Goal: Task Accomplishment & Management: Manage account settings

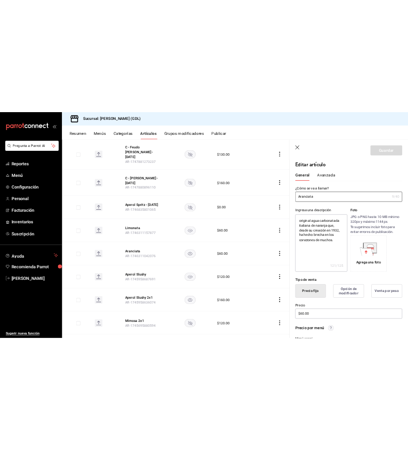
scroll to position [1637, 0]
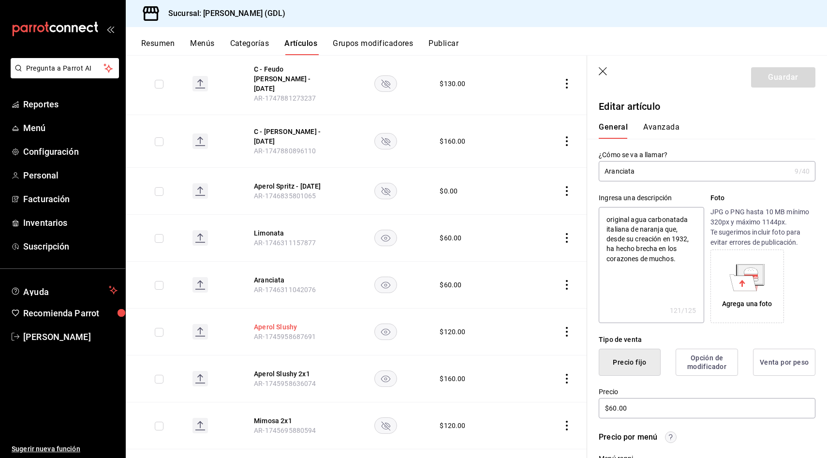
drag, startPoint x: 306, startPoint y: 277, endPoint x: 259, endPoint y: 278, distance: 46.4
click at [259, 322] on button "Aperol Slushy" at bounding box center [292, 327] width 77 height 10
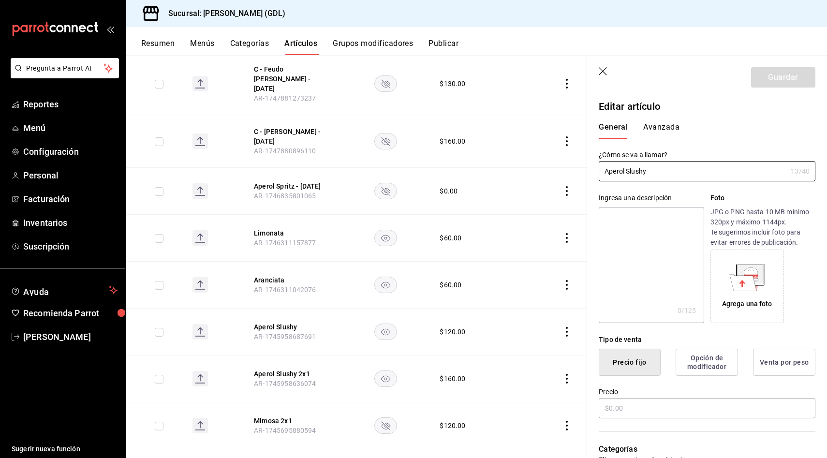
type input "$120.00"
drag, startPoint x: 654, startPoint y: 172, endPoint x: 519, endPoint y: 172, distance: 135.0
click at [519, 172] on main "Artículos sucursal Para editar los artículos o cambios generales, ve a “Organiz…" at bounding box center [476, 256] width 701 height 403
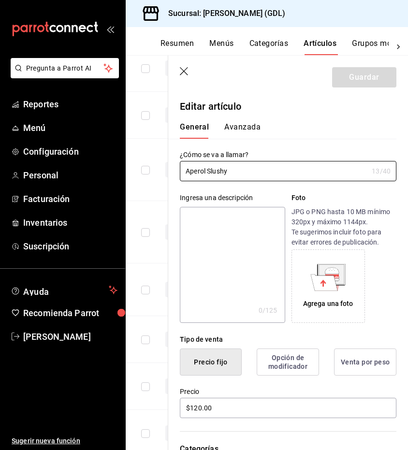
scroll to position [1647, 0]
click at [253, 185] on div "Ingresa una descripción x 0 /125 ​ Foto JPG o PNG hasta 10 MB mínimo 320px y má…" at bounding box center [282, 252] width 228 height 142
click at [185, 72] on icon "button" at bounding box center [184, 71] width 8 height 8
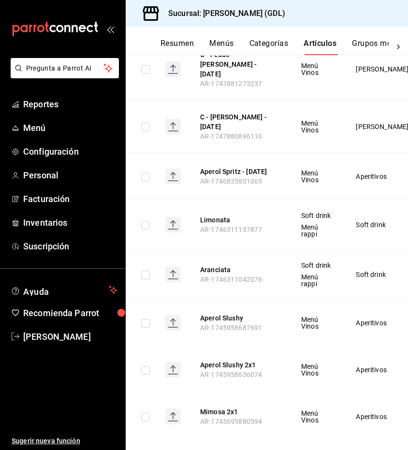
scroll to position [1726, 0]
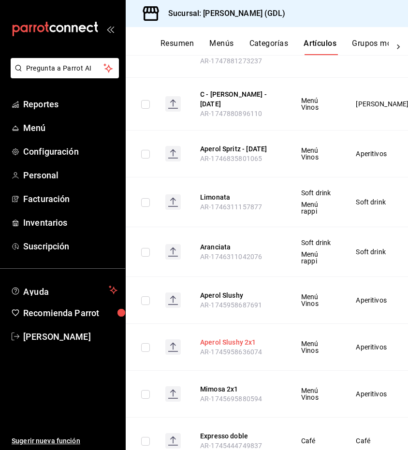
click at [242, 338] on button "Aperol Slushy 2x1" at bounding box center [238, 343] width 77 height 10
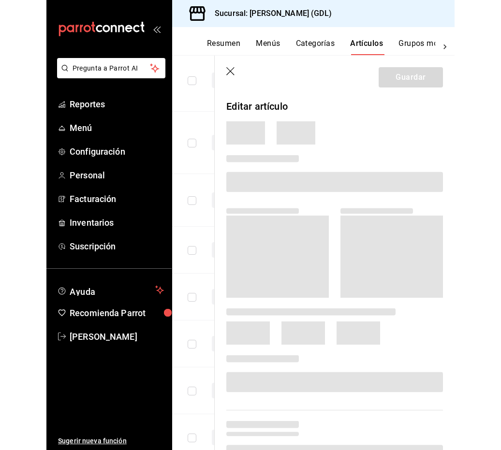
scroll to position [1717, 0]
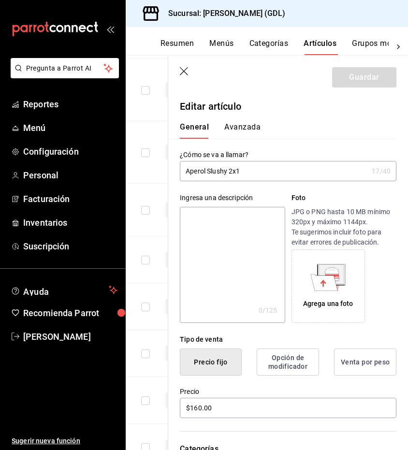
drag, startPoint x: 253, startPoint y: 170, endPoint x: 187, endPoint y: 168, distance: 65.8
click at [187, 168] on input "Aperol Slushy 2x1" at bounding box center [274, 171] width 188 height 19
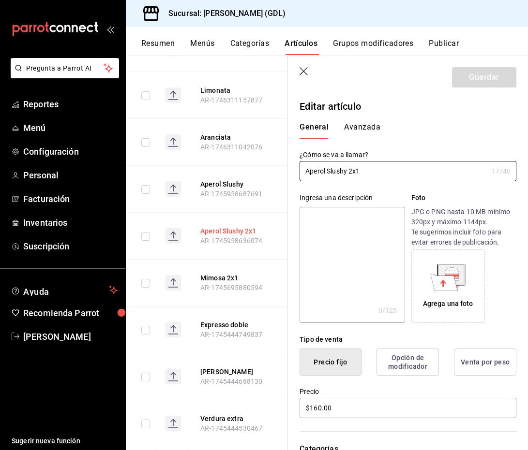
scroll to position [1836, 0]
click at [218, 227] on button "Mimosa 2x1" at bounding box center [238, 232] width 77 height 10
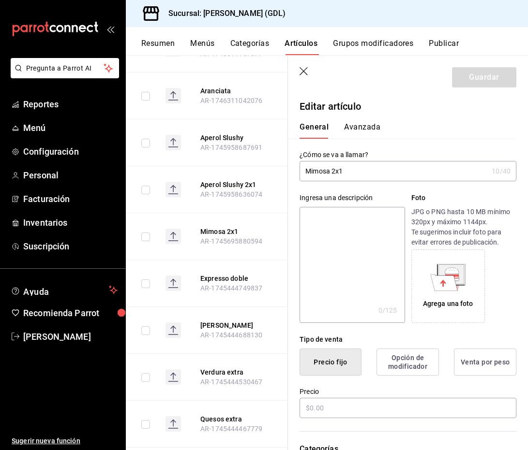
type input "$120.00"
drag, startPoint x: 349, startPoint y: 173, endPoint x: 253, endPoint y: 173, distance: 96.7
click at [253, 173] on main "Artículos sucursal Para editar los artículos o cambios generales, ve a “Organiz…" at bounding box center [327, 252] width 402 height 395
click at [240, 274] on button "Expresso doble" at bounding box center [238, 279] width 77 height 10
drag, startPoint x: 359, startPoint y: 171, endPoint x: 235, endPoint y: 169, distance: 124.8
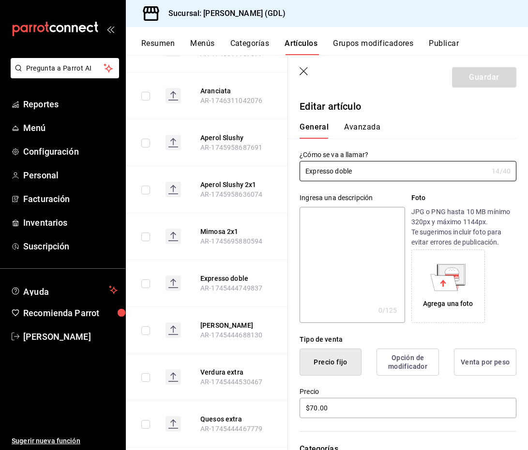
click at [235, 169] on main "Artículos sucursal Para editar los artículos o cambios generales, ve a “Organiz…" at bounding box center [327, 252] width 402 height 395
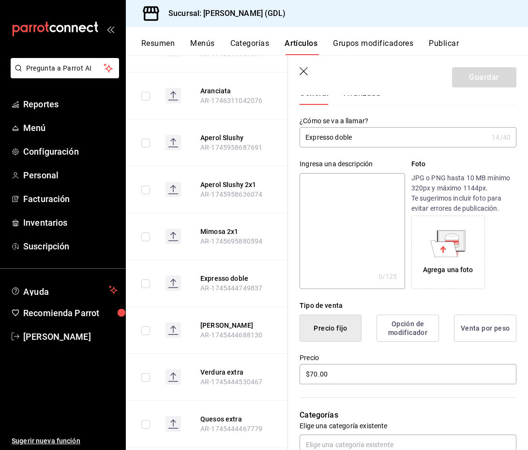
scroll to position [40, 0]
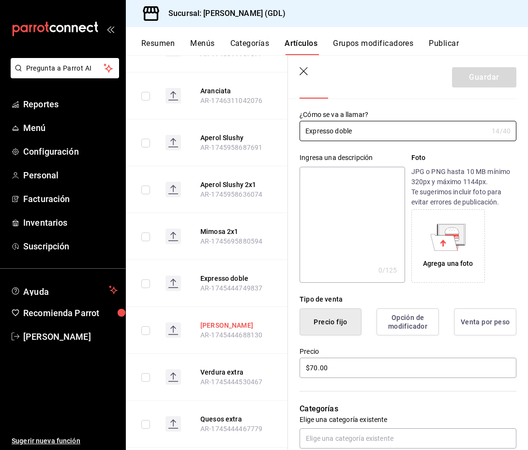
click at [216, 321] on button "[PERSON_NAME]" at bounding box center [238, 326] width 77 height 10
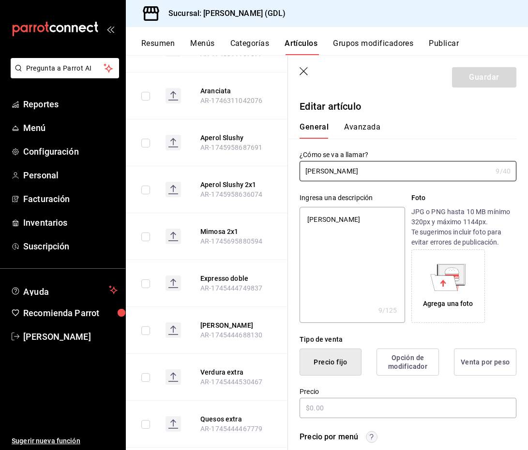
type textarea "x"
type input "$10.00"
drag, startPoint x: 344, startPoint y: 172, endPoint x: 253, endPoint y: 158, distance: 92.0
click at [253, 158] on main "Artículos sucursal Para editar los artículos o cambios generales, ve a “Organiz…" at bounding box center [327, 252] width 402 height 395
click at [221, 368] on button "Verdura extra" at bounding box center [238, 373] width 77 height 10
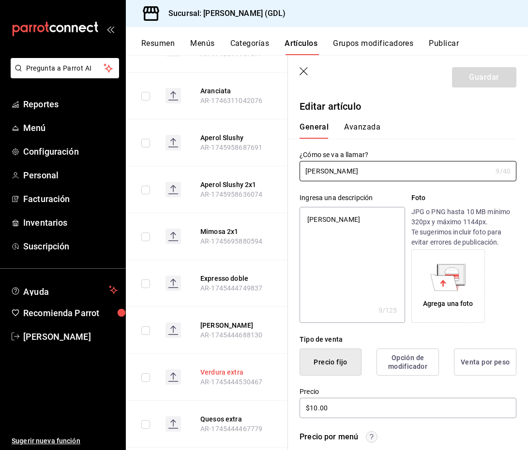
click at [221, 368] on button "Verdura extra" at bounding box center [238, 373] width 77 height 10
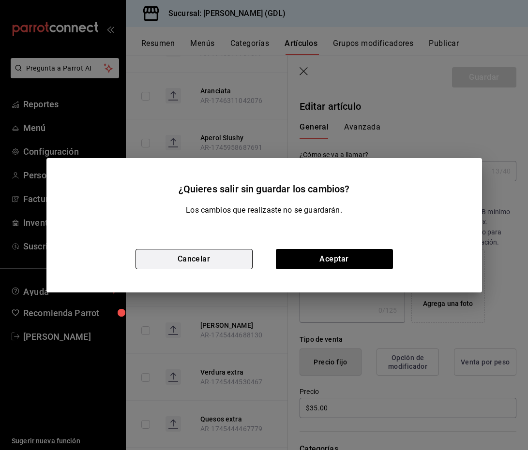
click at [225, 263] on button "Cancelar" at bounding box center [193, 259] width 117 height 20
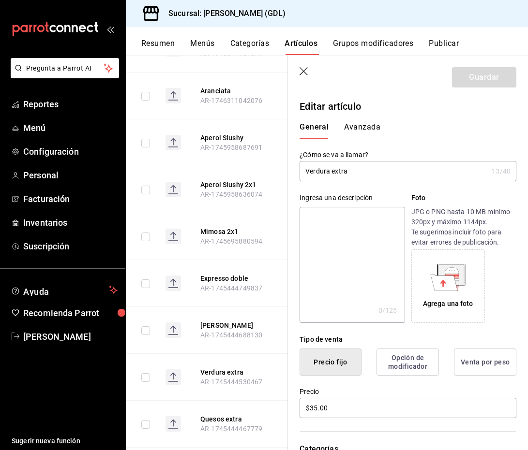
click at [304, 71] on icon "button" at bounding box center [304, 72] width 10 height 10
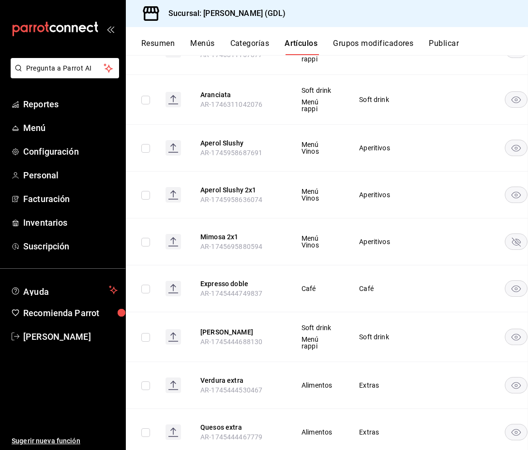
scroll to position [1849, 0]
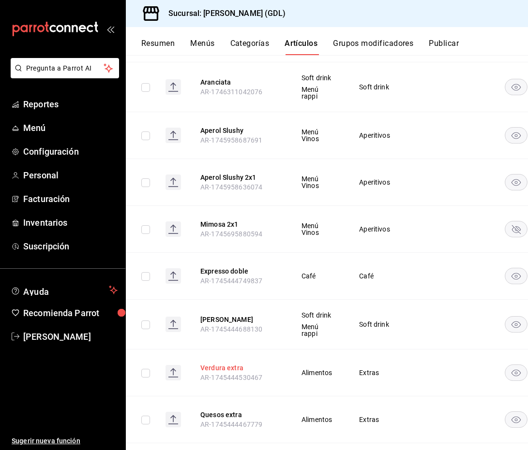
click at [225, 363] on button "Verdura extra" at bounding box center [238, 368] width 77 height 10
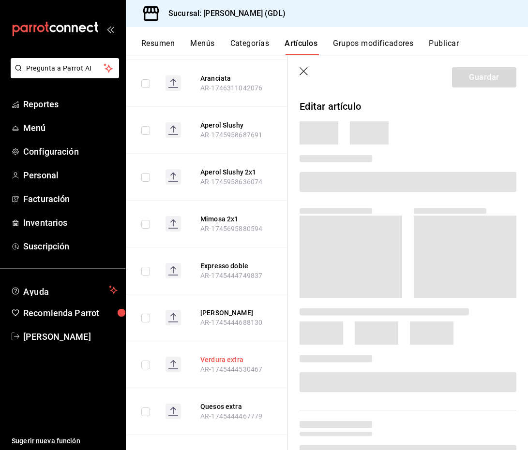
scroll to position [1836, 0]
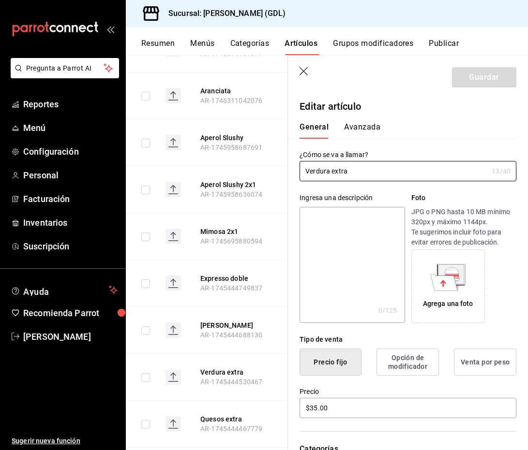
drag, startPoint x: 353, startPoint y: 168, endPoint x: 260, endPoint y: 168, distance: 92.9
click at [260, 168] on main "Artículos sucursal Para editar los artículos o cambios generales, ve a “Organiz…" at bounding box center [327, 252] width 402 height 395
click at [216, 415] on button "Quesos extra" at bounding box center [238, 420] width 77 height 10
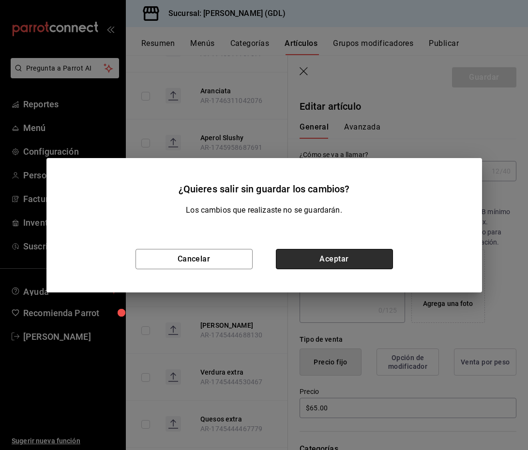
click at [307, 263] on button "Aceptar" at bounding box center [334, 259] width 117 height 20
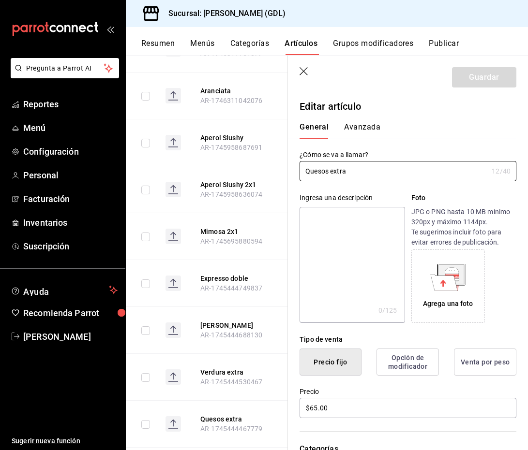
drag, startPoint x: 354, startPoint y: 174, endPoint x: 251, endPoint y: 170, distance: 102.6
click at [251, 170] on main "Artículos sucursal Para editar los artículos o cambios generales, ve a “Organiz…" at bounding box center [327, 252] width 402 height 395
click at [307, 70] on icon "button" at bounding box center [304, 72] width 10 height 10
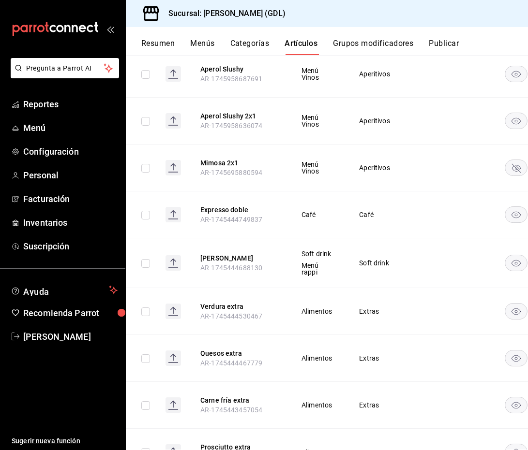
scroll to position [1911, 0]
click at [224, 395] on button "Carne fría extra" at bounding box center [238, 400] width 77 height 10
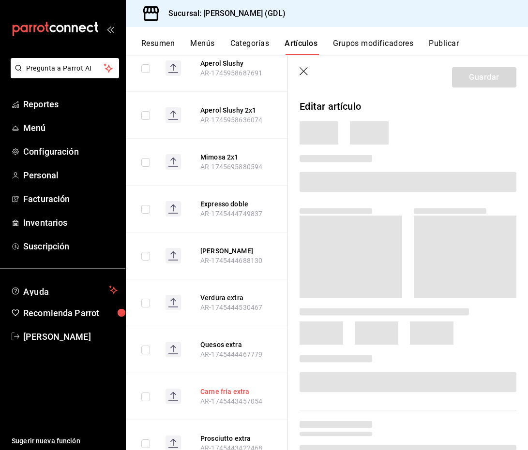
scroll to position [1895, 0]
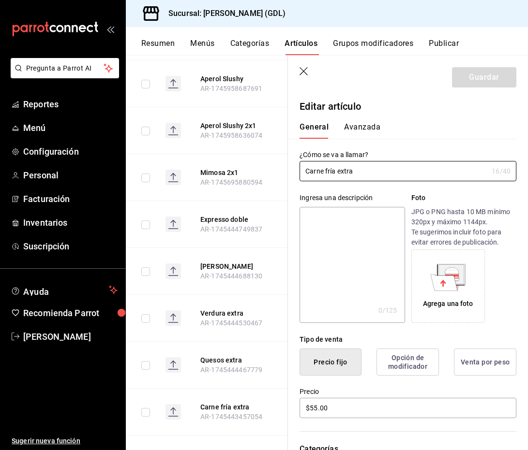
drag, startPoint x: 352, startPoint y: 168, endPoint x: 263, endPoint y: 159, distance: 89.5
click at [263, 159] on main "Artículos sucursal Para editar los artículos o cambios generales, ve a “Organiz…" at bounding box center [327, 252] width 402 height 395
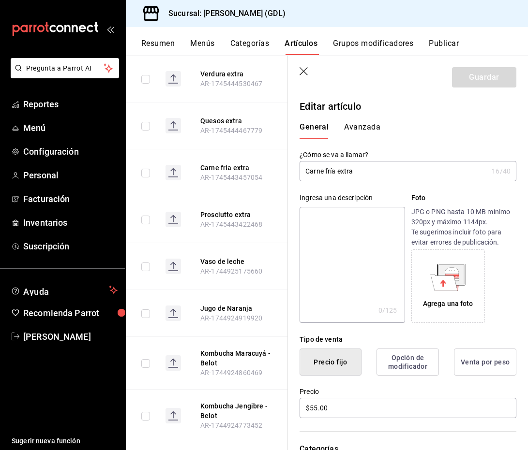
scroll to position [2138, 0]
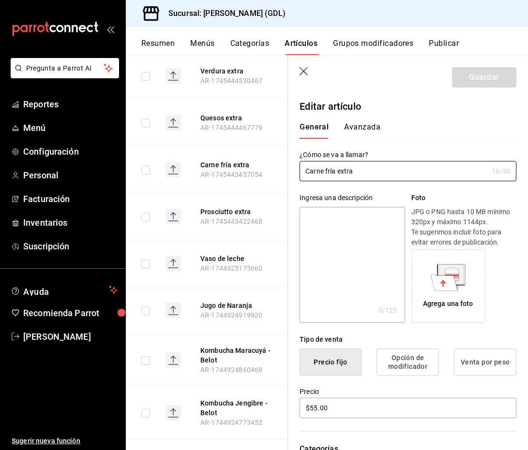
click at [303, 71] on icon "button" at bounding box center [303, 71] width 8 height 8
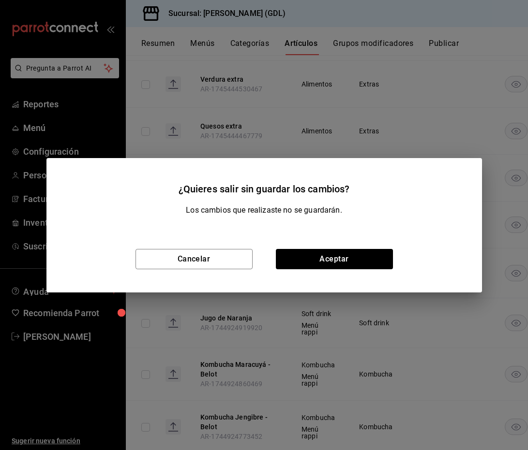
scroll to position [2156, 0]
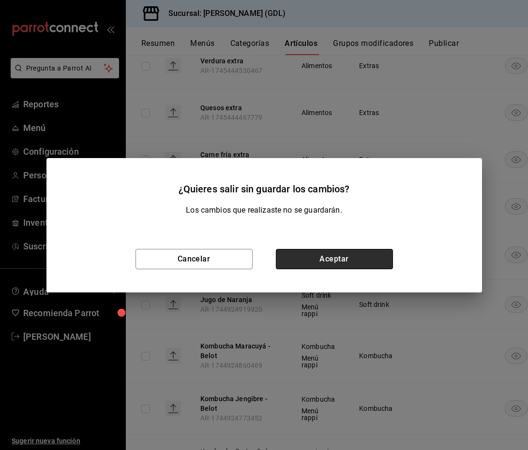
click at [292, 255] on button "Aceptar" at bounding box center [334, 259] width 117 height 20
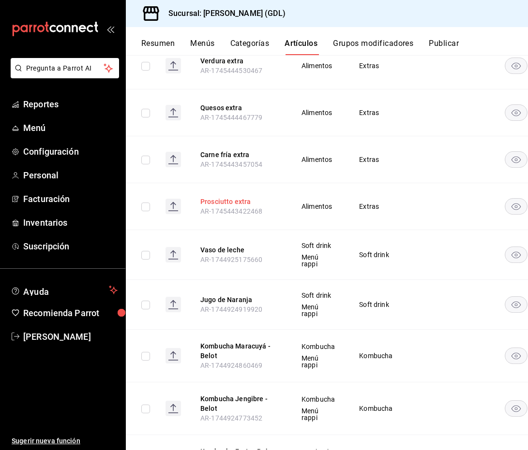
click at [217, 197] on button "Prosciutto extra" at bounding box center [238, 202] width 77 height 10
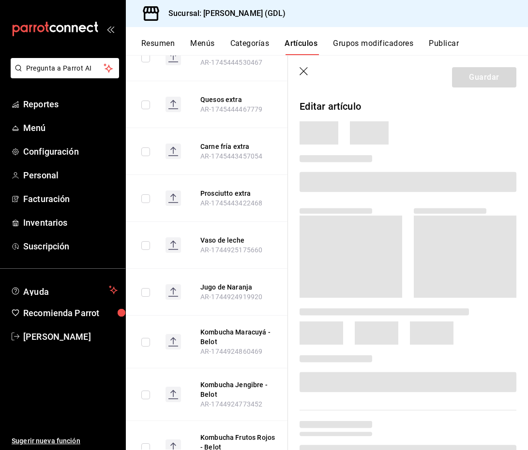
scroll to position [2138, 0]
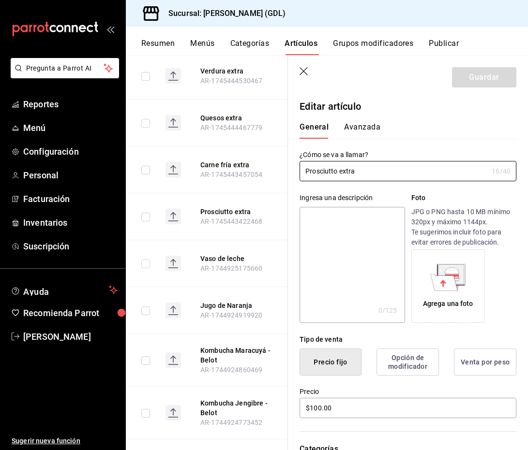
drag, startPoint x: 363, startPoint y: 170, endPoint x: 261, endPoint y: 170, distance: 101.6
click at [261, 170] on main "Artículos sucursal Para editar los artículos o cambios generales, ve a “Organiz…" at bounding box center [327, 252] width 402 height 395
click at [238, 254] on button "Vaso de leche" at bounding box center [238, 259] width 77 height 10
type textarea "x"
type input "$35.00"
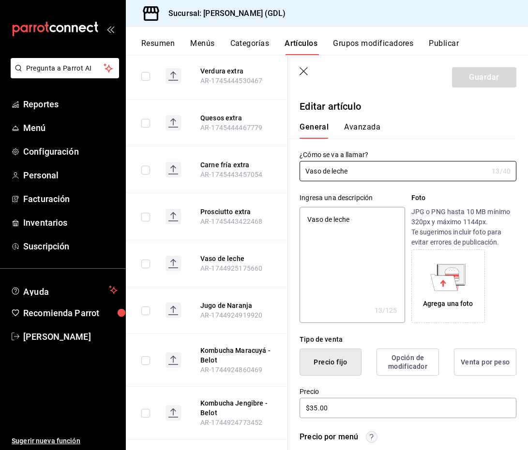
drag, startPoint x: 356, startPoint y: 171, endPoint x: 279, endPoint y: 168, distance: 77.5
click at [279, 168] on main "Artículos sucursal Para editar los artículos o cambios generales, ve a “Organiz…" at bounding box center [327, 252] width 402 height 395
click at [239, 301] on button "Jugo de Naranja" at bounding box center [238, 306] width 77 height 10
drag, startPoint x: 374, startPoint y: 174, endPoint x: 292, endPoint y: 159, distance: 83.1
click at [292, 159] on div "¿Cómo se va a llamar? Jugo de Naranja 15 /40 ¿Cómo se va a llamar?" at bounding box center [402, 160] width 228 height 43
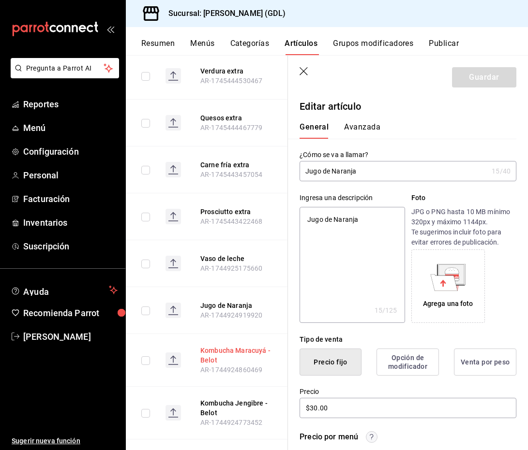
click at [247, 346] on button "Kombucha Maracuyá - Belot" at bounding box center [238, 355] width 77 height 19
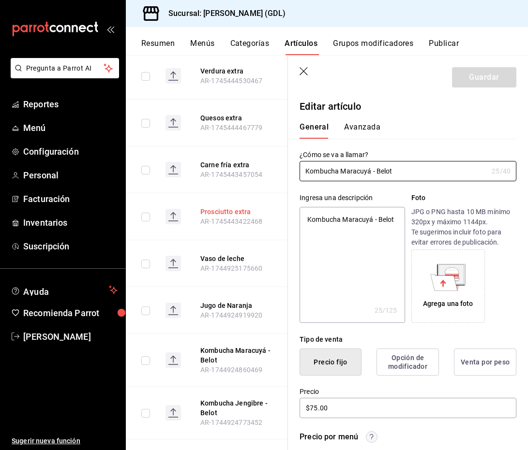
drag, startPoint x: 402, startPoint y: 171, endPoint x: 262, endPoint y: 164, distance: 140.4
click at [262, 165] on main "Artículos sucursal Para editar los artículos o cambios generales, ve a “Organiz…" at bounding box center [327, 252] width 402 height 395
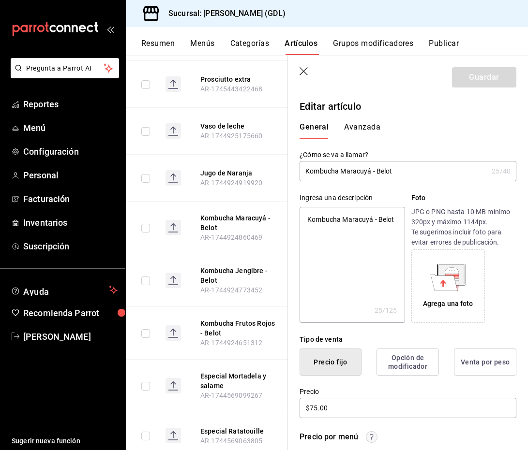
scroll to position [2271, 0]
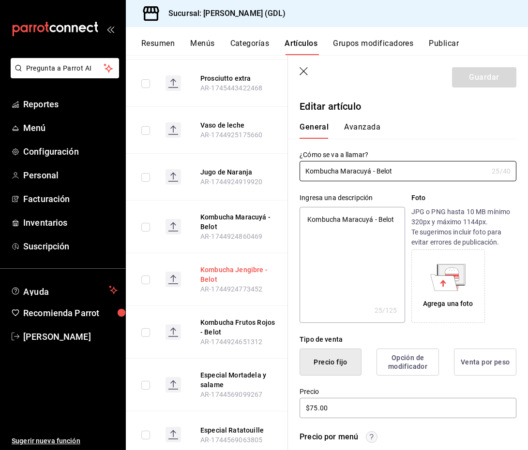
click at [208, 265] on button "Kombucha Jengibre - Belot" at bounding box center [238, 274] width 77 height 19
type textarea "x"
type input "$75.00"
drag, startPoint x: 395, startPoint y: 172, endPoint x: 300, endPoint y: 160, distance: 95.1
click at [301, 160] on div "¿Cómo se va a llamar? Kombucha Jengibre - Belot 25 /40 ¿Cómo se va a llamar?" at bounding box center [407, 165] width 217 height 31
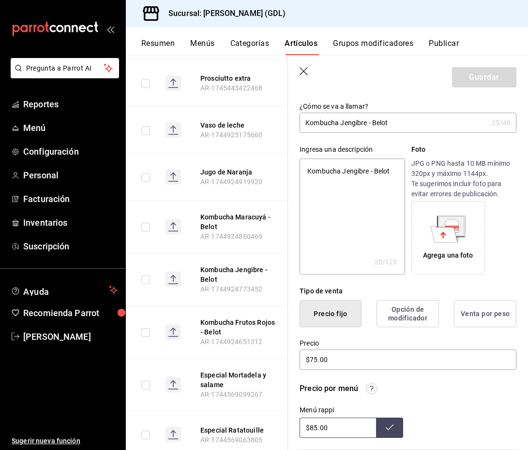
scroll to position [72, 0]
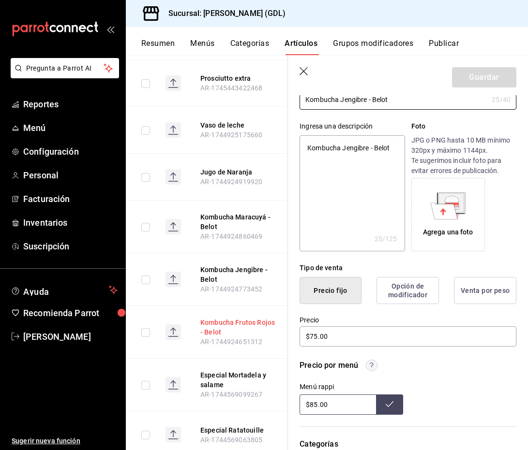
click at [238, 318] on button "Kombucha Frutos Rojos - Belot" at bounding box center [238, 327] width 77 height 19
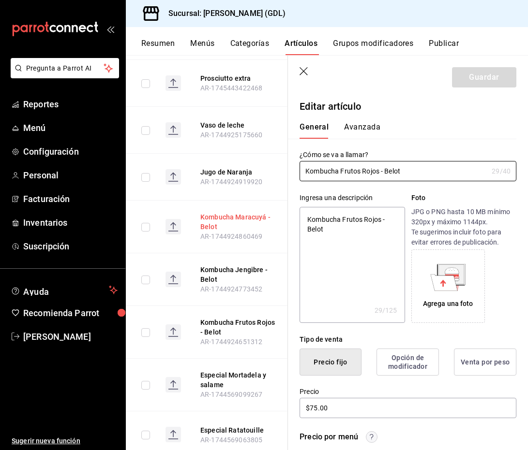
drag, startPoint x: 408, startPoint y: 171, endPoint x: 226, endPoint y: 161, distance: 181.7
click at [226, 161] on main "Artículos sucursal Para editar los artículos o cambios generales, ve a “Organiz…" at bounding box center [327, 252] width 402 height 395
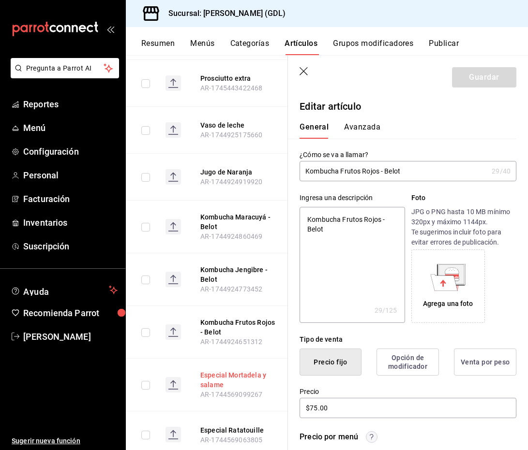
click at [213, 371] on button "Especial Mortadela y salame" at bounding box center [238, 380] width 77 height 19
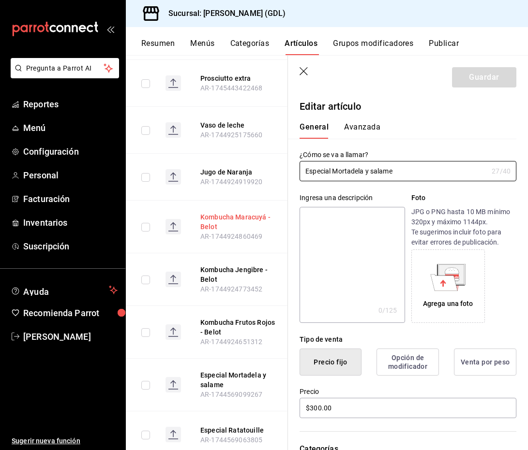
drag, startPoint x: 403, startPoint y: 171, endPoint x: 268, endPoint y: 166, distance: 134.6
click at [268, 166] on main "Artículos sucursal Para editar los artículos o cambios generales, ve a “Organiz…" at bounding box center [327, 252] width 402 height 395
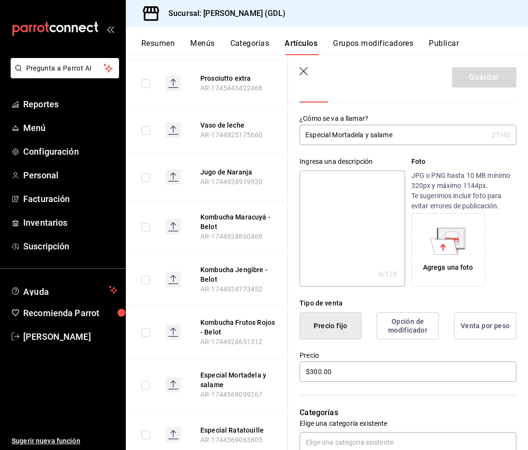
scroll to position [53, 0]
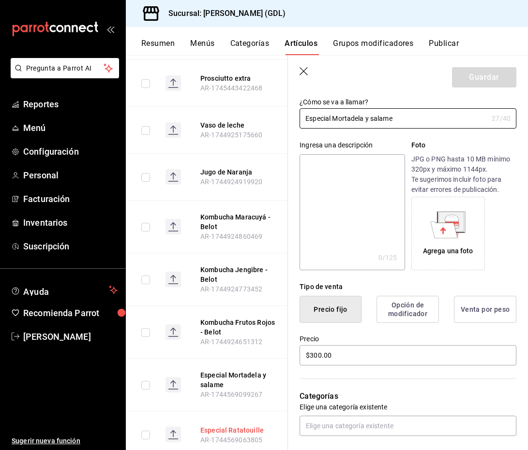
click at [224, 426] on button "Especial Ratatouille" at bounding box center [238, 431] width 77 height 10
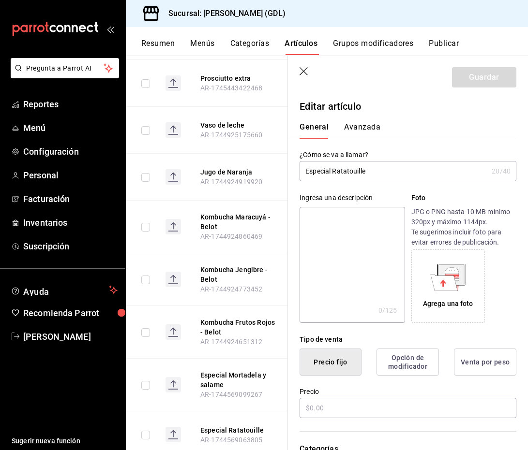
type input "$300.00"
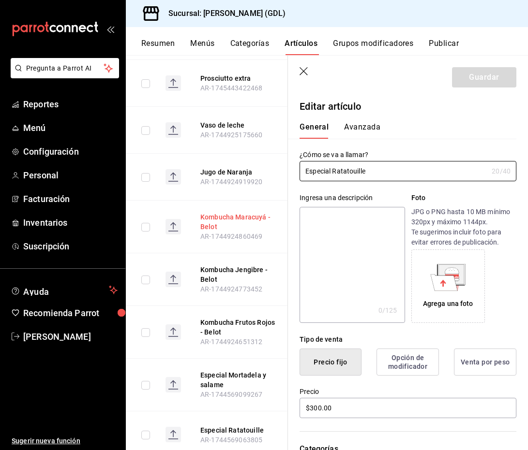
drag, startPoint x: 375, startPoint y: 173, endPoint x: 231, endPoint y: 166, distance: 143.8
click at [232, 166] on main "Artículos sucursal Para editar los artículos o cambios generales, ve a “Organiz…" at bounding box center [327, 252] width 402 height 395
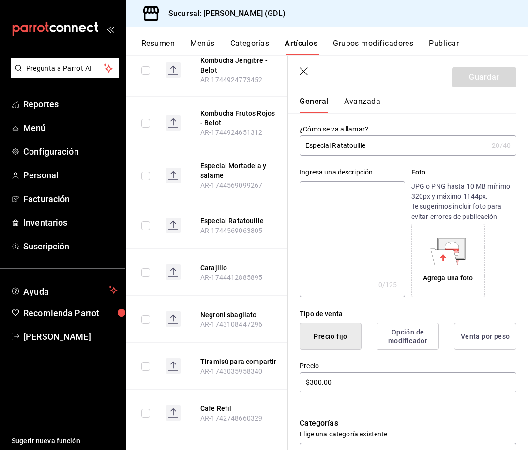
scroll to position [2498, 0]
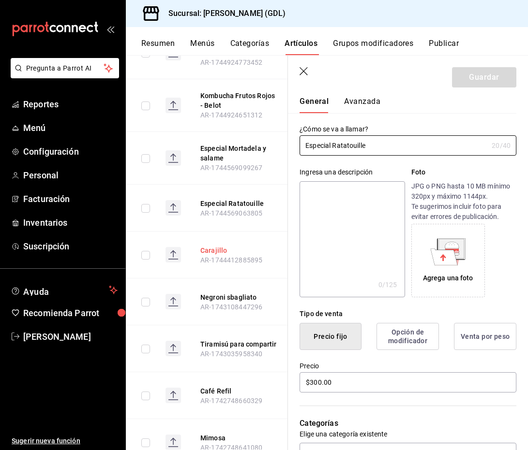
click at [215, 246] on button "Carajillo" at bounding box center [238, 251] width 77 height 10
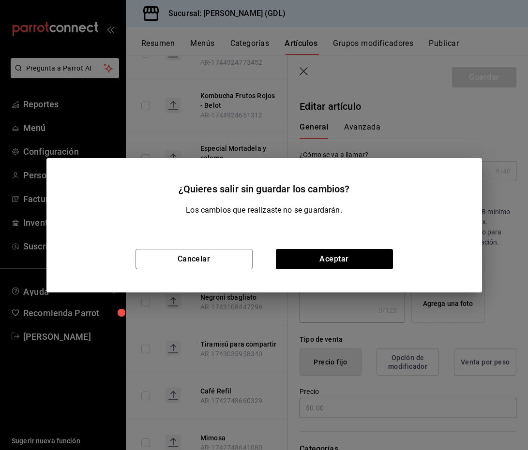
type input "$136.00"
click at [239, 257] on button "Cancelar" at bounding box center [193, 259] width 117 height 20
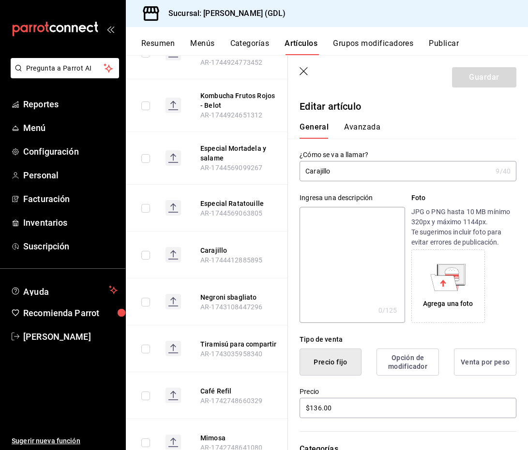
click at [294, 76] on header "Guardar" at bounding box center [408, 76] width 240 height 40
drag, startPoint x: 303, startPoint y: 71, endPoint x: 262, endPoint y: 384, distance: 315.6
click at [303, 71] on icon "button" at bounding box center [303, 71] width 8 height 8
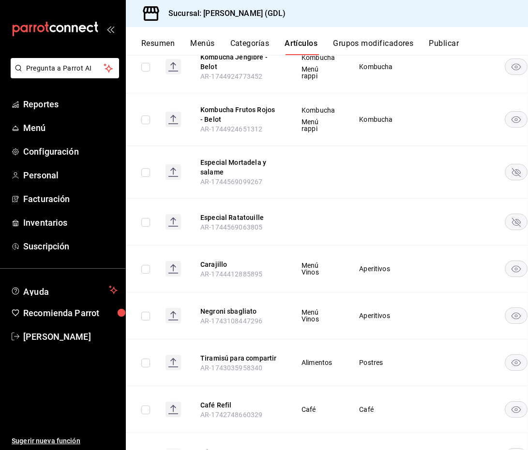
scroll to position [2522, 0]
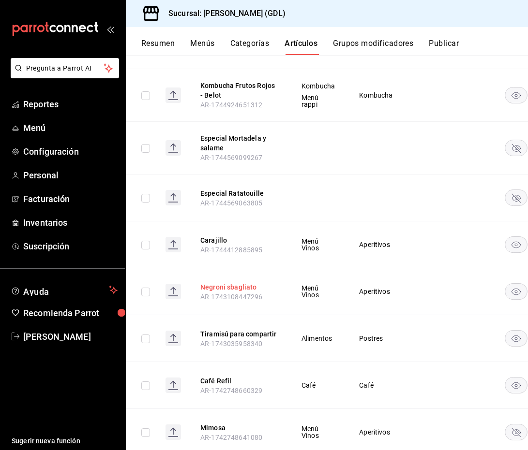
click at [235, 282] on button "Negroni sbagliato" at bounding box center [238, 287] width 77 height 10
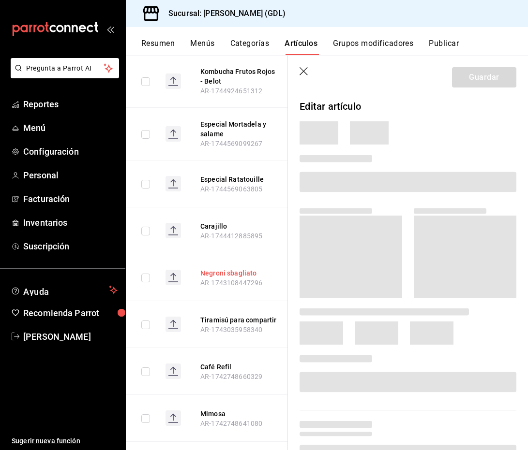
scroll to position [2498, 0]
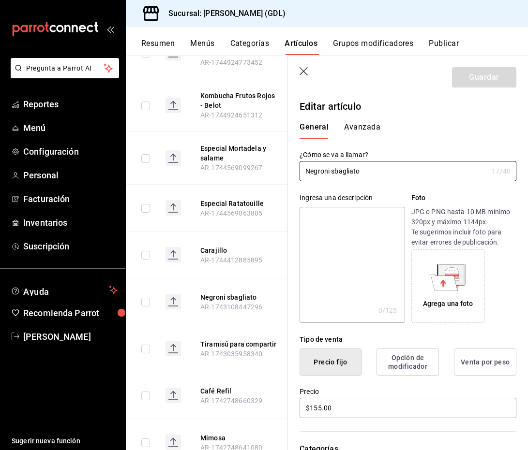
drag, startPoint x: 373, startPoint y: 173, endPoint x: 286, endPoint y: 166, distance: 86.8
click at [287, 166] on main "Artículos sucursal Para editar los artículos o cambios generales, ve a “Organiz…" at bounding box center [327, 252] width 402 height 395
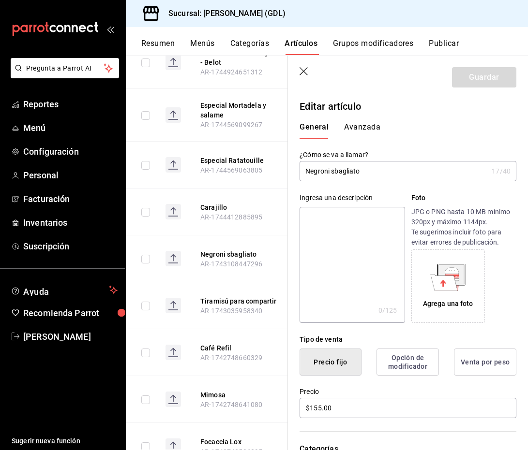
scroll to position [2550, 0]
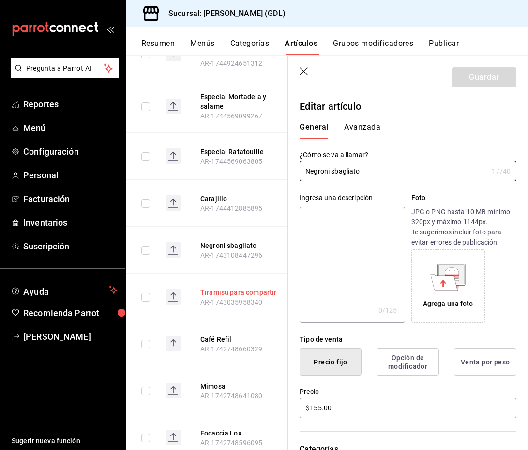
click at [247, 288] on button "Tiramisú para compartir" at bounding box center [238, 293] width 77 height 10
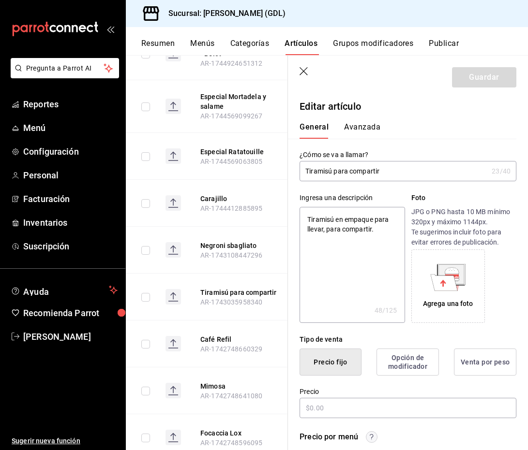
type textarea "x"
type input "$230.00"
radio input "false"
radio input "true"
drag, startPoint x: 390, startPoint y: 172, endPoint x: 295, endPoint y: 169, distance: 95.3
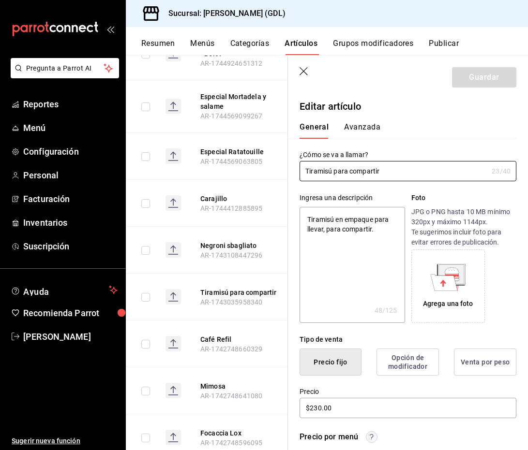
click at [295, 169] on div "¿Cómo se va a llamar? Tiramisú para compartir 23 /40 ¿Cómo se va a llamar?" at bounding box center [402, 160] width 228 height 43
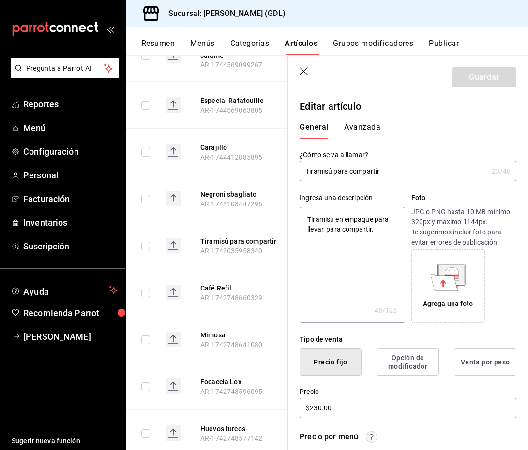
scroll to position [2606, 0]
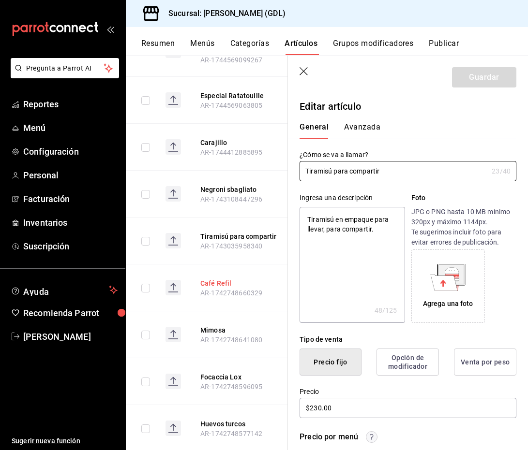
click at [225, 279] on button "Café Refil" at bounding box center [238, 284] width 77 height 10
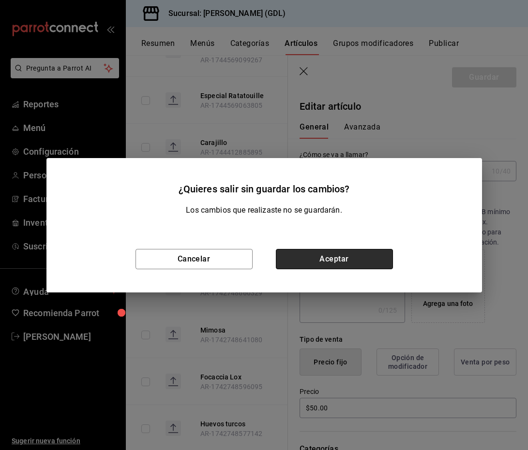
click at [298, 261] on button "Aceptar" at bounding box center [334, 259] width 117 height 20
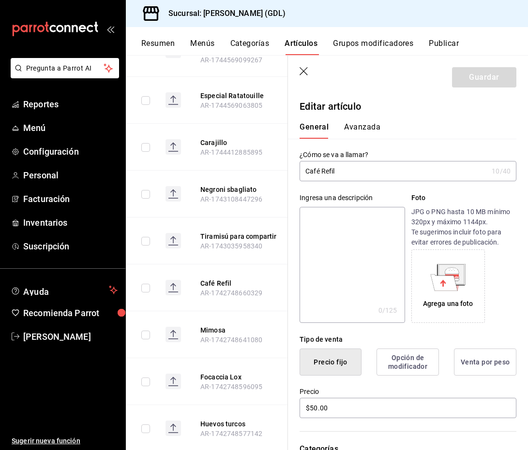
click at [305, 75] on icon "button" at bounding box center [304, 72] width 10 height 10
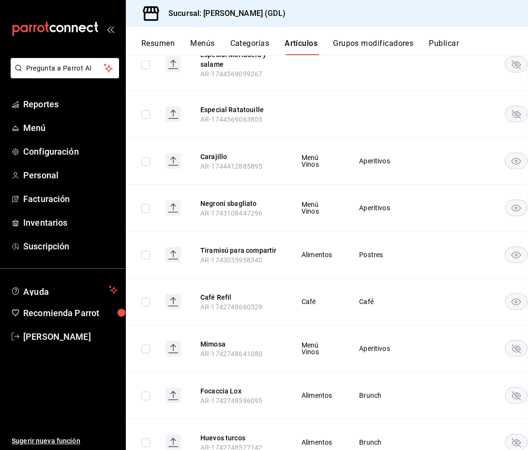
scroll to position [2630, 0]
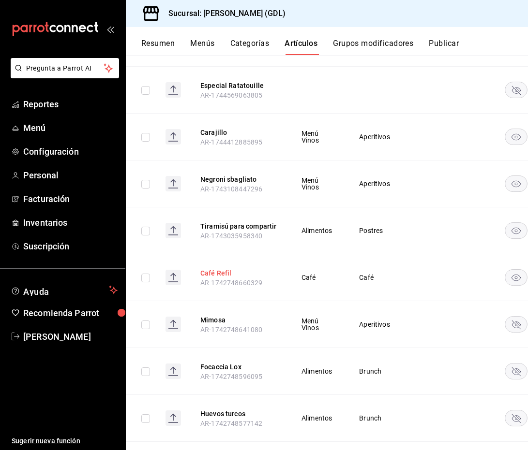
click at [225, 268] on button "Café Refil" at bounding box center [238, 273] width 77 height 10
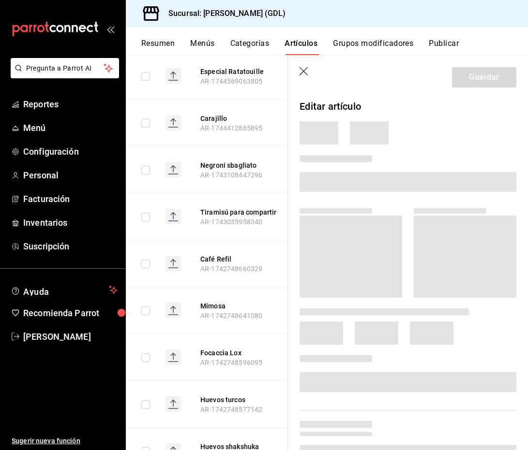
scroll to position [2606, 0]
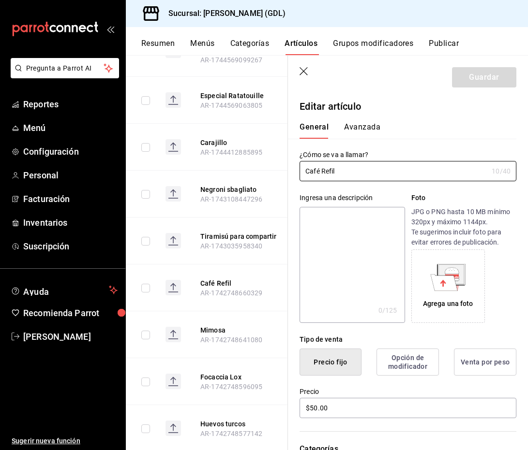
drag, startPoint x: 367, startPoint y: 169, endPoint x: 266, endPoint y: 164, distance: 101.2
click at [266, 164] on main "Artículos sucursal Para editar los artículos o cambios generales, ve a “Organiz…" at bounding box center [327, 252] width 402 height 395
click at [303, 71] on icon "button" at bounding box center [303, 71] width 8 height 8
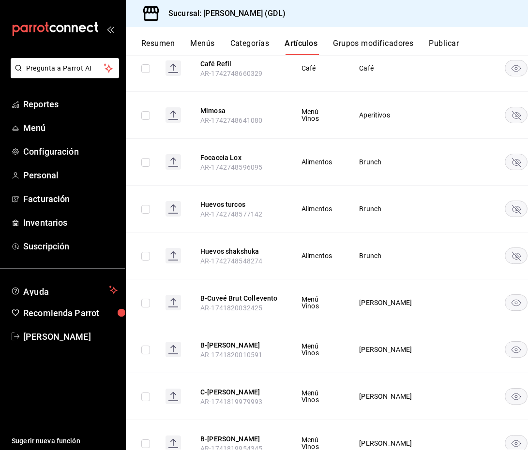
scroll to position [2841, 0]
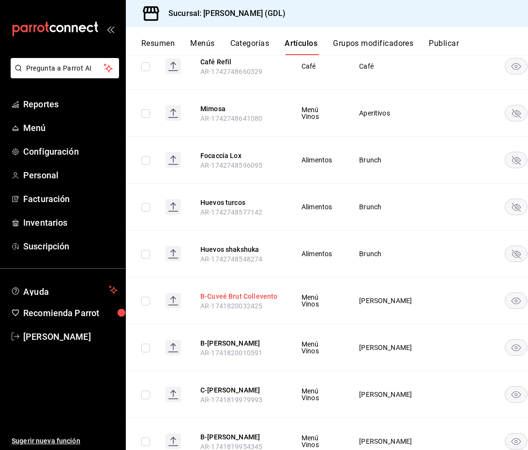
click at [256, 292] on button "B-Cuveé Brut Collevento" at bounding box center [238, 297] width 77 height 10
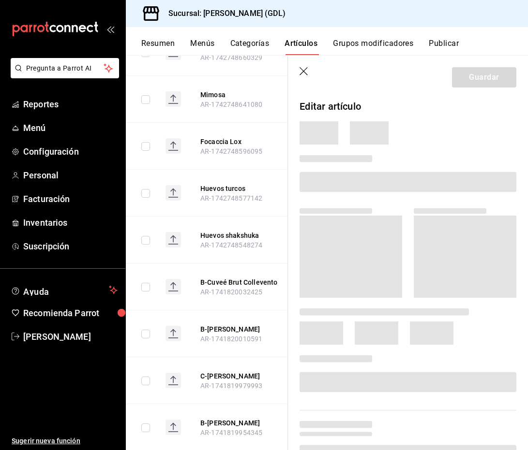
scroll to position [2817, 0]
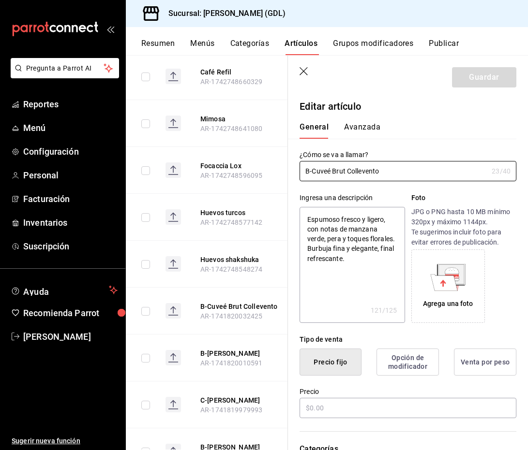
type textarea "x"
type input "$720.00"
drag, startPoint x: 390, startPoint y: 172, endPoint x: 294, endPoint y: 169, distance: 96.3
click at [294, 169] on div "¿Cómo se va a llamar? B-Cuveé Brut Collevento 23 /40 ¿Cómo se va a llamar?" at bounding box center [402, 160] width 228 height 43
click at [232, 349] on button "B-[PERSON_NAME]" at bounding box center [238, 354] width 77 height 10
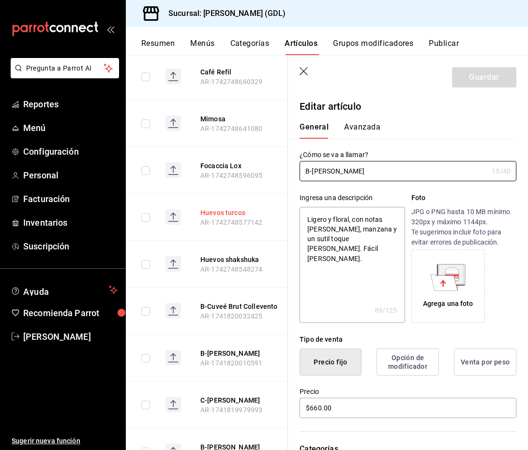
drag, startPoint x: 358, startPoint y: 171, endPoint x: 274, endPoint y: 159, distance: 85.6
click at [274, 159] on main "Artículos sucursal Para editar los artículos o cambios generales, ve a “Organiz…" at bounding box center [327, 252] width 402 height 395
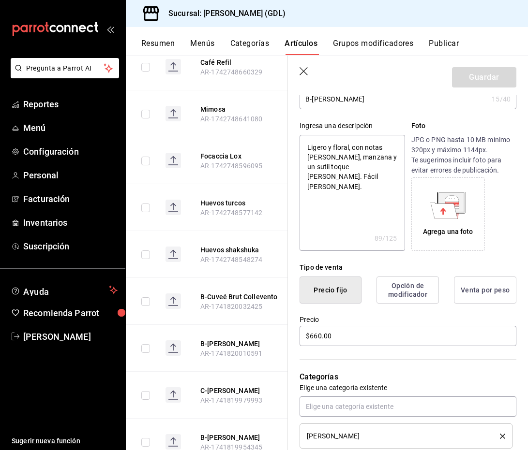
scroll to position [2829, 0]
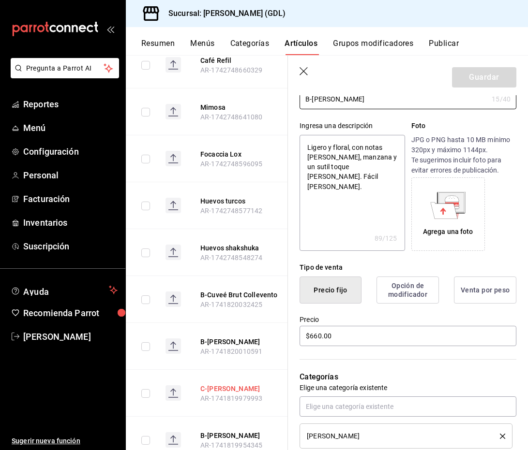
click at [223, 384] on button "C-[PERSON_NAME]" at bounding box center [238, 389] width 77 height 10
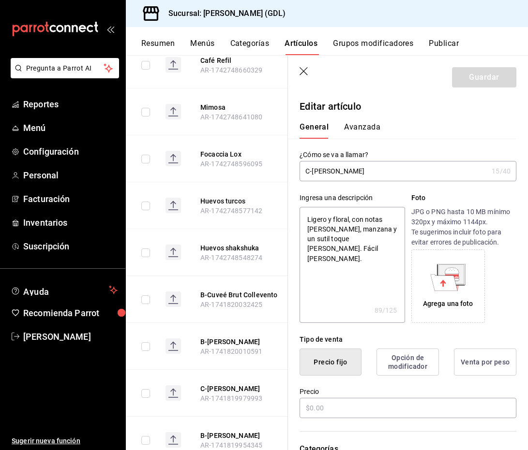
type textarea "x"
type input "$165.00"
drag, startPoint x: 358, startPoint y: 168, endPoint x: 275, endPoint y: 168, distance: 83.2
click at [275, 168] on main "Artículos sucursal Para editar los artículos o cambios generales, ve a “Organiz…" at bounding box center [327, 252] width 402 height 395
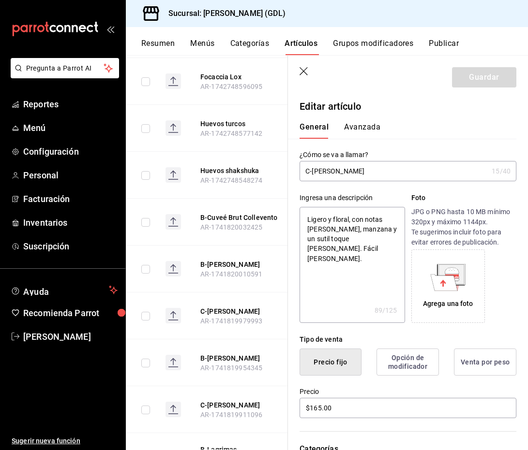
scroll to position [2914, 0]
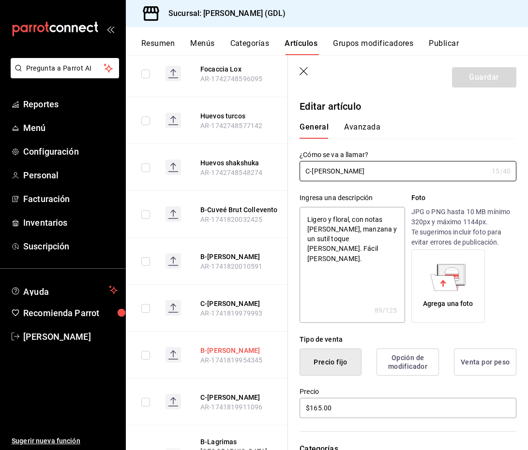
click at [236, 346] on button "B-[PERSON_NAME]" at bounding box center [238, 351] width 77 height 10
drag, startPoint x: 359, startPoint y: 175, endPoint x: 230, endPoint y: 161, distance: 129.9
click at [230, 161] on main "Artículos sucursal Para editar los artículos o cambios generales, ve a “Organiz…" at bounding box center [327, 252] width 402 height 395
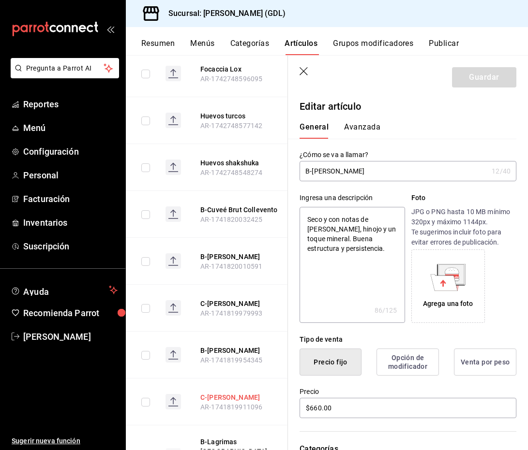
click at [228, 393] on button "C-[PERSON_NAME]" at bounding box center [238, 398] width 77 height 10
drag, startPoint x: 357, startPoint y: 171, endPoint x: 268, endPoint y: 169, distance: 88.5
click at [268, 169] on main "Artículos sucursal Para editar los artículos o cambios generales, ve a “Organiz…" at bounding box center [327, 252] width 402 height 395
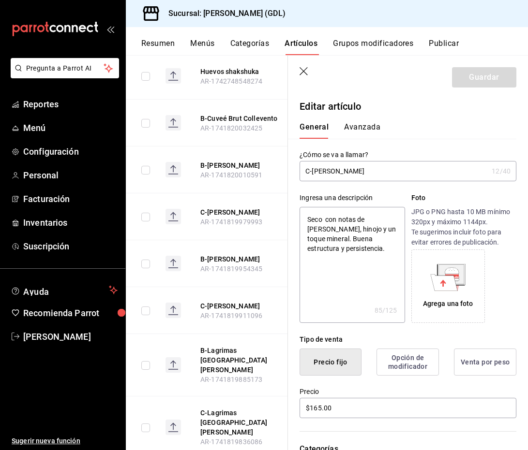
scroll to position [3007, 0]
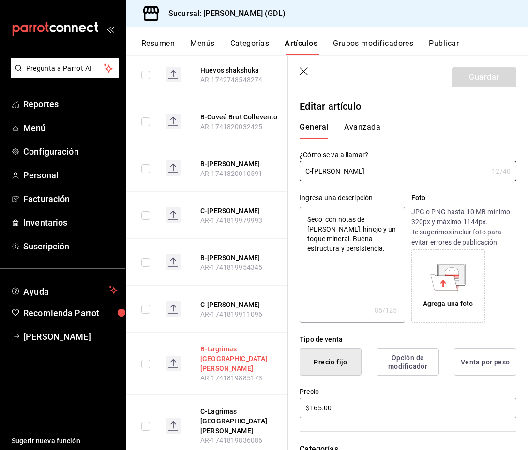
click at [234, 344] on button "B-Lagrimas [GEOGRAPHIC_DATA][PERSON_NAME]" at bounding box center [238, 358] width 77 height 29
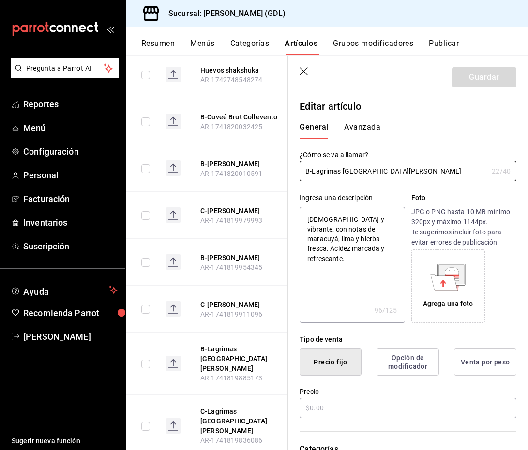
type textarea "x"
type input "$575.00"
drag, startPoint x: 385, startPoint y: 172, endPoint x: 288, endPoint y: 166, distance: 96.4
click at [288, 166] on div "¿Cómo se va a llamar? B-Lagrimas san vicente 22 /40 ¿Cómo se va a llamar?" at bounding box center [402, 160] width 228 height 43
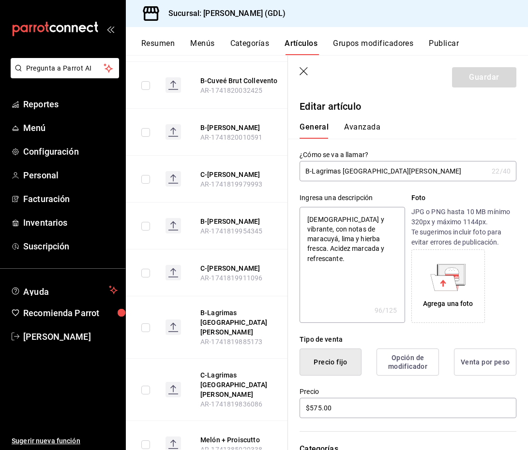
scroll to position [3045, 0]
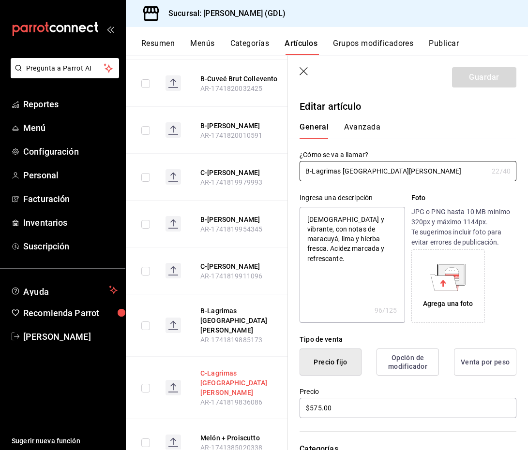
click at [236, 369] on button "C-Lagrimas [GEOGRAPHIC_DATA][PERSON_NAME]" at bounding box center [238, 383] width 77 height 29
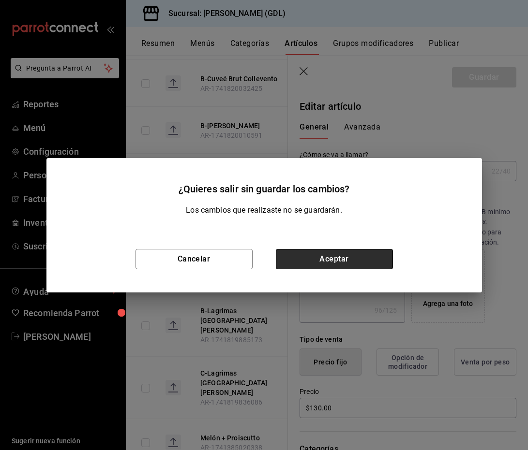
click at [301, 259] on button "Aceptar" at bounding box center [334, 259] width 117 height 20
type textarea "x"
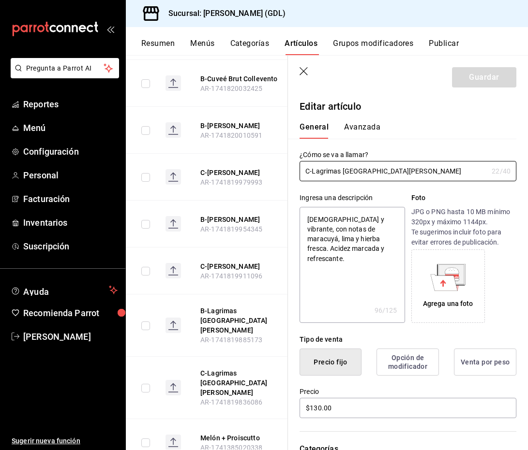
drag, startPoint x: 388, startPoint y: 171, endPoint x: 280, endPoint y: 154, distance: 109.2
click at [280, 154] on main "Artículos sucursal Para editar los artículos o cambios generales, ve a “Organiz…" at bounding box center [327, 252] width 402 height 395
click at [239, 433] on button "Melón + Proiscutto" at bounding box center [238, 438] width 77 height 10
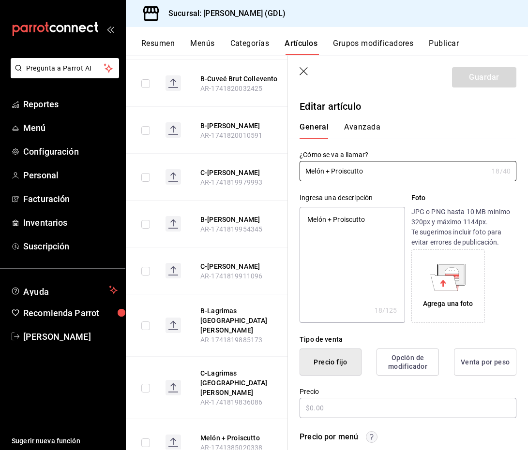
type textarea "x"
type input "$260.00"
drag, startPoint x: 379, startPoint y: 168, endPoint x: 238, endPoint y: 161, distance: 140.5
click at [238, 161] on main "Artículos sucursal Para editar los artículos o cambios generales, ve a “Organiz…" at bounding box center [327, 252] width 402 height 395
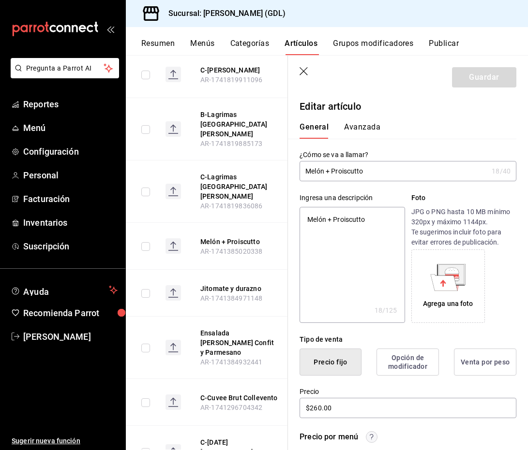
scroll to position [3249, 0]
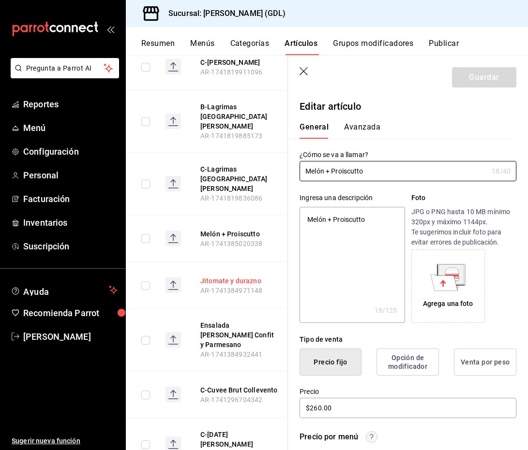
click at [236, 276] on button "Jitomate y durazno" at bounding box center [238, 281] width 77 height 10
type textarea "x"
type input "$255.00"
drag, startPoint x: 372, startPoint y: 174, endPoint x: 272, endPoint y: 165, distance: 100.5
click at [272, 165] on main "Artículos sucursal Para editar los artículos o cambios generales, ve a “Organiz…" at bounding box center [327, 252] width 402 height 395
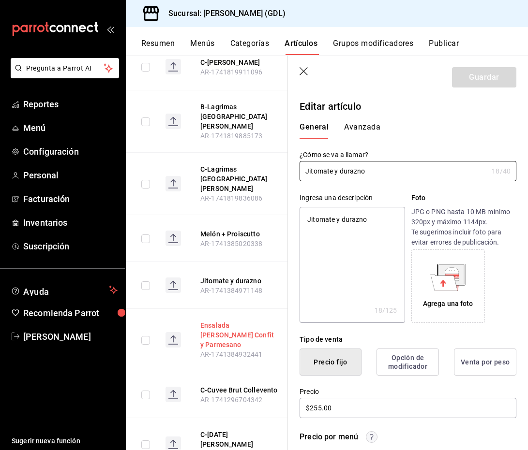
click at [229, 321] on button "Ensalada [PERSON_NAME] Confit y Parmesano" at bounding box center [238, 335] width 77 height 29
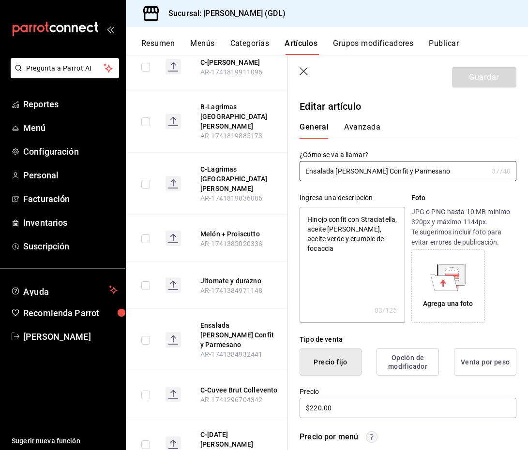
drag, startPoint x: 432, startPoint y: 173, endPoint x: 286, endPoint y: 166, distance: 146.7
click at [286, 166] on main "Artículos sucursal Para editar los artículos o cambios generales, ve a “Organiz…" at bounding box center [327, 252] width 402 height 395
click at [235, 386] on button "C-Cuvee Brut Collevento" at bounding box center [238, 391] width 77 height 10
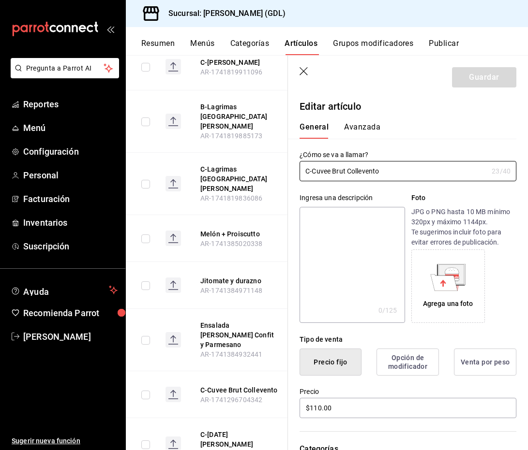
drag, startPoint x: 384, startPoint y: 171, endPoint x: 270, endPoint y: 169, distance: 114.2
click at [270, 169] on main "Artículos sucursal Para editar los artículos o cambios generales, ve a “Organiz…" at bounding box center [327, 252] width 402 height 395
click at [231, 430] on button "C-[DATE][PERSON_NAME]" at bounding box center [238, 439] width 77 height 19
drag, startPoint x: 371, startPoint y: 175, endPoint x: 269, endPoint y: 164, distance: 102.6
click at [268, 164] on main "Artículos sucursal Para editar los artículos o cambios generales, ve a “Organiz…" at bounding box center [327, 252] width 402 height 395
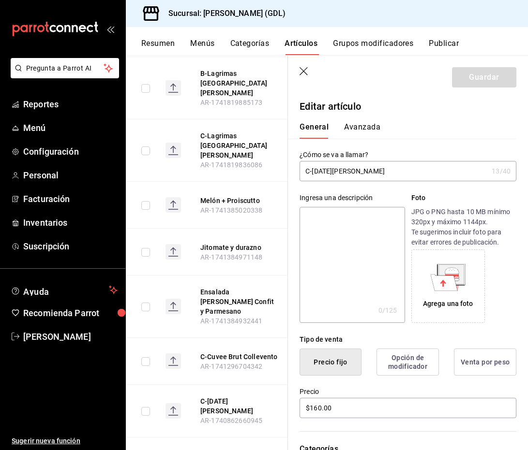
scroll to position [3294, 0]
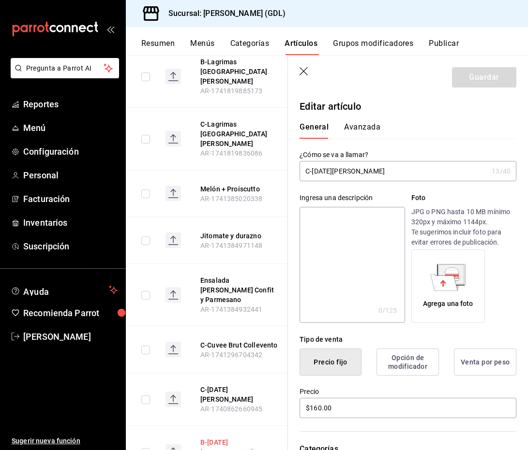
click at [235, 438] on button "B-[DATE][PERSON_NAME]" at bounding box center [238, 447] width 77 height 19
type input "$620.00"
drag, startPoint x: 357, startPoint y: 171, endPoint x: 264, endPoint y: 167, distance: 92.5
click at [264, 167] on main "Artículos sucursal Para editar los artículos o cambios generales, ve a “Organiz…" at bounding box center [327, 252] width 402 height 395
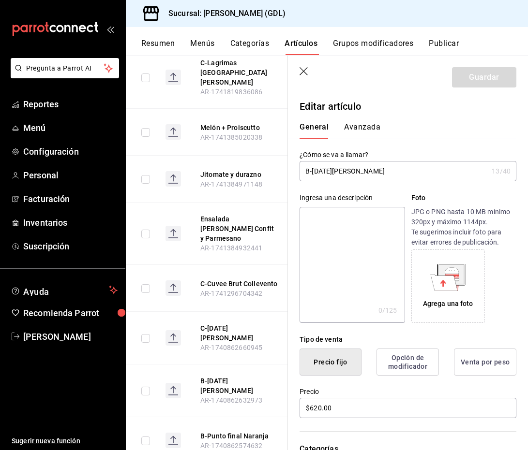
scroll to position [3373, 0]
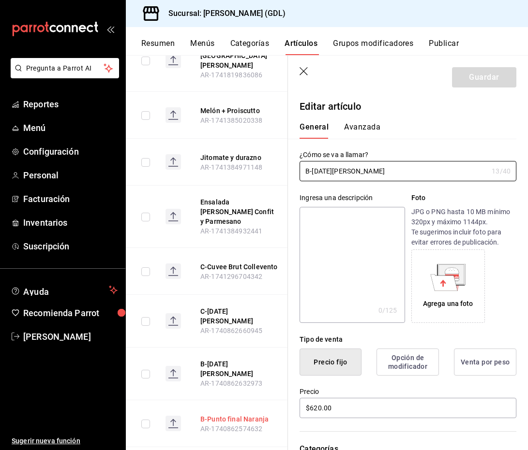
click at [217, 415] on button "B-Punto final Naranja" at bounding box center [238, 420] width 77 height 10
drag, startPoint x: 382, startPoint y: 169, endPoint x: 265, endPoint y: 166, distance: 117.1
click at [265, 166] on main "Artículos sucursal Para editar los artículos o cambios generales, ve a “Organiz…" at bounding box center [327, 252] width 402 height 395
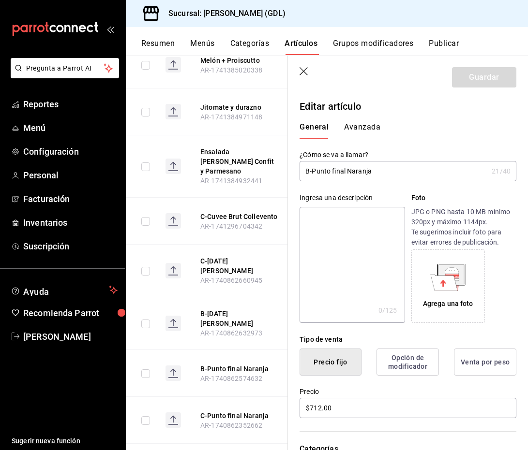
scroll to position [3427, 0]
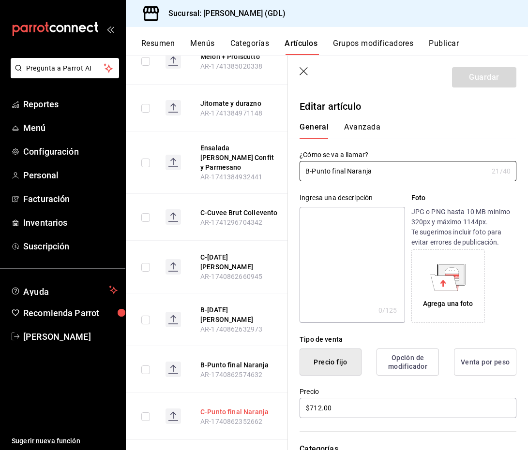
click at [238, 407] on button "C-Punto final Naranja" at bounding box center [238, 412] width 77 height 10
click at [237, 407] on button "C-Punto final Naranja" at bounding box center [238, 412] width 77 height 10
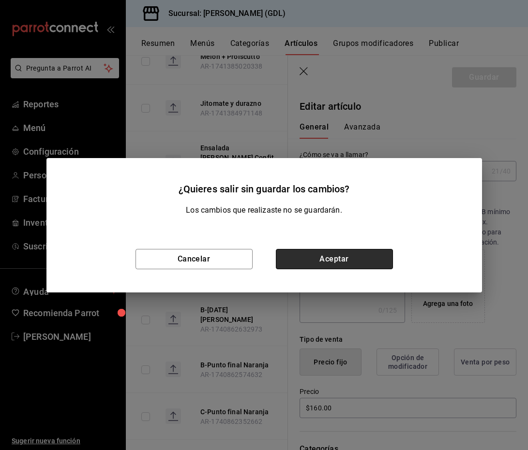
click at [335, 256] on button "Aceptar" at bounding box center [334, 259] width 117 height 20
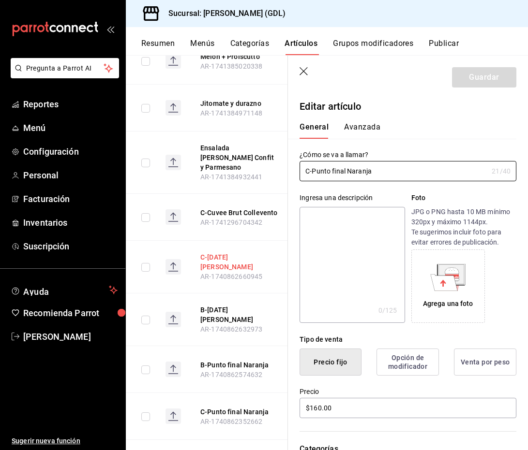
drag, startPoint x: 380, startPoint y: 166, endPoint x: 272, endPoint y: 166, distance: 107.9
click at [273, 166] on main "Artículos sucursal Para editar los artículos o cambios generales, ve a “Organiz…" at bounding box center [327, 252] width 402 height 395
drag, startPoint x: 391, startPoint y: 172, endPoint x: 282, endPoint y: 163, distance: 108.7
click at [282, 163] on main "Artículos sucursal Para editar los artículos o cambios generales, ve a “Organiz…" at bounding box center [327, 252] width 402 height 395
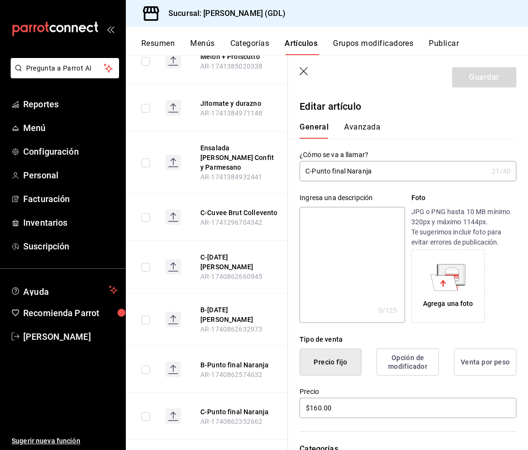
click at [227, 454] on button "B-Fish Hoek" at bounding box center [238, 459] width 77 height 10
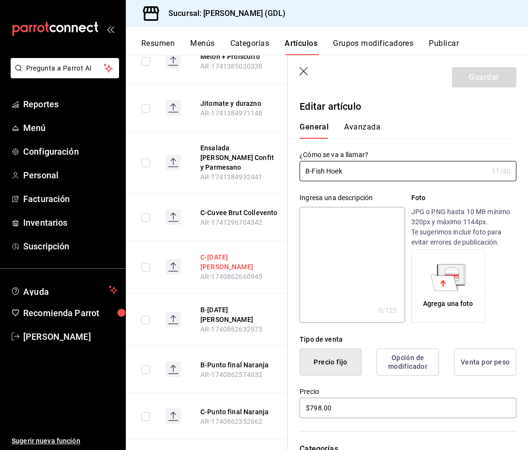
drag, startPoint x: 347, startPoint y: 169, endPoint x: 246, endPoint y: 165, distance: 101.2
click at [246, 165] on main "Artículos sucursal Para editar los artículos o cambios generales, ve a “Organiz…" at bounding box center [327, 252] width 402 height 395
drag, startPoint x: 354, startPoint y: 171, endPoint x: 235, endPoint y: 170, distance: 119.0
click at [235, 170] on main "Artículos sucursal Para editar los artículos o cambios generales, ve a “Organiz…" at bounding box center [327, 252] width 402 height 395
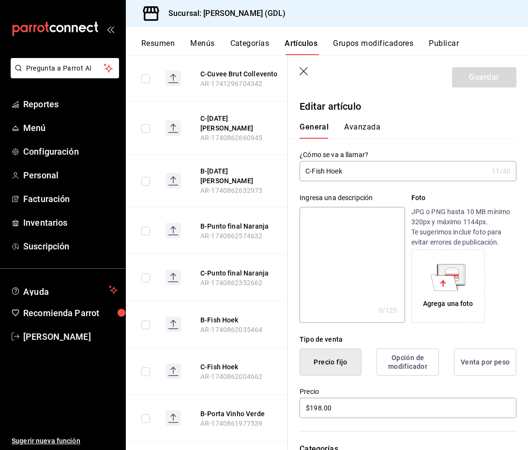
scroll to position [3575, 0]
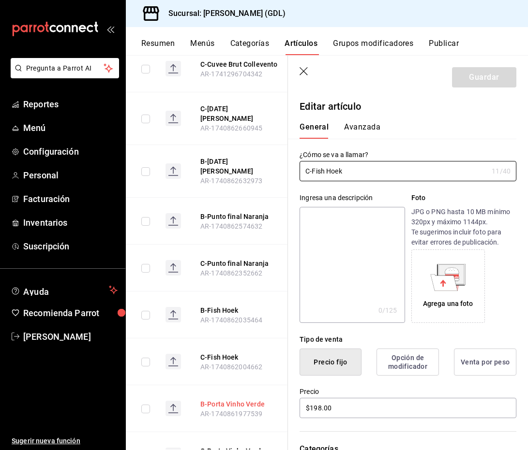
click at [225, 400] on button "B-Porta Vinho Verde" at bounding box center [238, 405] width 77 height 10
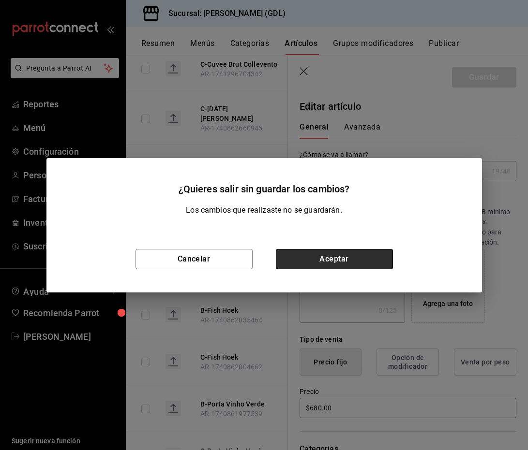
click at [319, 254] on button "Aceptar" at bounding box center [334, 259] width 117 height 20
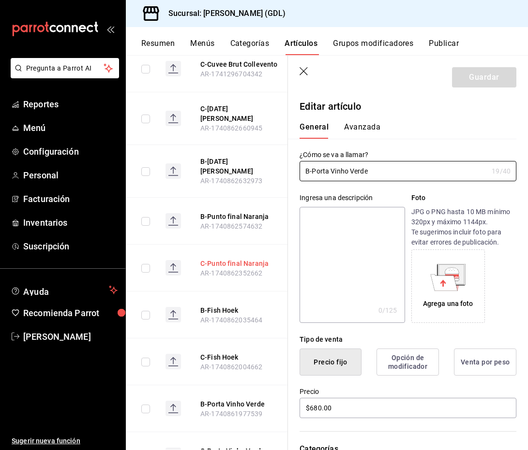
drag, startPoint x: 375, startPoint y: 168, endPoint x: 252, endPoint y: 163, distance: 123.0
click at [252, 163] on main "Artículos sucursal Para editar los artículos o cambios generales, ve a “Organiz…" at bounding box center [327, 252] width 402 height 395
click at [226, 446] on button "C-Porta Vinho Verde" at bounding box center [238, 451] width 77 height 10
drag, startPoint x: 369, startPoint y: 173, endPoint x: 256, endPoint y: 160, distance: 113.0
click at [256, 160] on main "Artículos sucursal Para editar los artículos o cambios generales, ve a “Organiz…" at bounding box center [327, 252] width 402 height 395
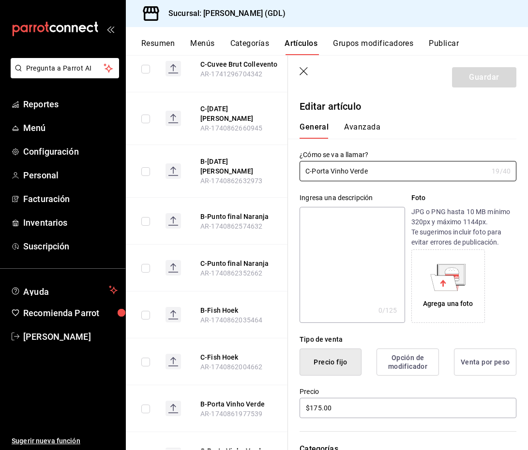
type input "$790.00"
drag, startPoint x: 363, startPoint y: 173, endPoint x: 278, endPoint y: 172, distance: 85.1
click at [278, 172] on main "Artículos sucursal Para editar los artículos o cambios generales, ve a “Organiz…" at bounding box center [327, 252] width 402 height 395
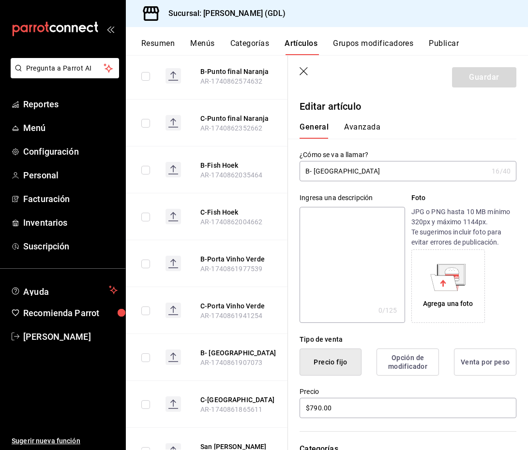
scroll to position [3743, 0]
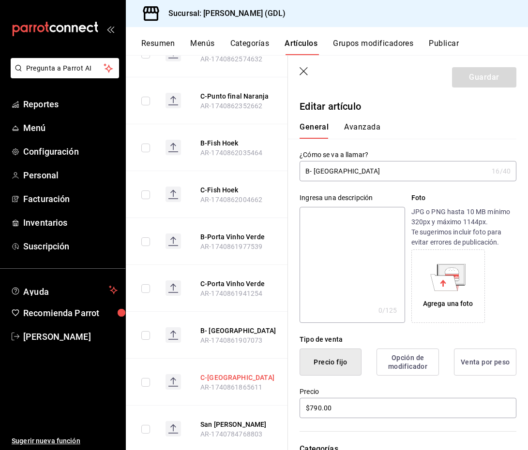
click at [227, 373] on button "C-[GEOGRAPHIC_DATA]" at bounding box center [238, 378] width 77 height 10
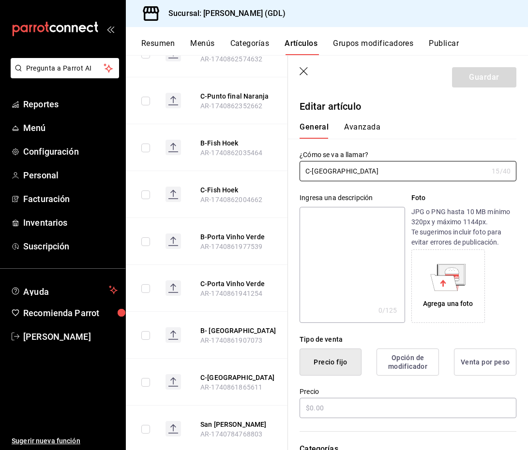
type input "$198.00"
radio input "false"
radio input "true"
drag, startPoint x: 363, startPoint y: 172, endPoint x: 276, endPoint y: 166, distance: 87.7
click at [276, 166] on main "Artículos sucursal Para editar los artículos o cambios generales, ve a “Organiz…" at bounding box center [327, 252] width 402 height 395
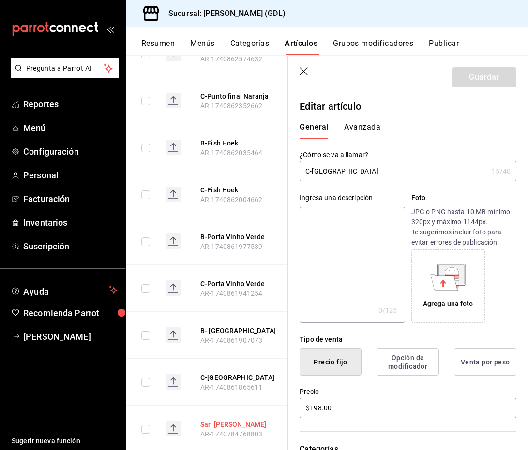
click at [216, 420] on button "San [PERSON_NAME]" at bounding box center [238, 425] width 77 height 10
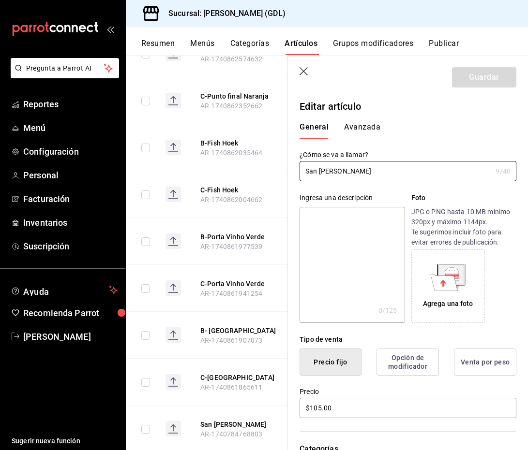
drag, startPoint x: 343, startPoint y: 175, endPoint x: 281, endPoint y: 167, distance: 62.9
click at [281, 167] on main "Artículos sucursal Para editar los artículos o cambios generales, ve a “Organiz…" at bounding box center [327, 252] width 402 height 395
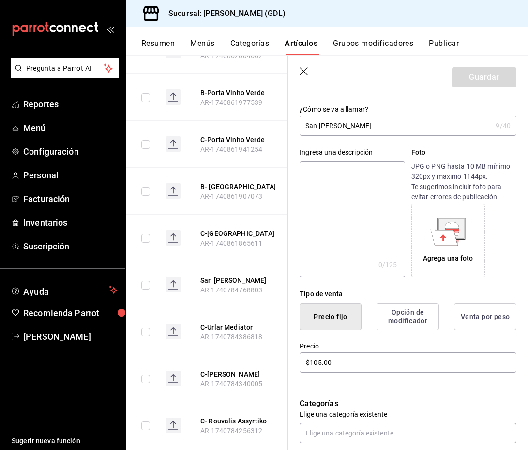
scroll to position [3949, 0]
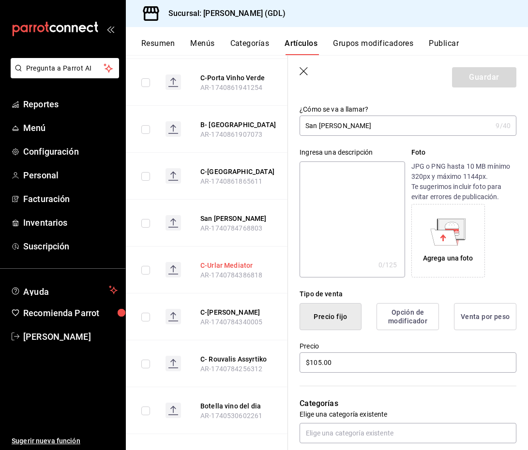
click at [217, 261] on button "C-Urlar Mediator" at bounding box center [238, 266] width 77 height 10
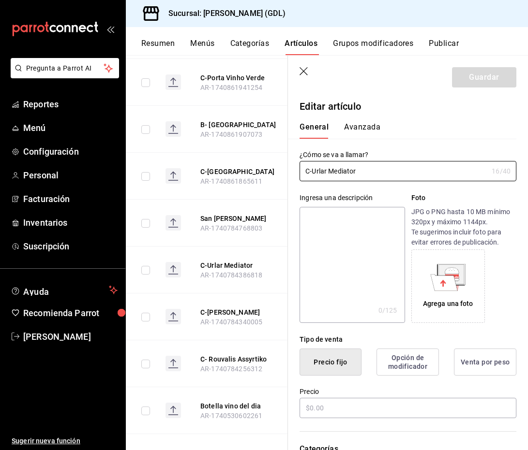
type input "$246.00"
radio input "false"
radio input "true"
drag, startPoint x: 358, startPoint y: 170, endPoint x: 269, endPoint y: 170, distance: 89.5
click at [269, 170] on main "Artículos sucursal Para editar los artículos o cambios generales, ve a “Organiz…" at bounding box center [327, 252] width 402 height 395
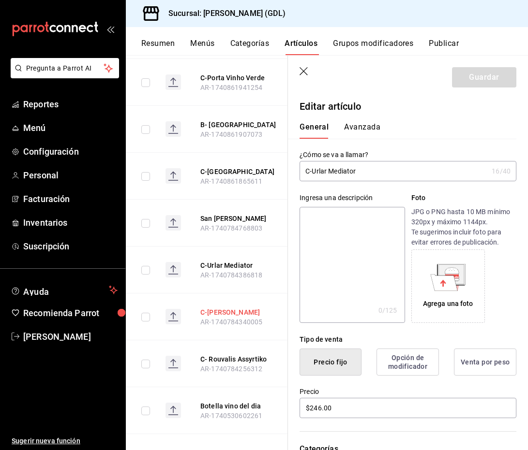
click at [231, 308] on button "C-[PERSON_NAME]" at bounding box center [238, 313] width 77 height 10
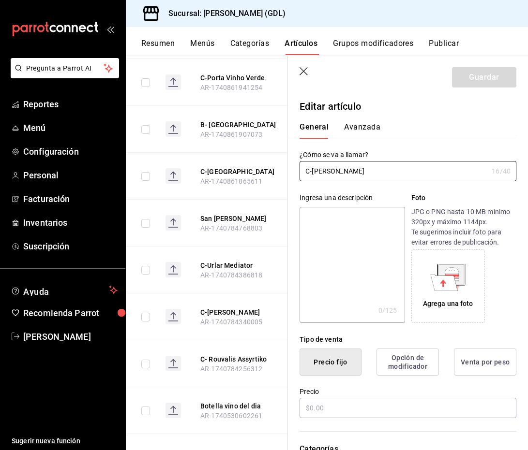
type input "$230.00"
radio input "false"
radio input "true"
drag, startPoint x: 359, startPoint y: 173, endPoint x: 271, endPoint y: 167, distance: 88.2
click at [271, 167] on main "Artículos sucursal Para editar los artículos o cambios generales, ve a “Organiz…" at bounding box center [327, 252] width 402 height 395
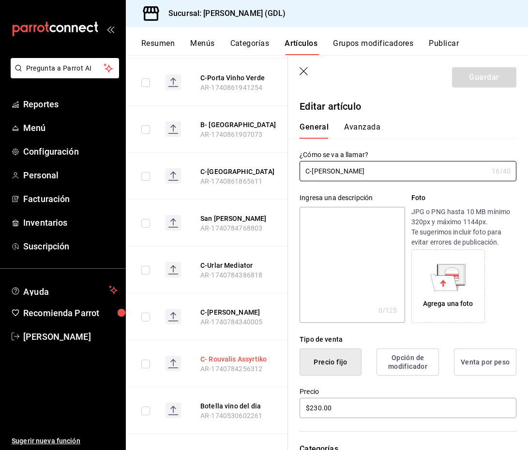
click at [231, 355] on button "C- Rouvalis Assyrtiko" at bounding box center [238, 360] width 77 height 10
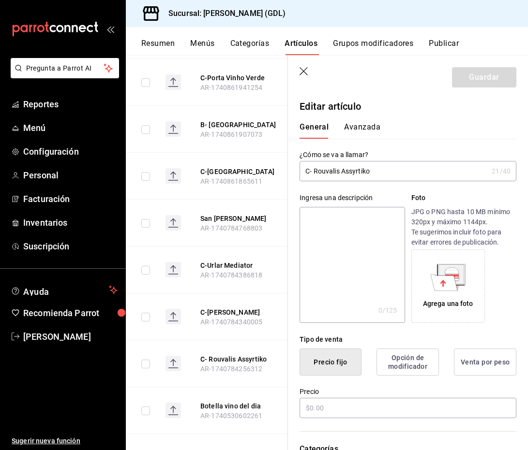
type input "$280.00"
radio input "false"
radio input "true"
drag, startPoint x: 377, startPoint y: 174, endPoint x: 262, endPoint y: 157, distance: 116.4
click at [262, 157] on main "Artículos sucursal Para editar los artículos o cambios generales, ve a “Organiz…" at bounding box center [327, 252] width 402 height 395
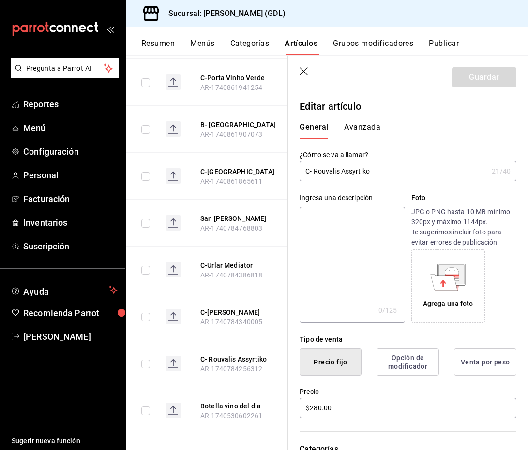
scroll to position [3974, 0]
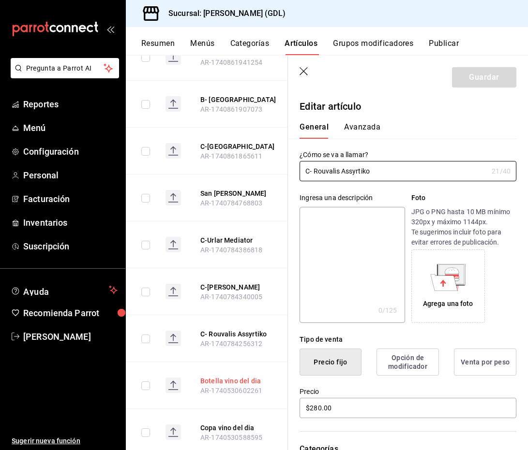
click at [234, 376] on button "Botella vino del dia" at bounding box center [238, 381] width 77 height 10
drag, startPoint x: 372, startPoint y: 173, endPoint x: 252, endPoint y: 166, distance: 120.2
click at [252, 166] on main "Artículos sucursal Para editar los artículos o cambios generales, ve a “Organiz…" at bounding box center [327, 252] width 402 height 395
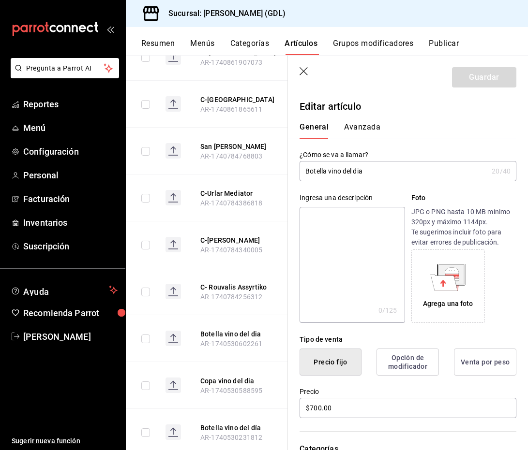
scroll to position [4031, 0]
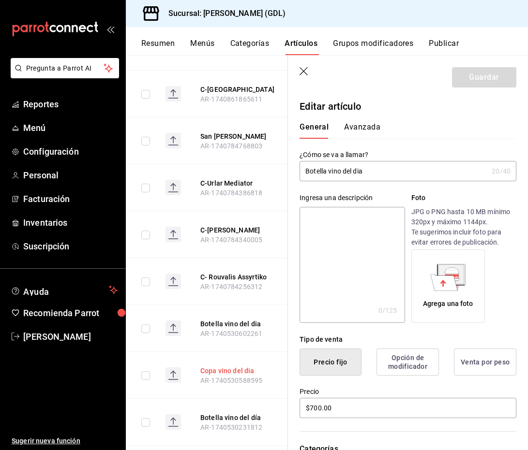
click at [236, 366] on button "Copa vino del dia" at bounding box center [238, 371] width 77 height 10
type input "$175.00"
drag, startPoint x: 368, startPoint y: 175, endPoint x: 289, endPoint y: 164, distance: 79.5
click at [289, 164] on div "¿Cómo se va a llamar? Copa vino del dia 17 /40 ¿Cómo se va a llamar?" at bounding box center [402, 160] width 228 height 43
click at [241, 413] on button "Botella vino del día" at bounding box center [238, 418] width 77 height 10
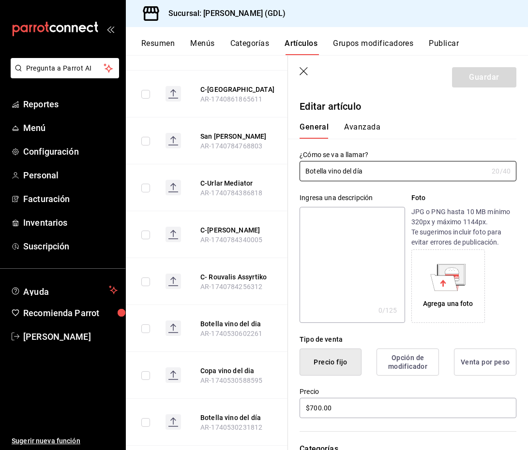
drag, startPoint x: 375, startPoint y: 173, endPoint x: 275, endPoint y: 164, distance: 100.1
click at [275, 164] on main "Artículos sucursal Para editar los artículos o cambios generales, ve a “Organiz…" at bounding box center [327, 252] width 402 height 395
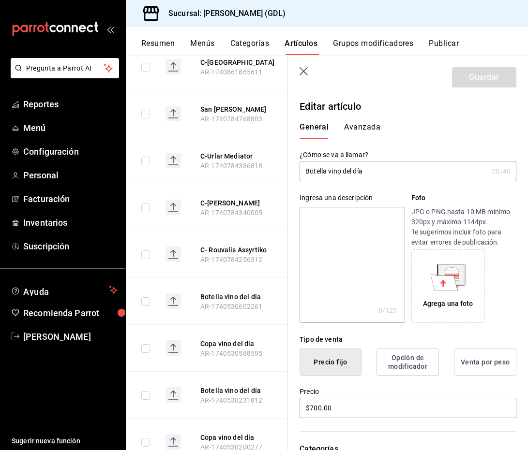
scroll to position [4090, 0]
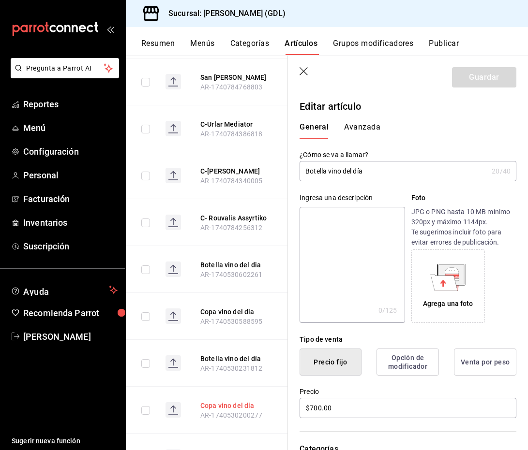
click at [232, 401] on button "Copa vino del día" at bounding box center [238, 406] width 77 height 10
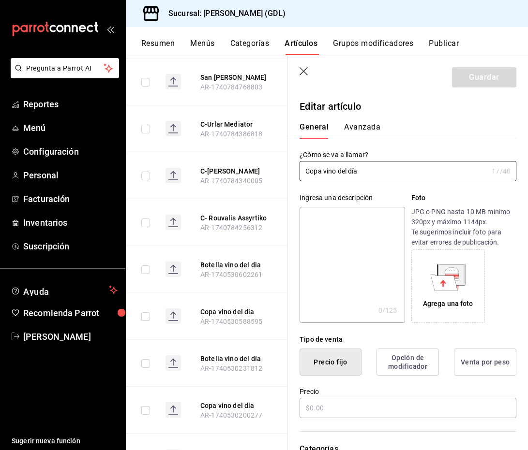
type input "$175.00"
drag, startPoint x: 391, startPoint y: 167, endPoint x: 258, endPoint y: 165, distance: 133.0
click at [259, 166] on main "Artículos sucursal Para editar los artículos o cambios generales, ve a “Organiz…" at bounding box center [327, 252] width 402 height 395
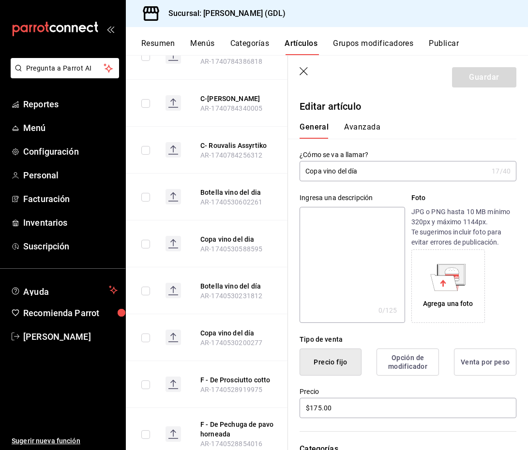
scroll to position [4175, 0]
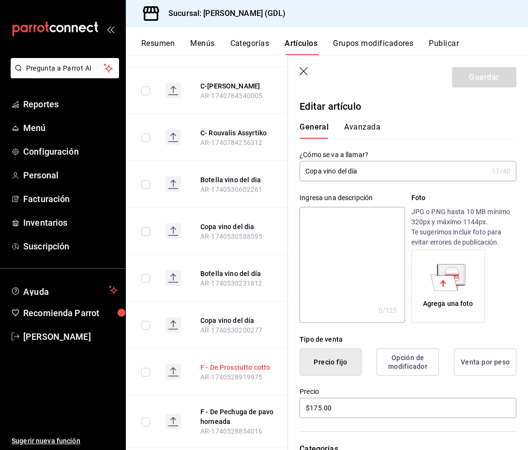
click at [227, 363] on button "F - De Prosciutto cotto" at bounding box center [238, 368] width 77 height 10
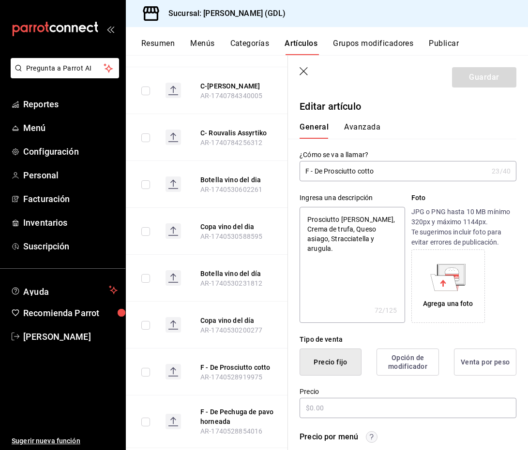
type textarea "x"
type input "$280.00"
drag, startPoint x: 377, startPoint y: 177, endPoint x: 287, endPoint y: 168, distance: 90.8
click at [287, 168] on main "Artículos sucursal Para editar los artículos o cambios generales, ve a “Organiz…" at bounding box center [327, 252] width 402 height 395
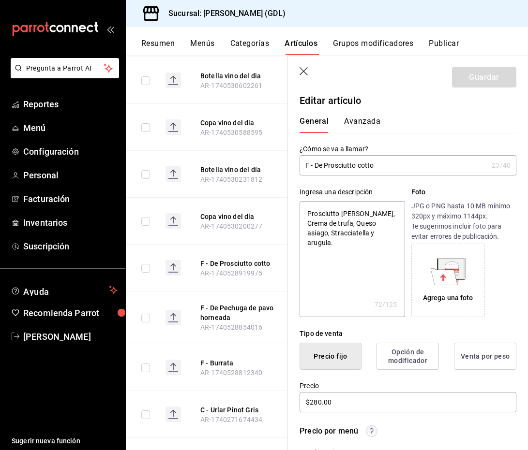
scroll to position [4281, 0]
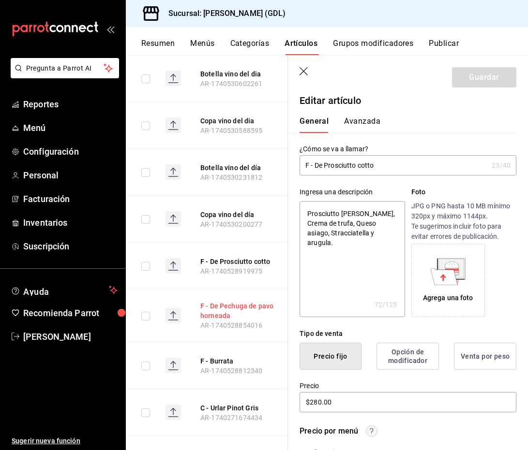
click at [220, 301] on button "F - De Pechuga de pavo horneada" at bounding box center [238, 310] width 77 height 19
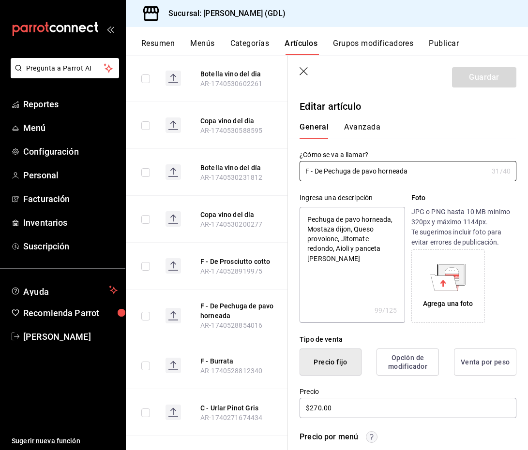
drag, startPoint x: 417, startPoint y: 172, endPoint x: 291, endPoint y: 167, distance: 126.3
click at [291, 167] on div "¿Cómo se va a llamar? F - De Pechuga de pavo horneada 31 /40 ¿Cómo se va a llam…" at bounding box center [402, 160] width 228 height 43
click at [221, 403] on button "C - Urlar Pinot Gris" at bounding box center [238, 408] width 77 height 10
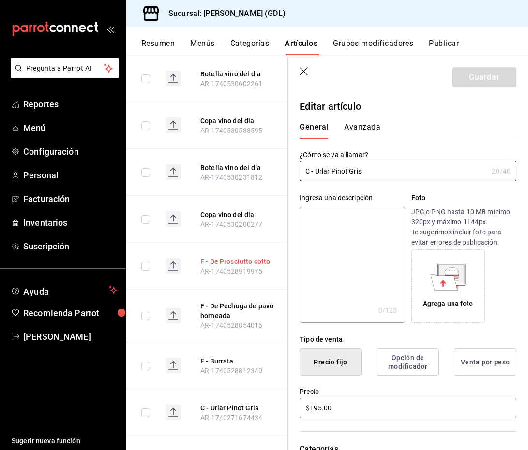
drag, startPoint x: 372, startPoint y: 175, endPoint x: 275, endPoint y: 163, distance: 98.0
click at [275, 163] on main "Artículos sucursal Para editar los artículos o cambios generales, ve a “Organiz…" at bounding box center [327, 252] width 402 height 395
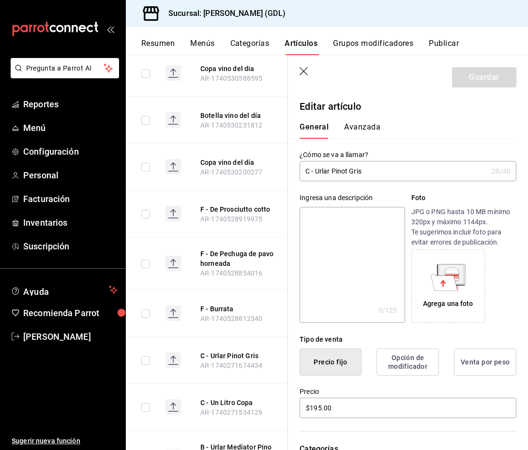
scroll to position [4362, 0]
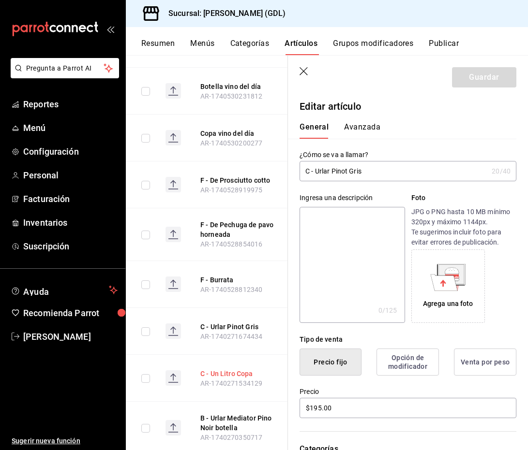
click at [216, 369] on button "C - Un Litro Copa" at bounding box center [238, 374] width 77 height 10
type input "$225.00"
drag, startPoint x: 371, startPoint y: 169, endPoint x: 290, endPoint y: 169, distance: 80.8
click at [290, 169] on div "¿Cómo se va a llamar? C - Un Litro Copa 17 /40 ¿Cómo se va a llamar?" at bounding box center [402, 160] width 228 height 43
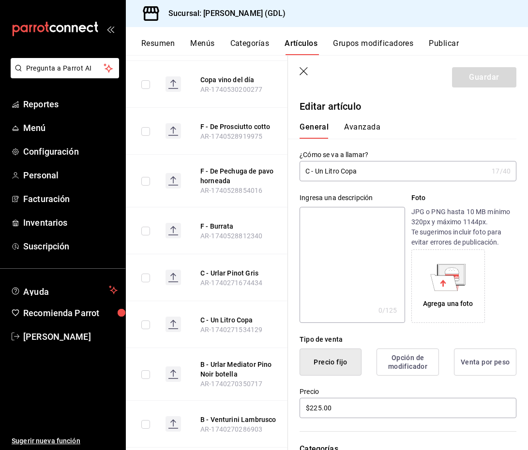
scroll to position [4417, 0]
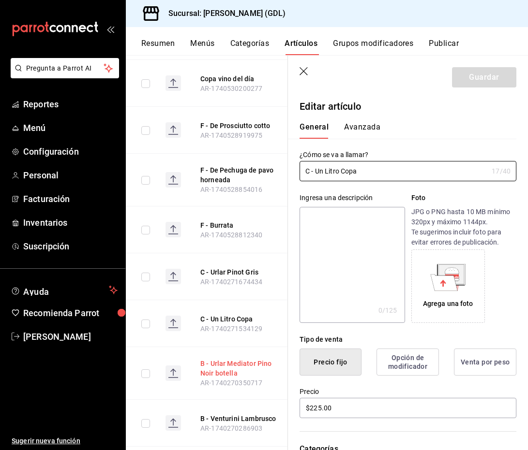
click at [214, 359] on button "B - Urlar Mediator Pino Noir botella" at bounding box center [238, 368] width 77 height 19
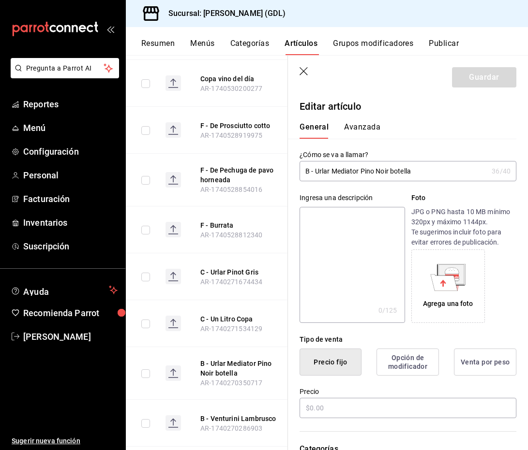
type input "$1230.00"
radio input "false"
radio input "true"
drag, startPoint x: 424, startPoint y: 169, endPoint x: 285, endPoint y: 161, distance: 139.1
click at [286, 160] on main "Artículos sucursal Para editar los artículos o cambios generales, ve a “Organiz…" at bounding box center [327, 252] width 402 height 395
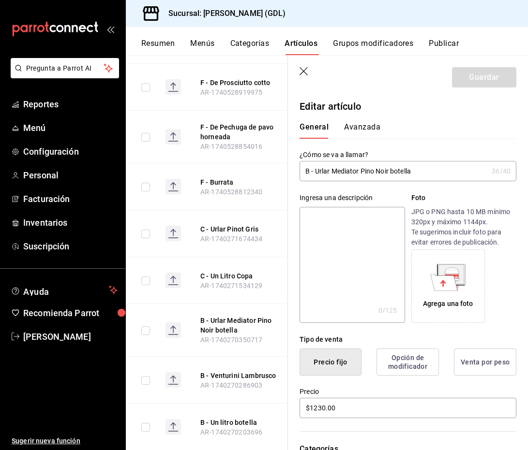
scroll to position [4467, 0]
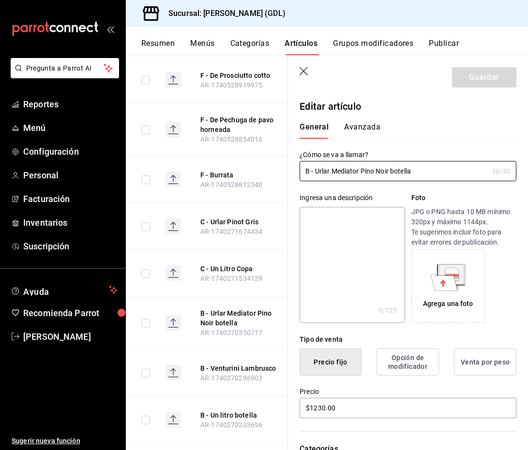
drag, startPoint x: 230, startPoint y: 267, endPoint x: 275, endPoint y: 229, distance: 59.0
click at [230, 364] on button "B - Venturini Lambrusco" at bounding box center [238, 369] width 77 height 10
drag, startPoint x: 381, startPoint y: 173, endPoint x: 253, endPoint y: 173, distance: 128.2
click at [253, 173] on main "Artículos sucursal Para editar los artículos o cambios generales, ve a “Organiz…" at bounding box center [327, 252] width 402 height 395
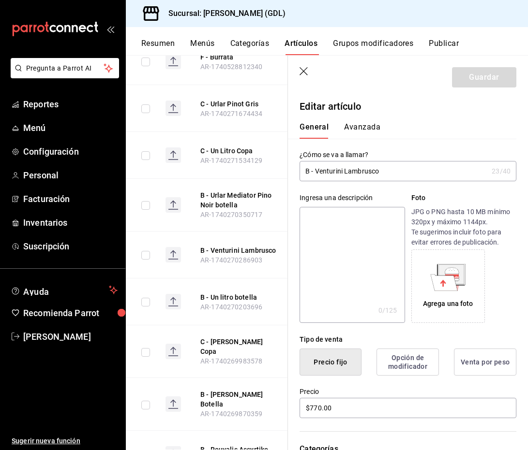
scroll to position [4592, 0]
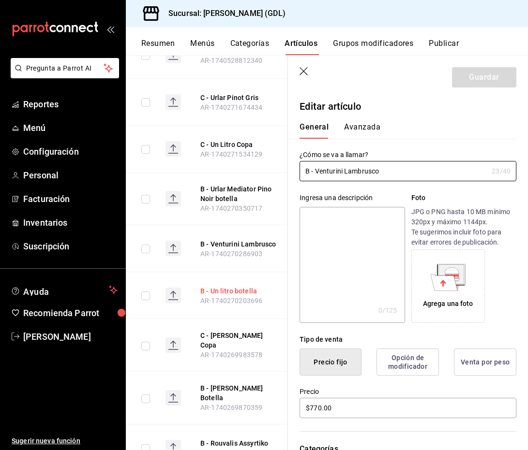
click at [236, 286] on button "B - Un litro botella" at bounding box center [238, 291] width 77 height 10
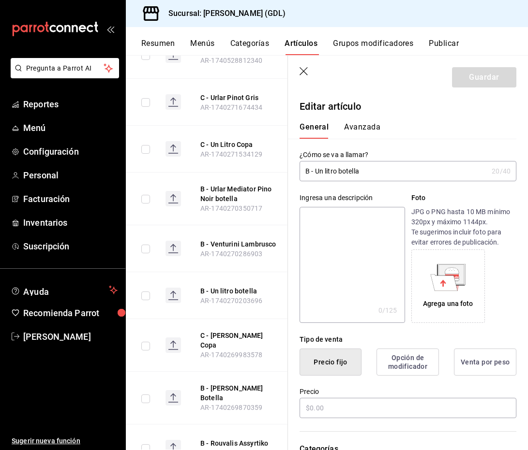
type input "$1150.00"
radio input "false"
radio input "true"
drag, startPoint x: 400, startPoint y: 171, endPoint x: 265, endPoint y: 170, distance: 135.0
click at [265, 171] on main "Artículos sucursal Para editar los artículos o cambios generales, ve a “Organiz…" at bounding box center [327, 252] width 402 height 395
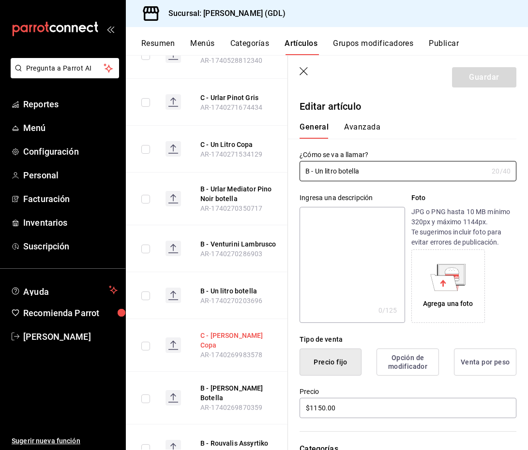
click at [225, 331] on button "C - [PERSON_NAME] Copa" at bounding box center [238, 340] width 77 height 19
type input "$205.00"
drag, startPoint x: 391, startPoint y: 174, endPoint x: 279, endPoint y: 166, distance: 112.0
click at [280, 166] on main "Artículos sucursal Para editar los artículos o cambios generales, ve a “Organiz…" at bounding box center [327, 252] width 402 height 395
click at [218, 384] on button "B - [PERSON_NAME] Botella" at bounding box center [238, 393] width 77 height 19
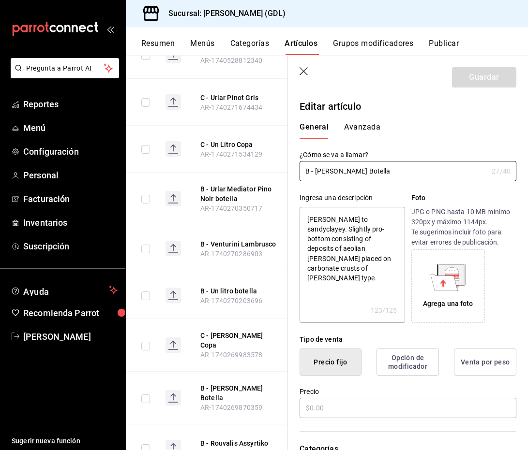
type textarea "x"
type input "$1050.00"
radio input "false"
radio input "true"
drag, startPoint x: 399, startPoint y: 172, endPoint x: 290, endPoint y: 168, distance: 108.9
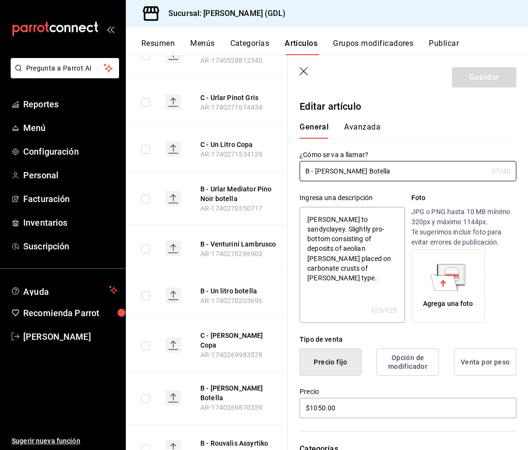
click at [290, 168] on div "¿Cómo se va a llamar? B - Saraja Cannonau Botella 27 /40 ¿Cómo se va a llamar?" at bounding box center [402, 160] width 228 height 43
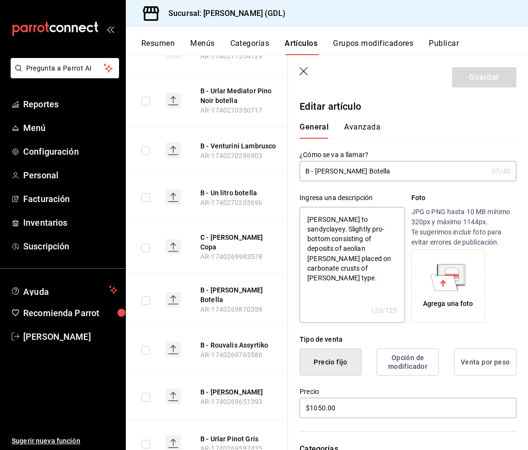
type textarea "x"
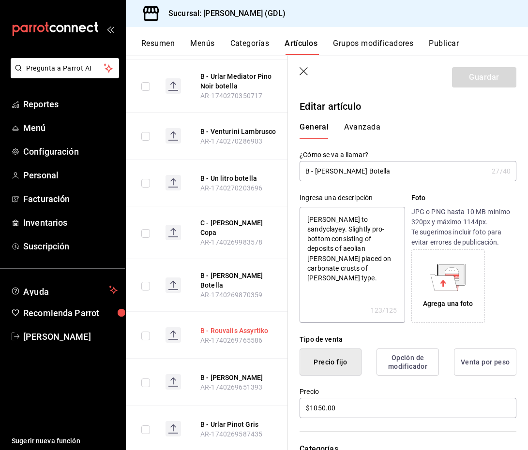
click at [236, 326] on button "B - Rouvalis Assyrtiko" at bounding box center [238, 331] width 77 height 10
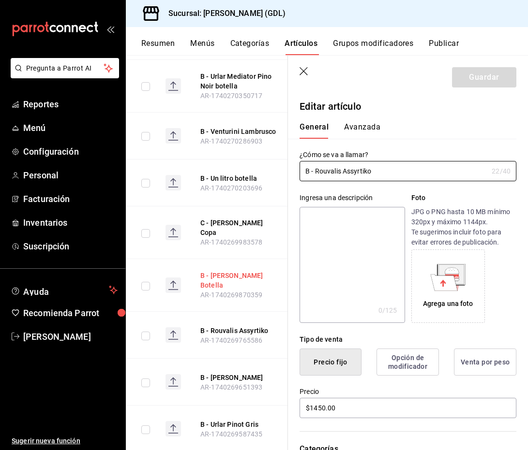
drag, startPoint x: 386, startPoint y: 172, endPoint x: 259, endPoint y: 169, distance: 127.7
click at [259, 169] on main "Artículos sucursal Para editar los artículos o cambios generales, ve a “Organiz…" at bounding box center [327, 252] width 402 height 395
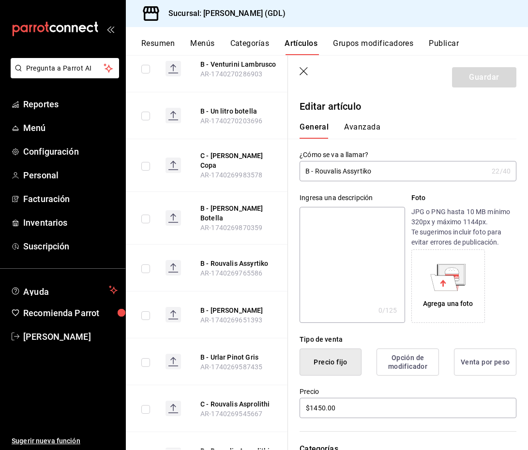
scroll to position [4776, 0]
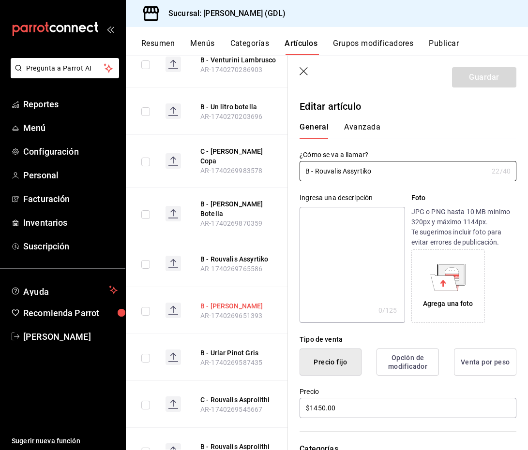
click at [223, 301] on button "B - [PERSON_NAME]" at bounding box center [238, 306] width 77 height 10
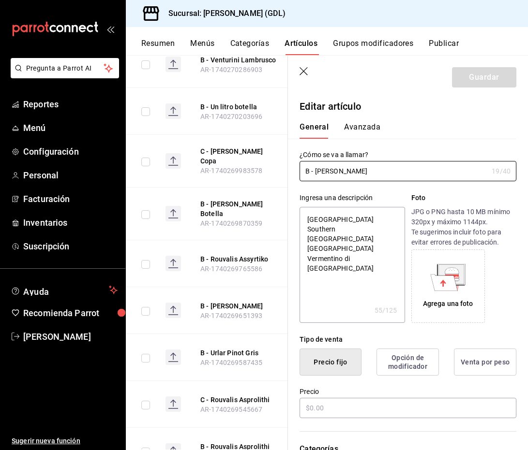
type textarea "x"
type input "$1260.00"
radio input "false"
radio input "true"
drag, startPoint x: 376, startPoint y: 171, endPoint x: 274, endPoint y: 172, distance: 102.6
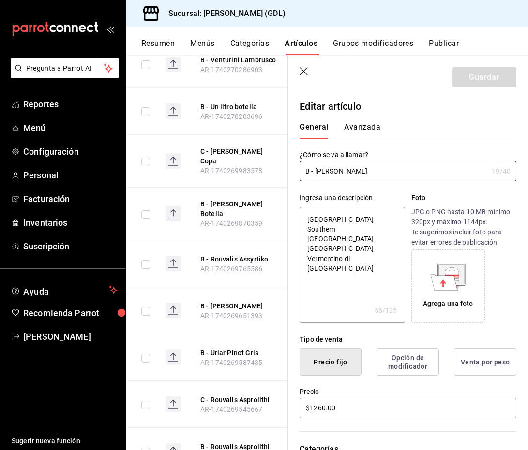
click at [274, 172] on main "Artículos sucursal Para editar los artículos o cambios generales, ve a “Organiz…" at bounding box center [327, 252] width 402 height 395
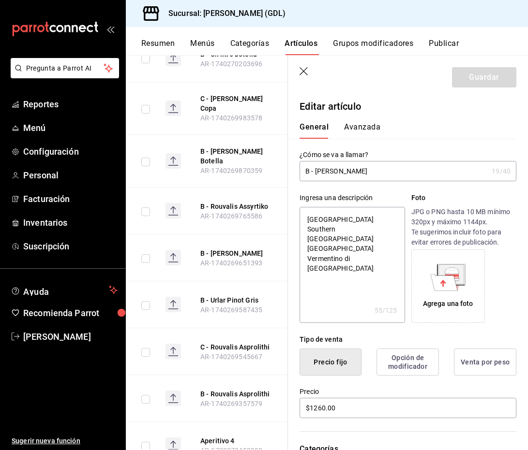
scroll to position [4838, 0]
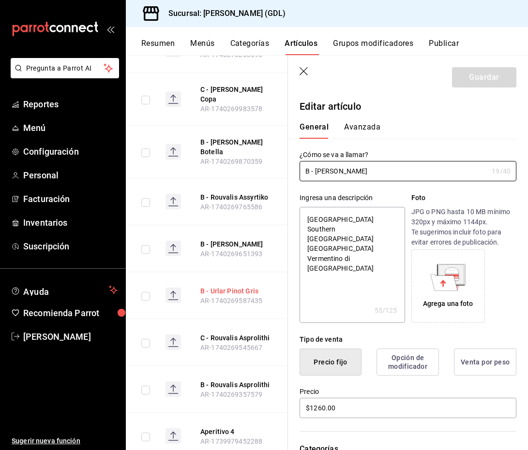
click at [232, 286] on button "B - Urlar Pinot Gris" at bounding box center [238, 291] width 77 height 10
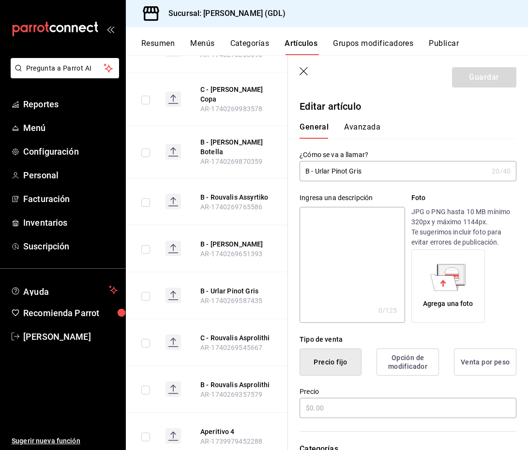
type input "$960.00"
radio input "false"
radio input "true"
drag, startPoint x: 371, startPoint y: 173, endPoint x: 295, endPoint y: 173, distance: 76.4
click at [295, 173] on div "¿Cómo se va a llamar? B - Urlar Pinot Gris 20 /40 ¿Cómo se va a llamar?" at bounding box center [402, 160] width 228 height 43
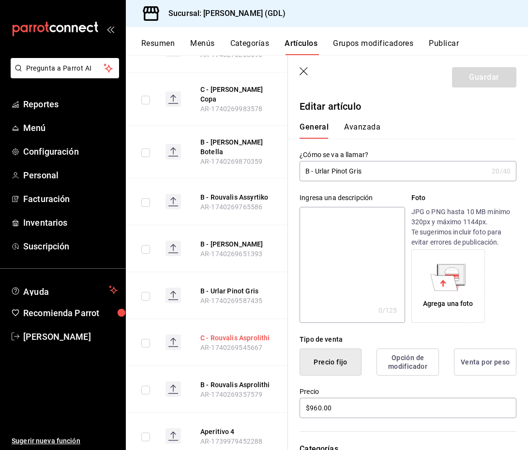
click at [227, 333] on button "C - Rouvalis Asprolithi" at bounding box center [238, 338] width 77 height 10
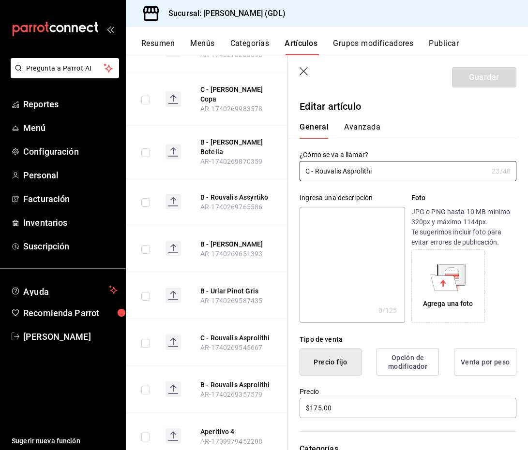
drag, startPoint x: 383, startPoint y: 170, endPoint x: 254, endPoint y: 168, distance: 128.7
click at [254, 168] on main "Artículos sucursal Para editar los artículos o cambios generales, ve a “Organiz…" at bounding box center [327, 252] width 402 height 395
click at [223, 366] on th "B - Rouvalis Asprolithi AR-1740269357579" at bounding box center [239, 389] width 101 height 47
click at [231, 380] on button "B - Rouvalis Asprolithi" at bounding box center [238, 385] width 77 height 10
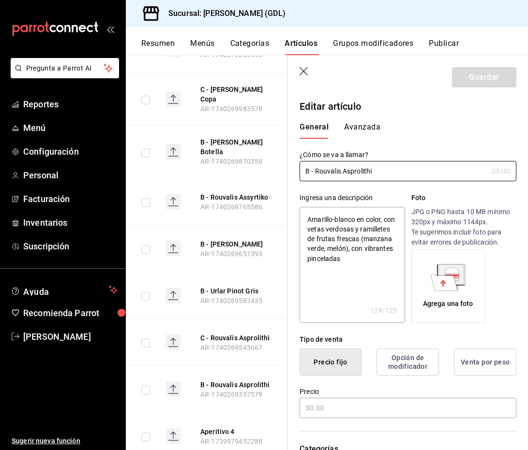
type textarea "x"
type input "$850.00"
radio input "false"
radio input "true"
drag, startPoint x: 377, startPoint y: 172, endPoint x: 212, endPoint y: 170, distance: 165.5
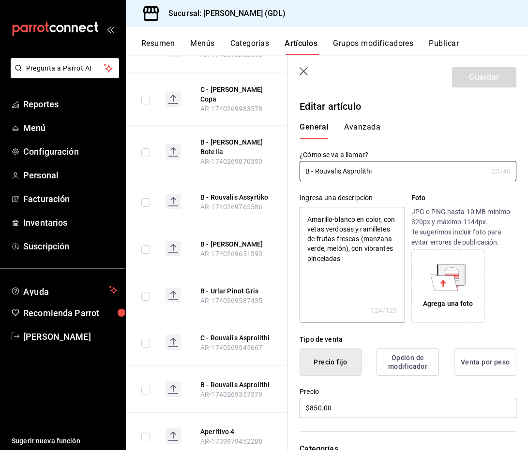
click at [212, 170] on main "Artículos sucursal Para editar los artículos o cambios generales, ve a “Organiz…" at bounding box center [327, 252] width 402 height 395
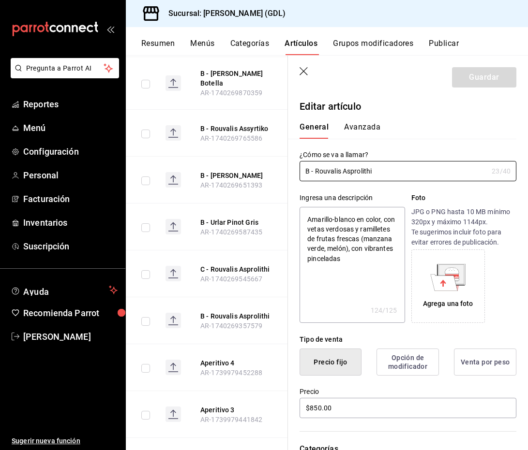
scroll to position [4916, 0]
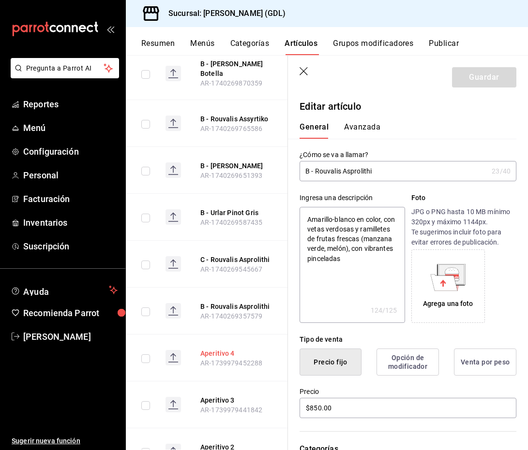
click at [229, 349] on button "Aperitivo 4" at bounding box center [238, 354] width 77 height 10
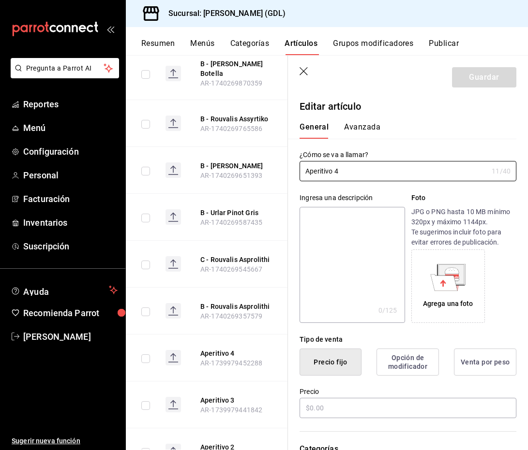
type input "$0.00"
drag, startPoint x: 359, startPoint y: 172, endPoint x: 280, endPoint y: 168, distance: 79.9
click at [280, 168] on main "Artículos sucursal Para editar los artículos o cambios generales, ve a “Organiz…" at bounding box center [327, 252] width 402 height 395
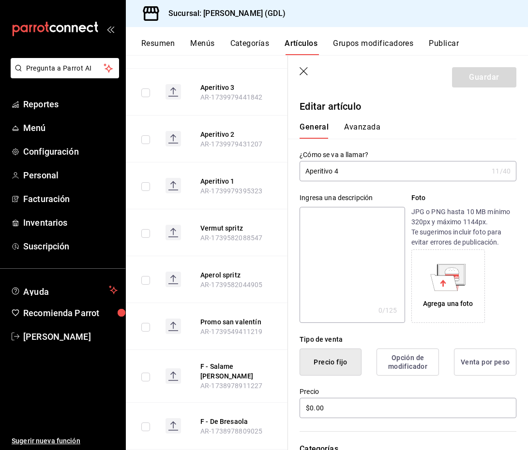
scroll to position [5233, 0]
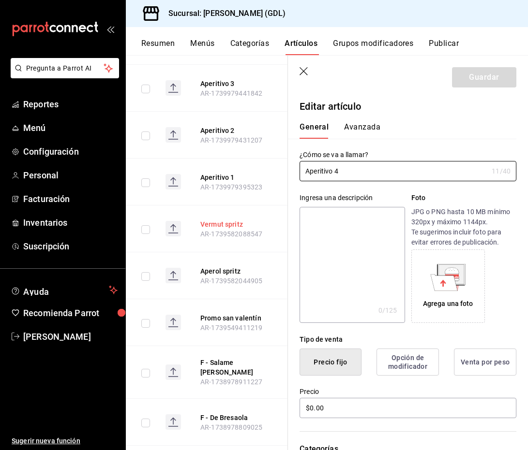
click at [226, 220] on button "Vermut spritz" at bounding box center [238, 225] width 77 height 10
type input "$155.00"
drag, startPoint x: 357, startPoint y: 172, endPoint x: 284, endPoint y: 172, distance: 73.5
click at [284, 172] on main "Artículos sucursal Para editar los artículos o cambios generales, ve a “Organiz…" at bounding box center [327, 252] width 402 height 395
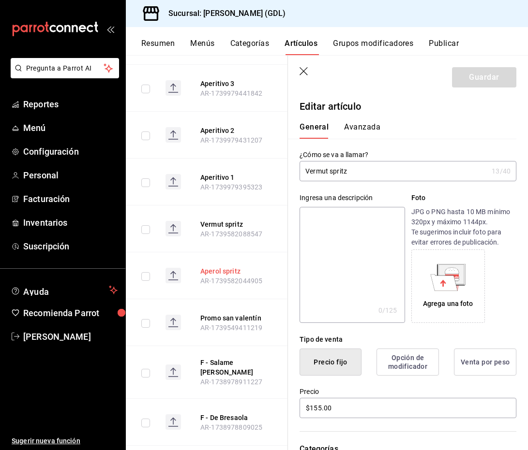
click at [227, 267] on button "Aperol spritz" at bounding box center [238, 272] width 77 height 10
drag, startPoint x: 359, startPoint y: 172, endPoint x: 261, endPoint y: 171, distance: 98.2
click at [261, 171] on main "Artículos sucursal Para editar los artículos o cambios generales, ve a “Organiz…" at bounding box center [327, 252] width 402 height 395
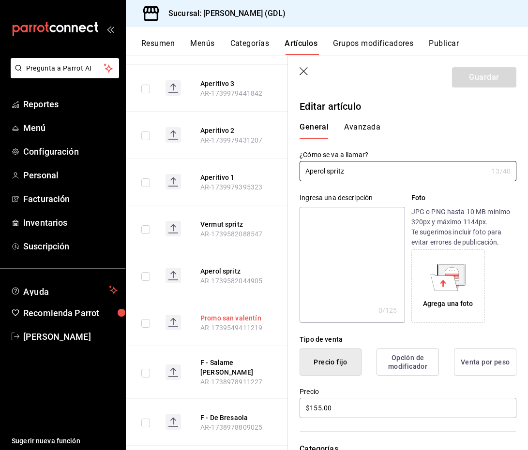
click at [226, 313] on button "Promo san valentín" at bounding box center [238, 318] width 77 height 10
type textarea "x"
type input "$300.00"
drag, startPoint x: 374, startPoint y: 173, endPoint x: 243, endPoint y: 173, distance: 131.1
click at [243, 173] on main "Artículos sucursal Para editar los artículos o cambios generales, ve a “Organiz…" at bounding box center [327, 252] width 402 height 395
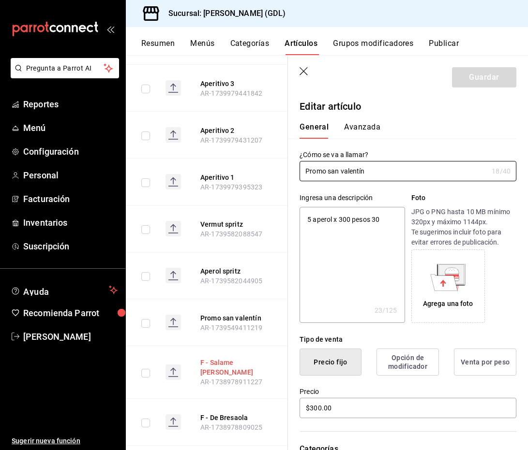
click at [215, 358] on button "F - Salame [PERSON_NAME]" at bounding box center [238, 367] width 77 height 19
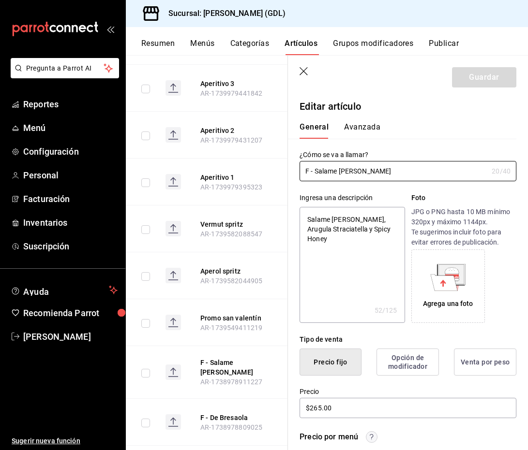
drag, startPoint x: 380, startPoint y: 176, endPoint x: 292, endPoint y: 173, distance: 88.1
click at [293, 173] on div "¿Cómo se va a llamar? F - Salame calabrese 20 /40 ¿Cómo se va a llamar?" at bounding box center [402, 160] width 228 height 43
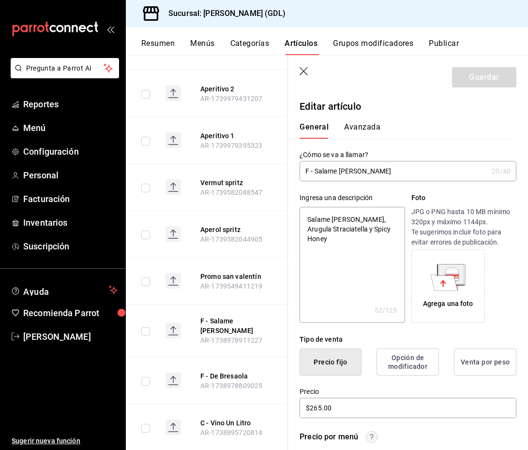
scroll to position [5285, 0]
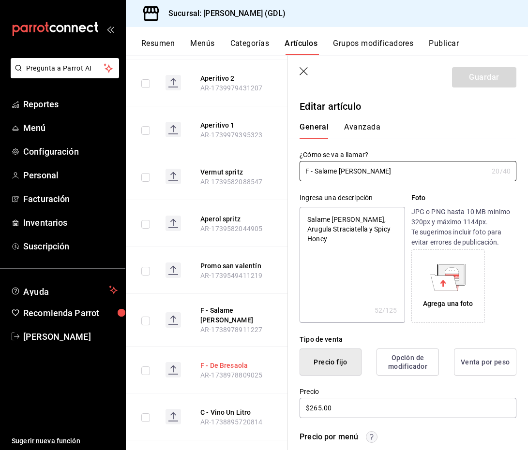
click at [219, 361] on button "F - De Bresaola" at bounding box center [238, 366] width 77 height 10
type textarea "x"
type input "$270.00"
drag, startPoint x: 377, startPoint y: 168, endPoint x: 264, endPoint y: 166, distance: 112.7
click at [264, 166] on main "Artículos sucursal Para editar los artículos o cambios generales, ve a “Organiz…" at bounding box center [327, 252] width 402 height 395
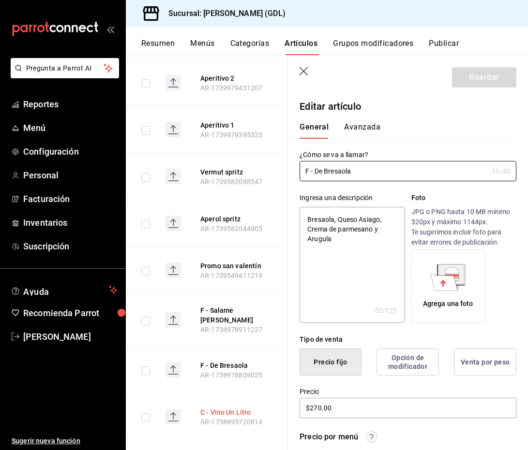
click at [227, 408] on button "C - Vino Un Litro" at bounding box center [238, 413] width 77 height 10
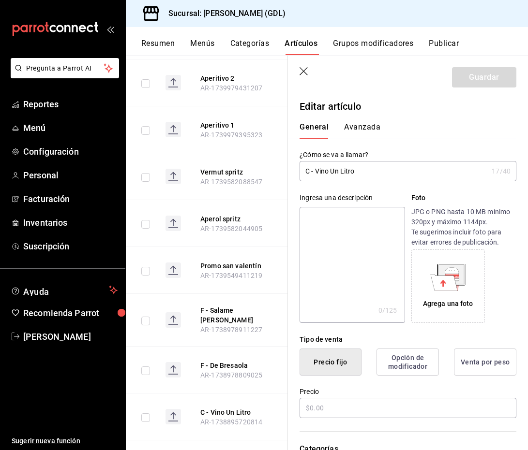
type input "$210.00"
drag, startPoint x: 364, startPoint y: 175, endPoint x: 295, endPoint y: 172, distance: 69.7
click at [295, 172] on div "¿Cómo se va a llamar? C - Vino Un Litro 17 /40 ¿Cómo se va a llamar?" at bounding box center [402, 160] width 228 height 43
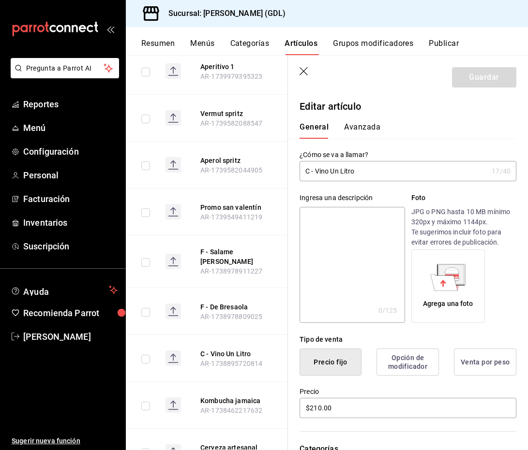
scroll to position [5383, 0]
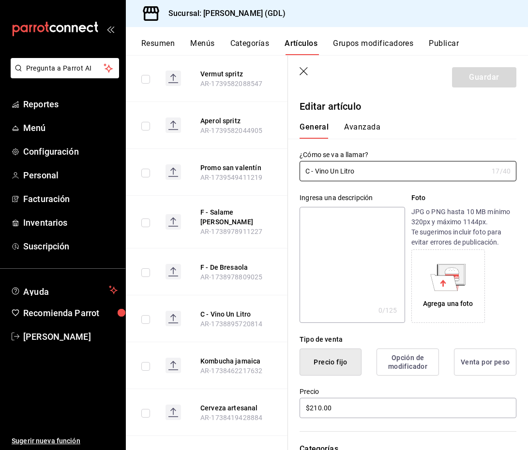
click at [216, 367] on span "AR-1738462217632" at bounding box center [231, 371] width 62 height 8
click at [212, 357] on button "Kombucha jamaica" at bounding box center [238, 362] width 77 height 10
drag, startPoint x: 370, startPoint y: 174, endPoint x: 261, endPoint y: 167, distance: 109.6
click at [261, 167] on main "Artículos sucursal Para editar los artículos o cambios generales, ve a “Organiz…" at bounding box center [327, 252] width 402 height 395
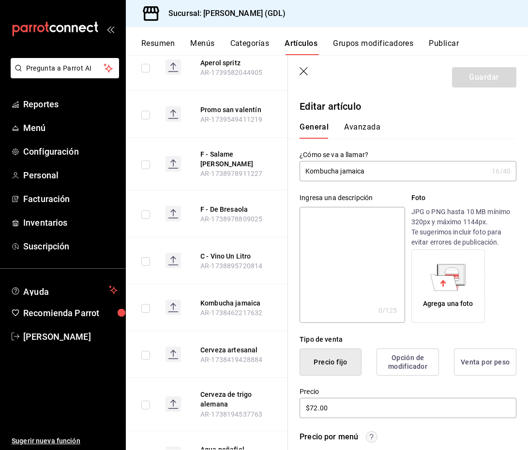
scroll to position [5447, 0]
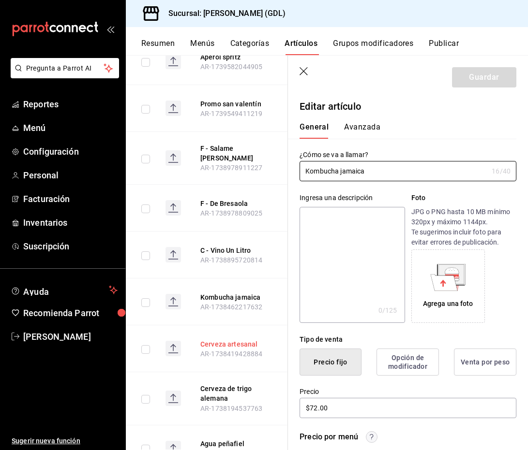
click at [235, 340] on button "Cerveza artesanal" at bounding box center [238, 345] width 77 height 10
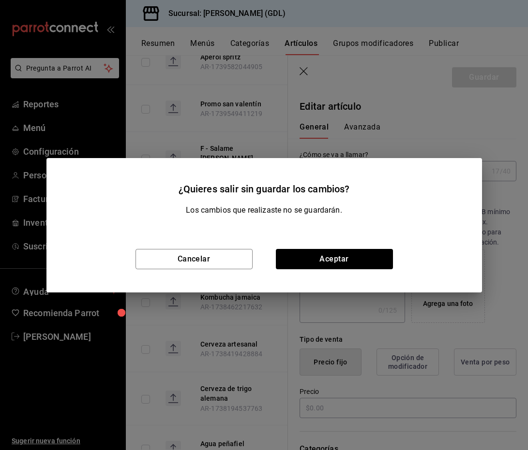
type input "$135.00"
click at [226, 256] on button "Cancelar" at bounding box center [193, 259] width 117 height 20
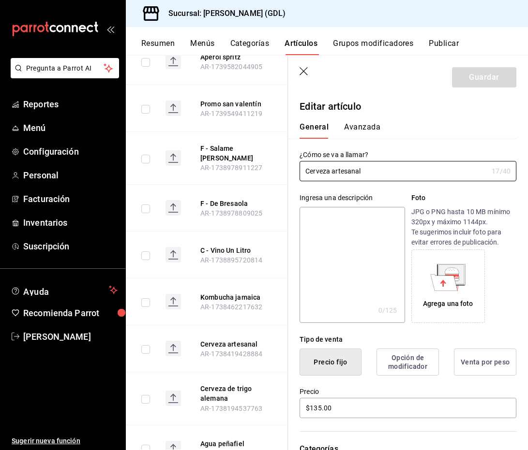
drag, startPoint x: 372, startPoint y: 175, endPoint x: 274, endPoint y: 168, distance: 98.9
click at [274, 168] on main "Artículos sucursal Para editar los artículos o cambios generales, ve a “Organiz…" at bounding box center [327, 252] width 402 height 395
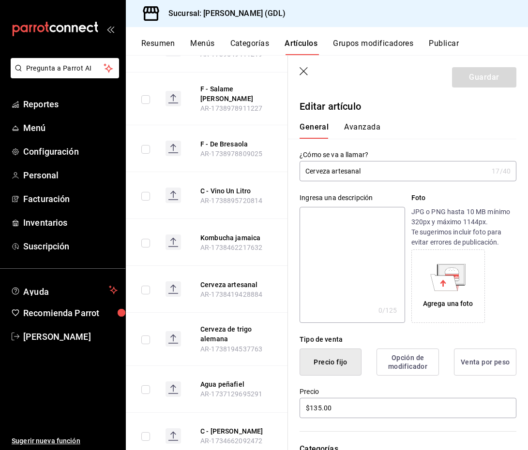
scroll to position [5512, 0]
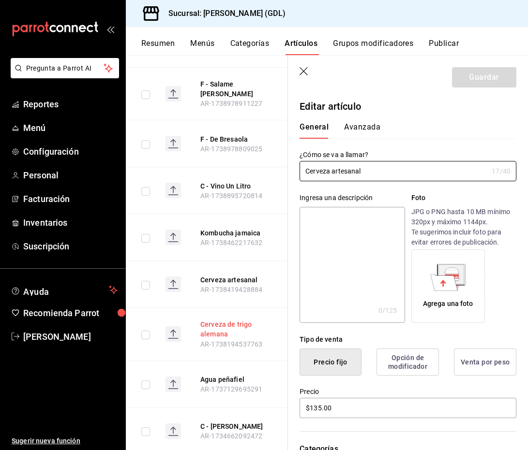
click at [219, 320] on button "Cerveza de trigo alemana" at bounding box center [238, 329] width 77 height 19
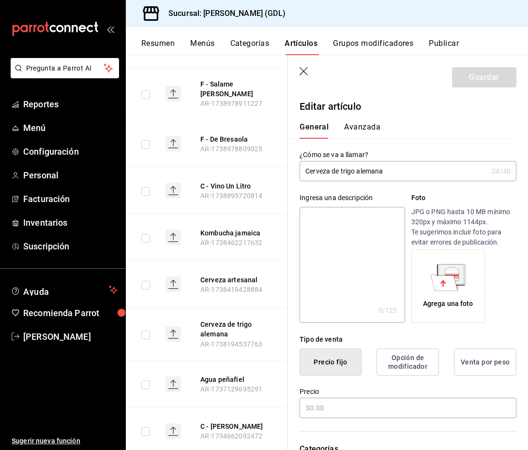
type input "$180.00"
drag, startPoint x: 388, startPoint y: 172, endPoint x: 231, endPoint y: 158, distance: 157.8
click at [232, 158] on main "Artículos sucursal Para editar los artículos o cambios generales, ve a “Organiz…" at bounding box center [327, 252] width 402 height 395
click at [221, 375] on button "Agua peñafiel" at bounding box center [238, 380] width 77 height 10
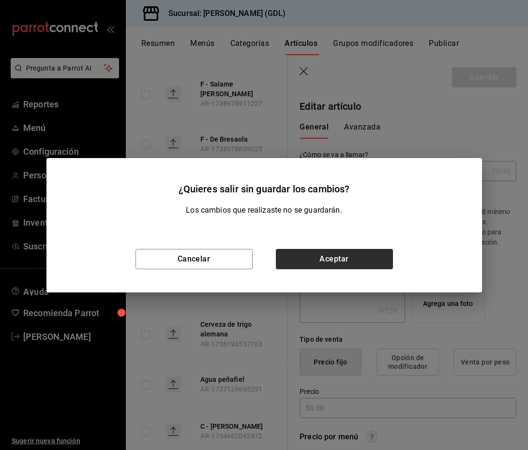
type input "$21.00"
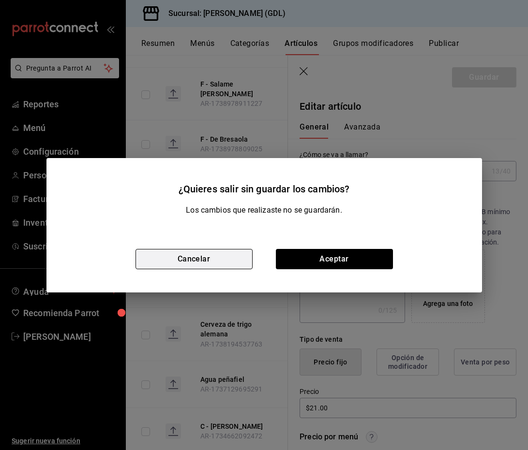
click at [204, 257] on button "Cancelar" at bounding box center [193, 259] width 117 height 20
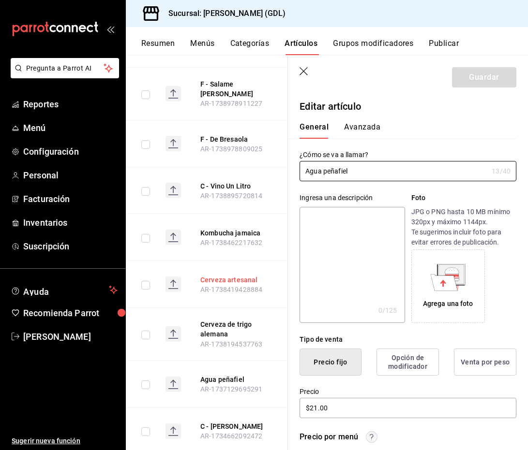
drag, startPoint x: 365, startPoint y: 170, endPoint x: 262, endPoint y: 170, distance: 103.0
click at [262, 170] on main "Artículos sucursal Para editar los artículos o cambios generales, ve a “Organiz…" at bounding box center [327, 252] width 402 height 395
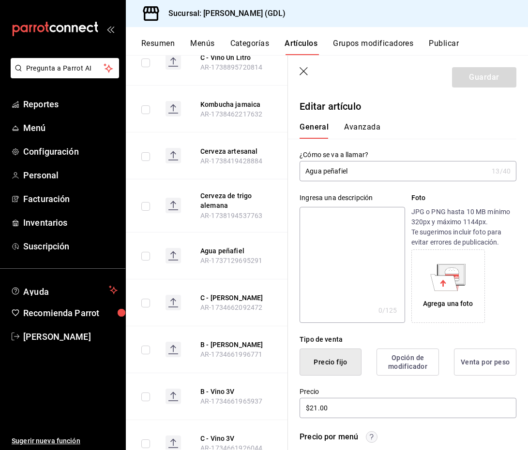
scroll to position [5648, 0]
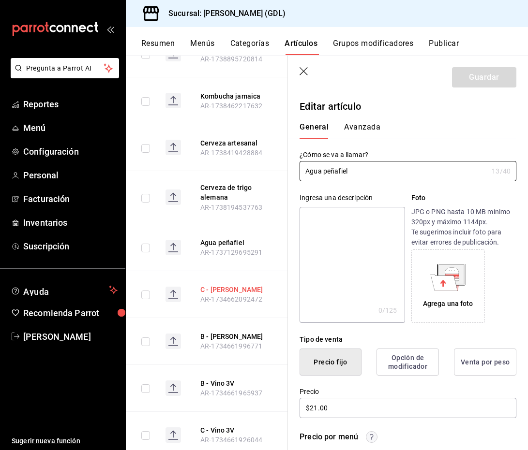
click at [222, 285] on button "C - [PERSON_NAME]" at bounding box center [238, 290] width 77 height 10
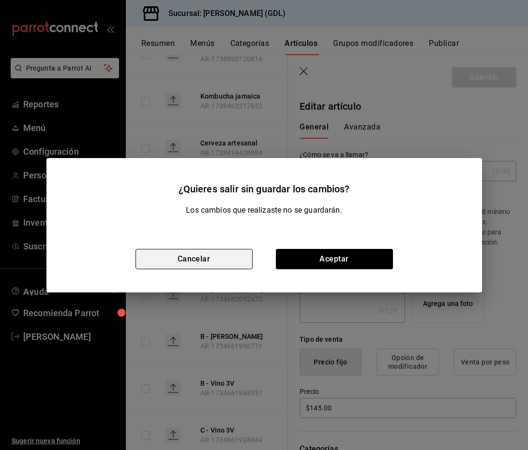
click at [178, 259] on button "Cancelar" at bounding box center [193, 259] width 117 height 20
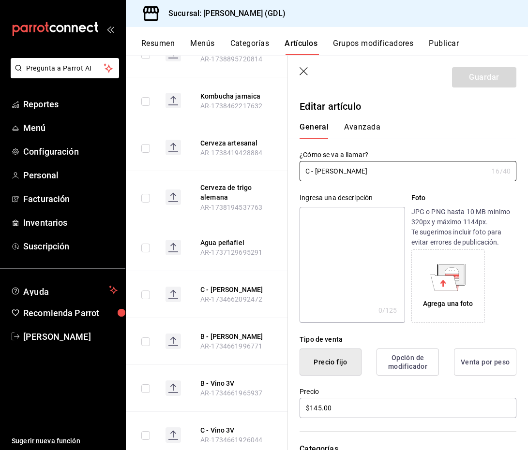
drag, startPoint x: 369, startPoint y: 169, endPoint x: 238, endPoint y: 166, distance: 130.2
click at [239, 166] on main "Artículos sucursal Para editar los artículos o cambios generales, ve a “Organiz…" at bounding box center [327, 252] width 402 height 395
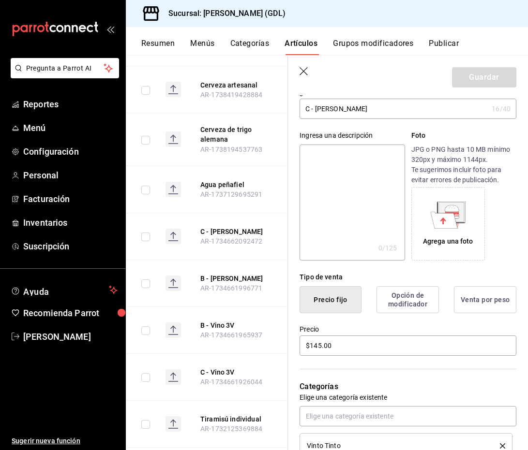
scroll to position [5738, 0]
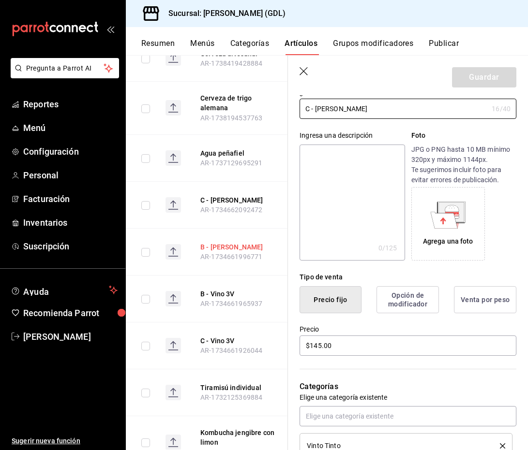
click at [230, 242] on button "B - [PERSON_NAME]" at bounding box center [238, 247] width 77 height 10
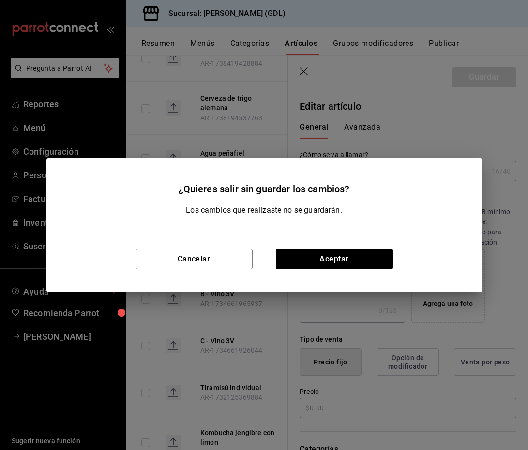
type input "$580.00"
click at [240, 233] on div "Cancelar Aceptar" at bounding box center [263, 259] width 435 height 67
click at [225, 253] on button "Cancelar" at bounding box center [193, 259] width 117 height 20
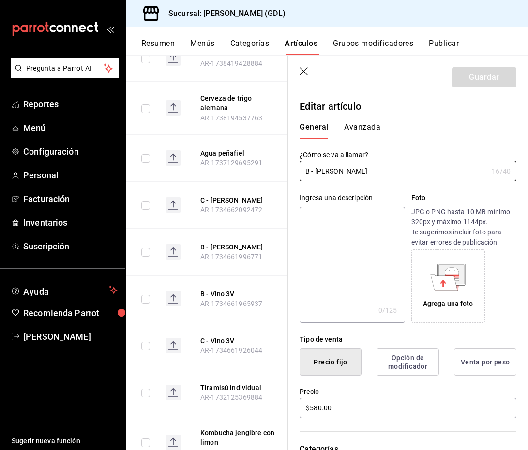
drag, startPoint x: 362, startPoint y: 170, endPoint x: 287, endPoint y: 169, distance: 74.5
click at [287, 169] on div "Guardar Editar artículo General Avanzada ¿Cómo se va a llamar? B - Punti Ferrer…" at bounding box center [407, 281] width 240 height 450
click at [226, 289] on button "B - Vino 3V" at bounding box center [238, 294] width 77 height 10
type input "$850.00"
drag, startPoint x: 351, startPoint y: 174, endPoint x: 269, endPoint y: 160, distance: 82.9
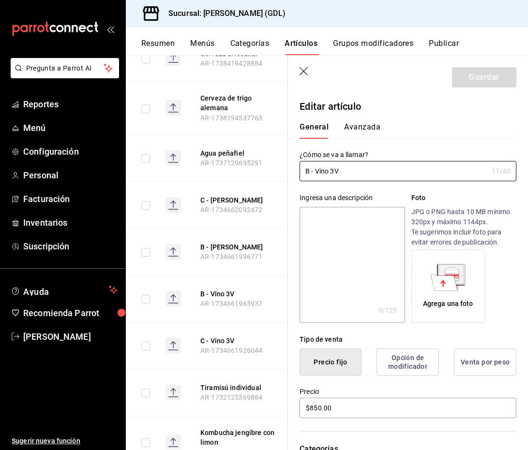
click at [269, 160] on main "Artículos sucursal Para editar los artículos o cambios generales, ve a “Organiz…" at bounding box center [327, 252] width 402 height 395
click at [228, 336] on button "C - Vino 3V" at bounding box center [238, 341] width 77 height 10
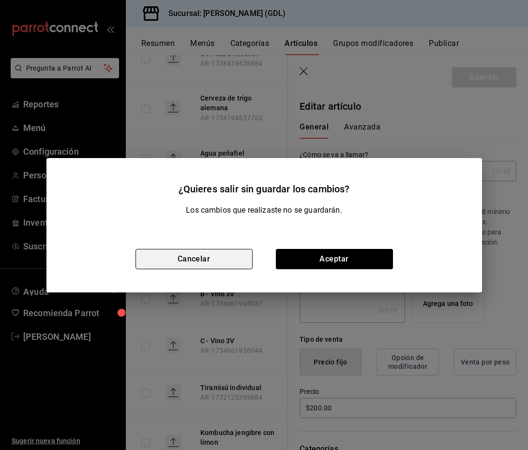
click at [229, 253] on button "Cancelar" at bounding box center [193, 259] width 117 height 20
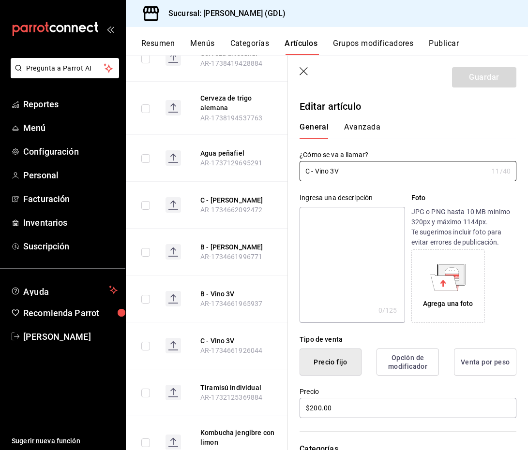
drag, startPoint x: 358, startPoint y: 167, endPoint x: 258, endPoint y: 160, distance: 100.4
click at [259, 160] on main "Artículos sucursal Para editar los artículos o cambios generales, ve a “Organiz…" at bounding box center [327, 252] width 402 height 395
drag, startPoint x: 384, startPoint y: 176, endPoint x: 296, endPoint y: 168, distance: 87.9
click at [297, 168] on div "¿Cómo se va a llamar? C - Vino 3V 11 /40 ¿Cómo se va a llamar?" at bounding box center [402, 160] width 228 height 43
click at [229, 383] on button "Tiramisú individual" at bounding box center [238, 388] width 77 height 10
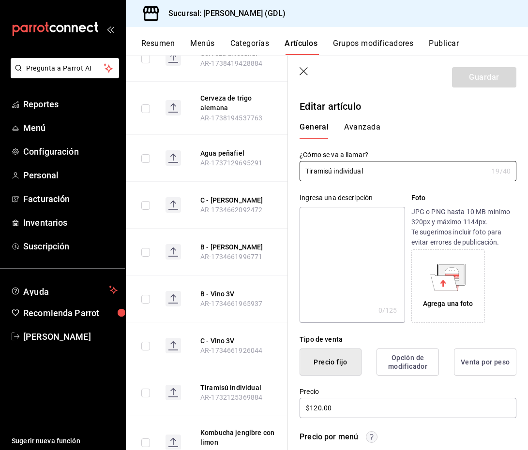
drag, startPoint x: 373, startPoint y: 174, endPoint x: 257, endPoint y: 156, distance: 117.5
click at [257, 156] on main "Artículos sucursal Para editar los artículos o cambios generales, ve a “Organiz…" at bounding box center [327, 252] width 402 height 395
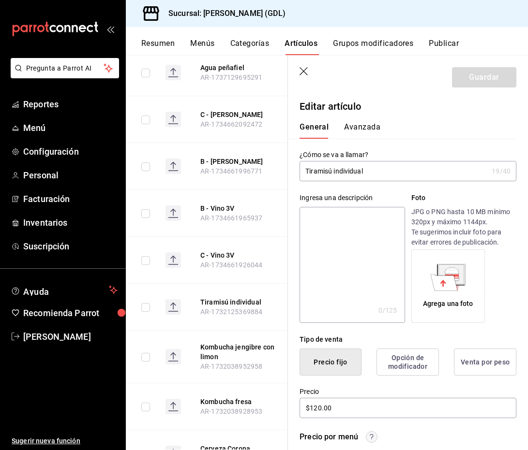
scroll to position [5855, 0]
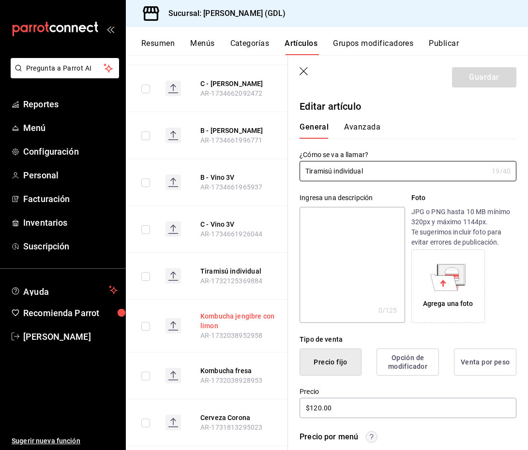
click at [211, 312] on button "Kombucha jengibre con limon" at bounding box center [238, 321] width 77 height 19
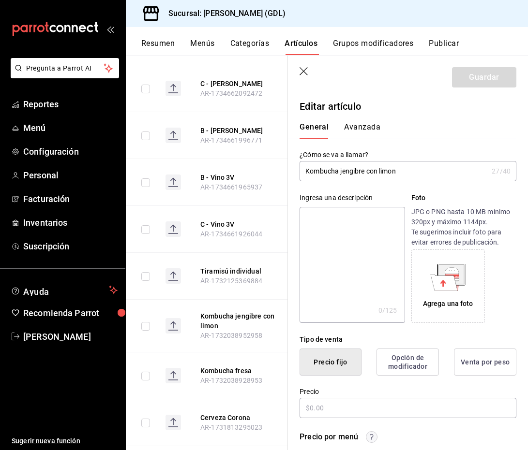
type input "$72.00"
drag, startPoint x: 413, startPoint y: 168, endPoint x: 286, endPoint y: 157, distance: 127.7
click at [286, 157] on main "Artículos sucursal Para editar los artículos o cambios generales, ve a “Organiz…" at bounding box center [327, 252] width 402 height 395
click at [212, 366] on button "Kombucha fresa" at bounding box center [238, 371] width 77 height 10
type input "$72.00"
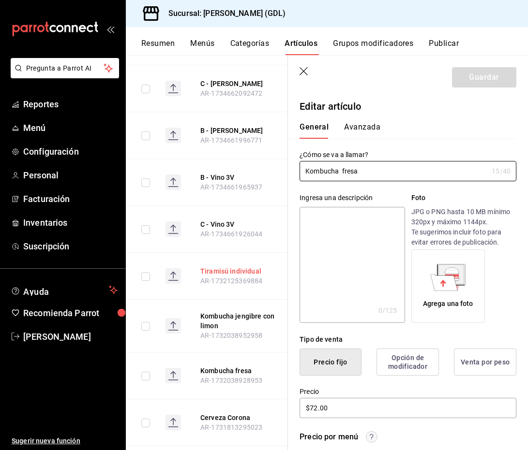
drag, startPoint x: 384, startPoint y: 177, endPoint x: 251, endPoint y: 163, distance: 133.8
click at [251, 163] on main "Artículos sucursal Para editar los artículos o cambios generales, ve a “Organiz…" at bounding box center [327, 252] width 402 height 395
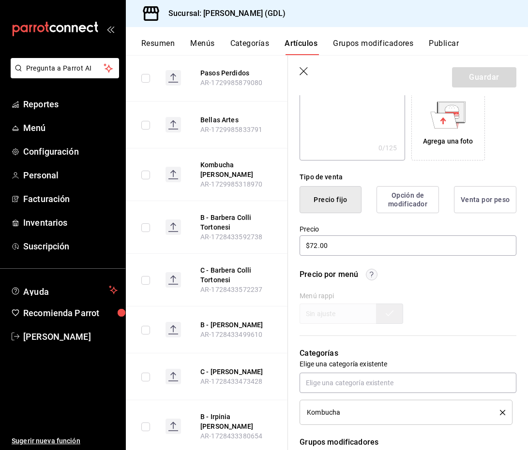
scroll to position [6550, 0]
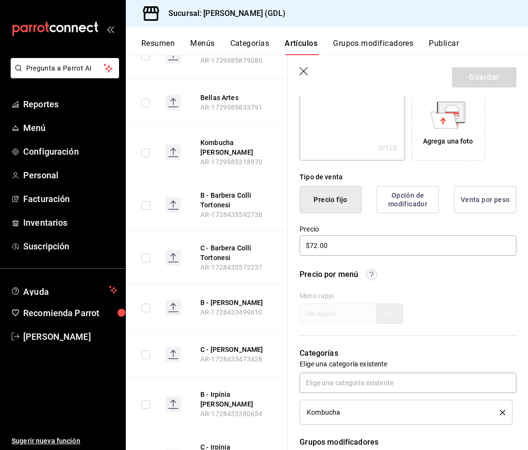
click at [230, 298] on button "B - [PERSON_NAME]" at bounding box center [238, 303] width 77 height 10
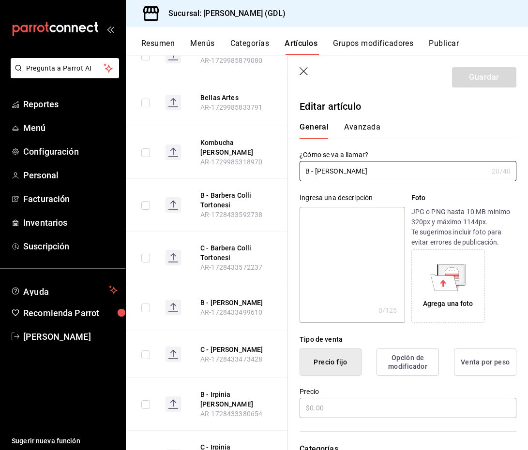
type input "$395.00"
drag, startPoint x: 372, startPoint y: 170, endPoint x: 267, endPoint y: 164, distance: 105.6
click at [267, 164] on main "Artículos sucursal Para editar los artículos o cambios generales, ve a “Organiz…" at bounding box center [327, 252] width 402 height 395
click at [218, 345] on button "C - [PERSON_NAME]" at bounding box center [238, 350] width 77 height 10
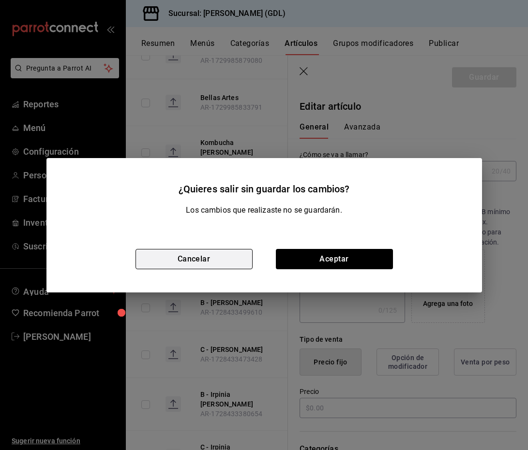
type input "$95.00"
click at [204, 251] on button "Cancelar" at bounding box center [193, 259] width 117 height 20
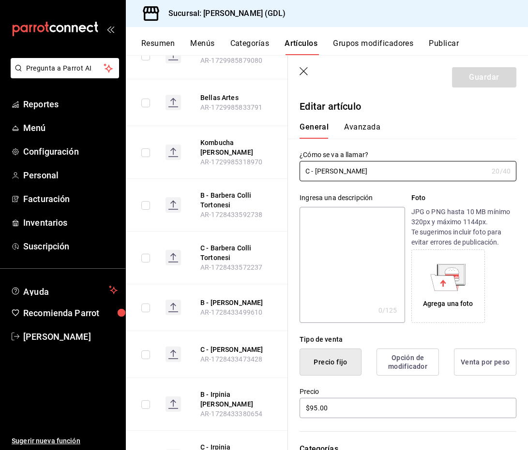
drag, startPoint x: 378, startPoint y: 170, endPoint x: 260, endPoint y: 163, distance: 118.2
click at [260, 163] on main "Artículos sucursal Para editar los artículos o cambios generales, ve a “Organiz…" at bounding box center [327, 252] width 402 height 395
click at [220, 390] on button "B - Irpinia [PERSON_NAME]" at bounding box center [238, 399] width 77 height 19
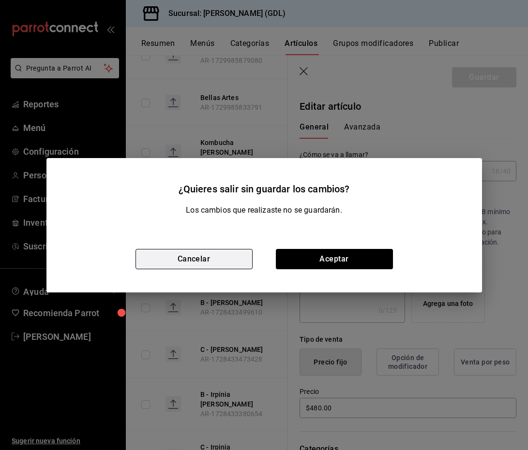
click at [225, 257] on button "Cancelar" at bounding box center [193, 259] width 117 height 20
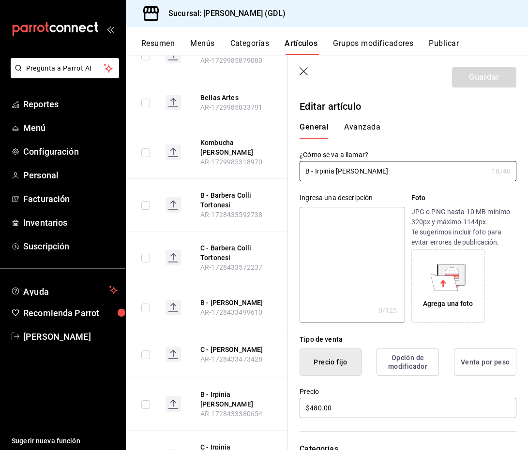
drag, startPoint x: 367, startPoint y: 174, endPoint x: 259, endPoint y: 169, distance: 108.0
click at [259, 169] on main "Artículos sucursal Para editar los artículos o cambios generales, ve a “Organiz…" at bounding box center [327, 252] width 402 height 395
click at [222, 443] on button "C - Irpinia [PERSON_NAME]" at bounding box center [238, 452] width 77 height 19
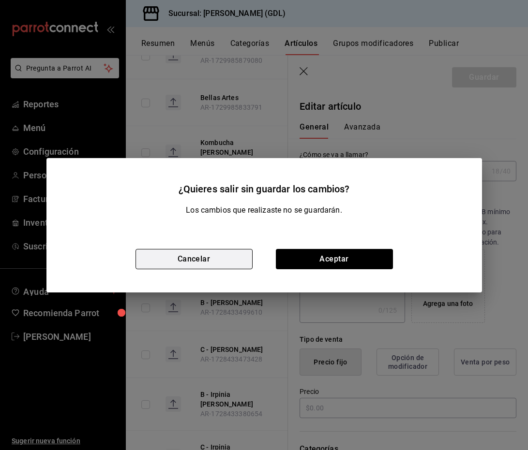
type input "$117.00"
click at [208, 262] on button "Cancelar" at bounding box center [193, 259] width 117 height 20
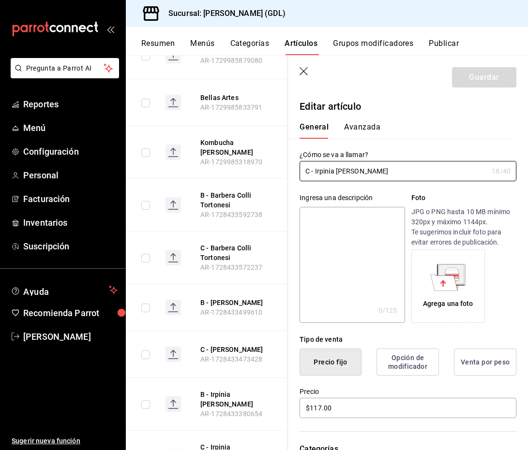
drag, startPoint x: 373, startPoint y: 175, endPoint x: 276, endPoint y: 166, distance: 97.7
click at [276, 166] on main "Artículos sucursal Para editar los artículos o cambios generales, ve a “Organiz…" at bounding box center [327, 252] width 402 height 395
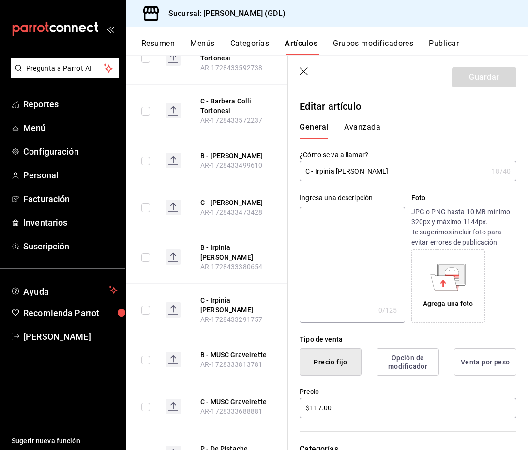
scroll to position [6702, 0]
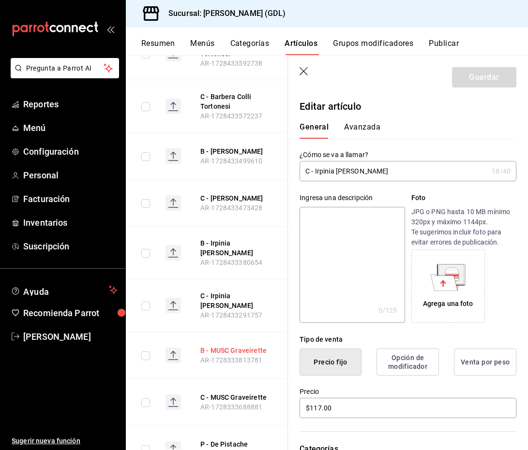
click at [230, 346] on button "B - MUSC Graveirette" at bounding box center [238, 351] width 77 height 10
type input "$780.00"
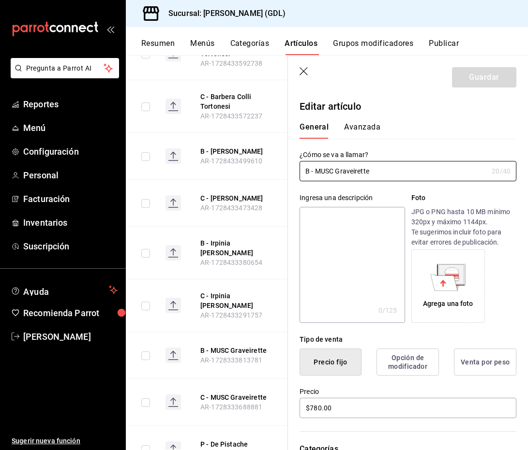
drag, startPoint x: 374, startPoint y: 171, endPoint x: 280, endPoint y: 163, distance: 94.2
click at [280, 163] on main "Artículos sucursal Para editar los artículos o cambios generales, ve a “Organiz…" at bounding box center [327, 252] width 402 height 395
click at [227, 440] on button "P - De Pistache" at bounding box center [238, 445] width 77 height 10
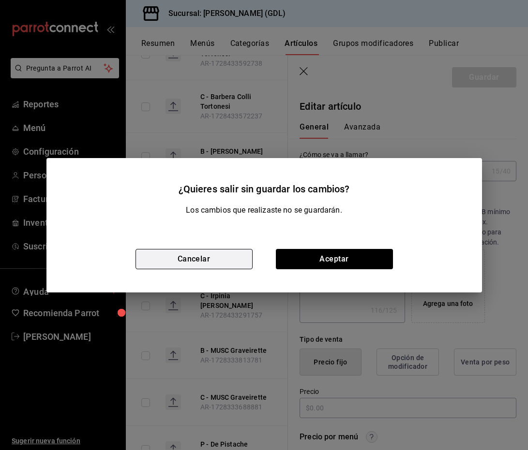
type textarea "x"
type input "$320.00"
click at [222, 260] on button "Cancelar" at bounding box center [193, 259] width 117 height 20
type textarea "x"
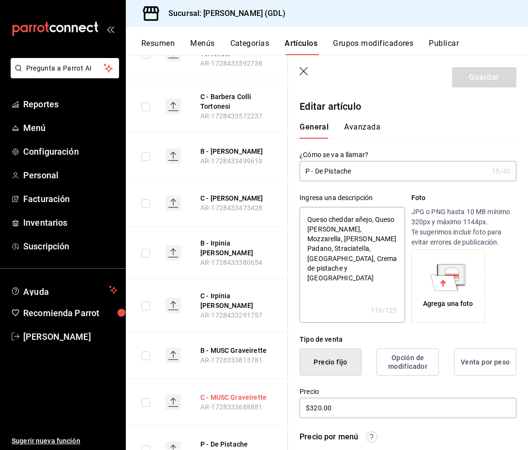
click at [234, 393] on button "C - MUSC Graveirette" at bounding box center [238, 398] width 77 height 10
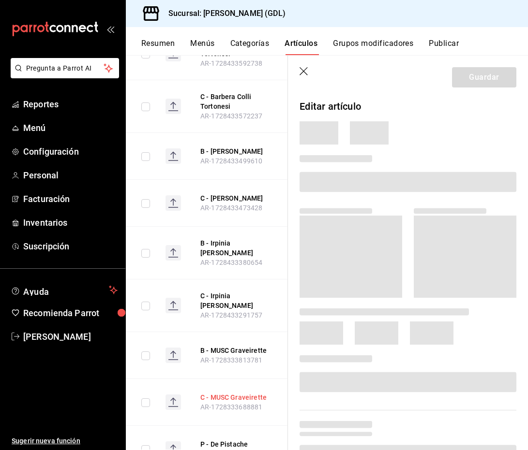
click at [234, 393] on button "C - MUSC Graveirette" at bounding box center [238, 398] width 77 height 10
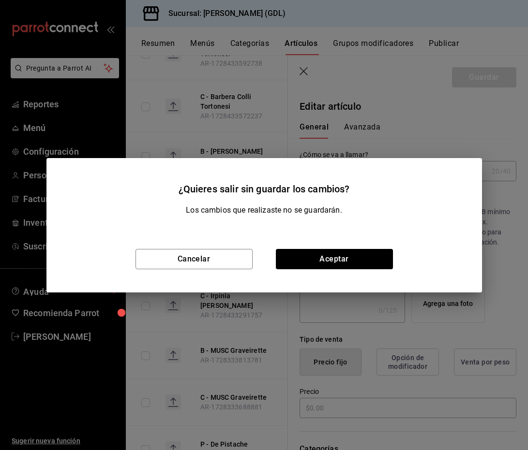
type input "$195.00"
click at [213, 258] on button "Cancelar" at bounding box center [193, 259] width 117 height 20
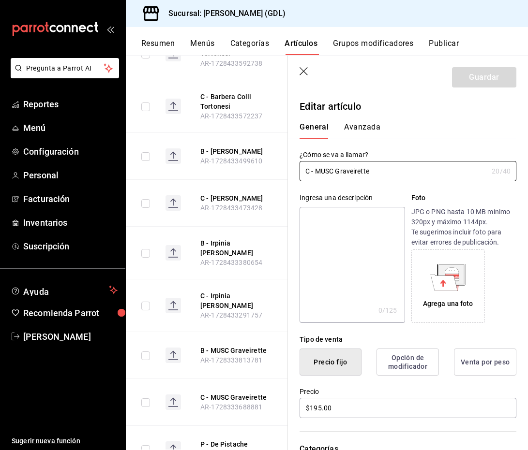
drag, startPoint x: 377, startPoint y: 171, endPoint x: 263, endPoint y: 156, distance: 115.2
click at [263, 156] on main "Artículos sucursal Para editar los artículos o cambios generales, ve a “Organiz…" at bounding box center [327, 252] width 402 height 395
click at [227, 426] on th "P - De Pistache AR-1727399374711" at bounding box center [239, 449] width 101 height 47
click at [227, 440] on button "P - De Pistache" at bounding box center [238, 445] width 77 height 10
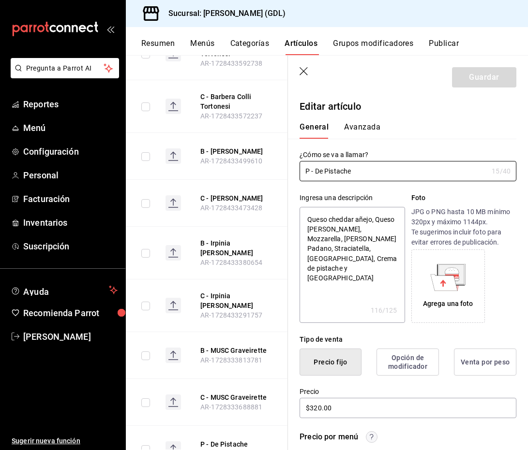
drag, startPoint x: 380, startPoint y: 171, endPoint x: 282, endPoint y: 166, distance: 97.9
click at [282, 166] on main "Artículos sucursal Para editar los artículos o cambios generales, ve a “Organiz…" at bounding box center [327, 252] width 402 height 395
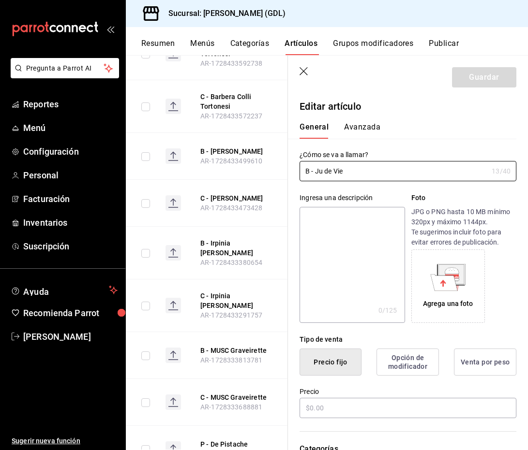
type input "$790.00"
drag, startPoint x: 349, startPoint y: 170, endPoint x: 279, endPoint y: 168, distance: 69.7
click at [279, 168] on main "Artículos sucursal Para editar los artículos o cambios generales, ve a “Organiz…" at bounding box center [327, 252] width 402 height 395
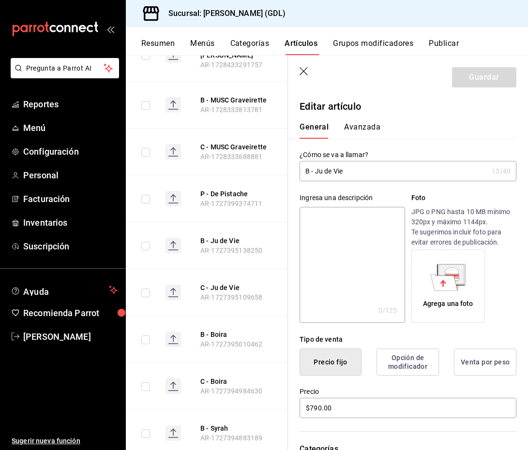
scroll to position [6953, 0]
click at [226, 282] on button "C - Ju de Vie" at bounding box center [238, 287] width 77 height 10
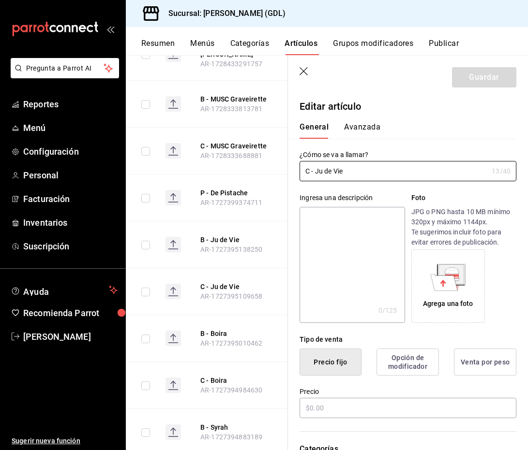
type input "$198.00"
drag, startPoint x: 360, startPoint y: 173, endPoint x: 279, endPoint y: 171, distance: 81.8
click at [279, 171] on main "Artículos sucursal Para editar los artículos o cambios generales, ve a “Organiz…" at bounding box center [327, 252] width 402 height 395
click at [222, 329] on button "B - Boira" at bounding box center [238, 334] width 77 height 10
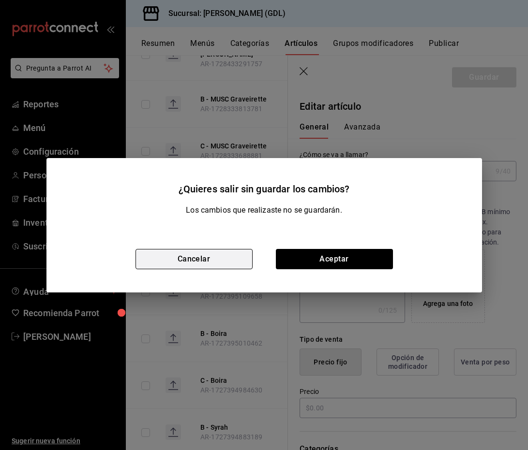
type input "$480.00"
click at [230, 259] on button "Cancelar" at bounding box center [193, 259] width 117 height 20
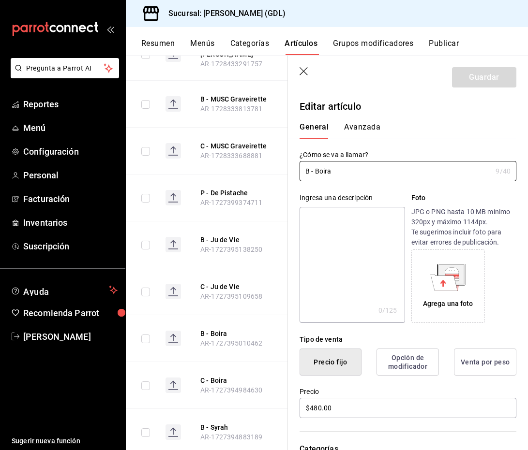
drag, startPoint x: 348, startPoint y: 173, endPoint x: 280, endPoint y: 172, distance: 67.7
click at [277, 173] on main "Artículos sucursal Para editar los artículos o cambios generales, ve a “Organiz…" at bounding box center [327, 252] width 402 height 395
click at [206, 376] on button "C - Boira" at bounding box center [238, 381] width 77 height 10
drag, startPoint x: 337, startPoint y: 170, endPoint x: 285, endPoint y: 170, distance: 51.8
click at [285, 170] on main "Artículos sucursal Para editar los artículos o cambios generales, ve a “Organiz…" at bounding box center [327, 252] width 402 height 395
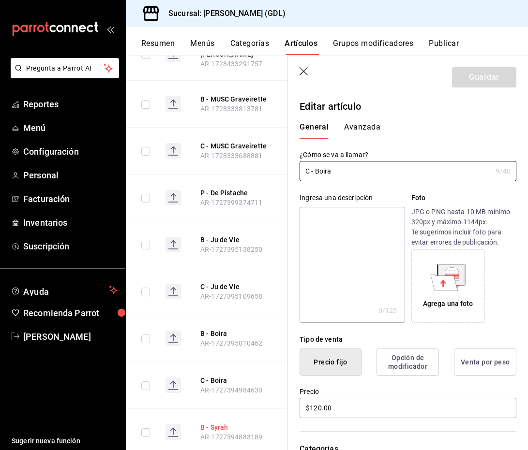
click at [209, 423] on button "B - Syrah" at bounding box center [238, 428] width 77 height 10
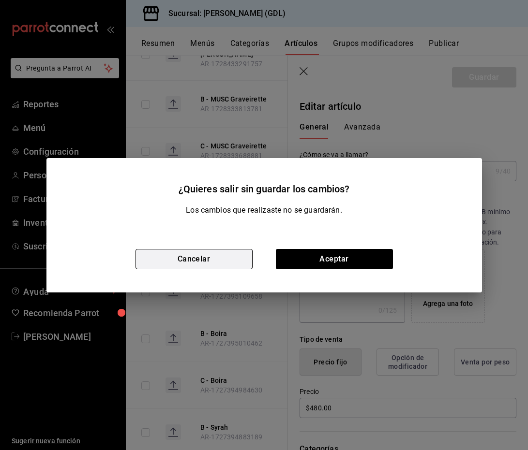
click at [204, 255] on button "Cancelar" at bounding box center [193, 259] width 117 height 20
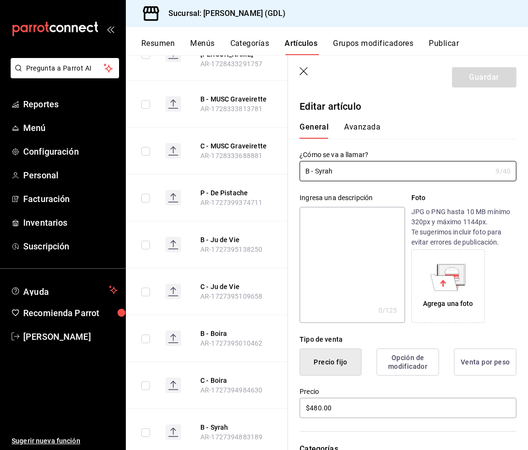
drag, startPoint x: 346, startPoint y: 171, endPoint x: 285, endPoint y: 171, distance: 61.4
click at [287, 171] on div "Guardar Editar artículo General Avanzada ¿Cómo se va a llamar? B - Syrah 9 /40 …" at bounding box center [407, 281] width 240 height 450
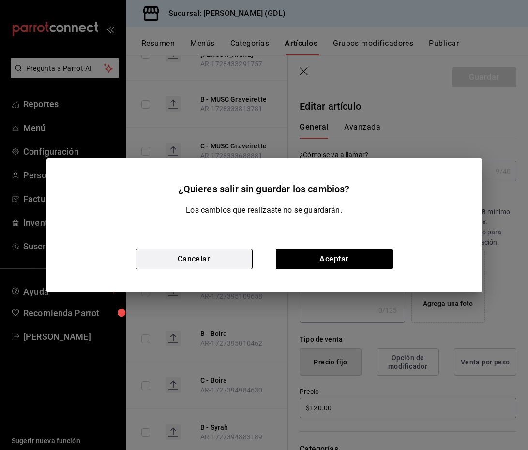
click at [228, 265] on button "Cancelar" at bounding box center [193, 259] width 117 height 20
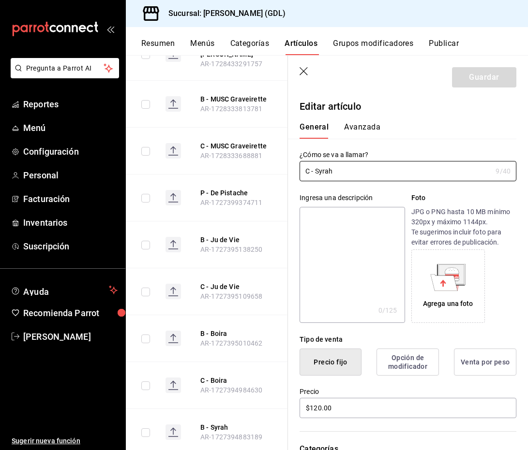
drag, startPoint x: 343, startPoint y: 172, endPoint x: 282, endPoint y: 172, distance: 61.0
click at [282, 172] on main "Artículos sucursal Para editar los artículos o cambios generales, ve a “Organiz…" at bounding box center [327, 252] width 402 height 395
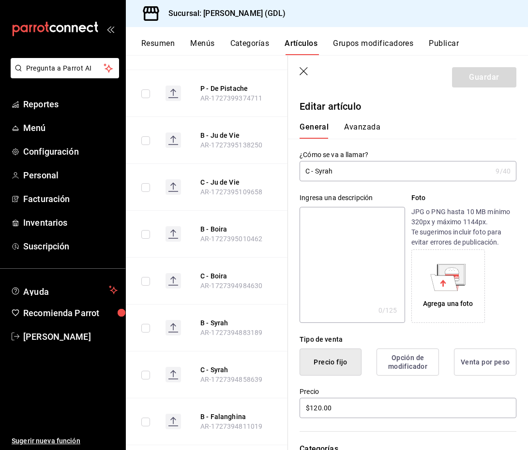
scroll to position [7076, 0]
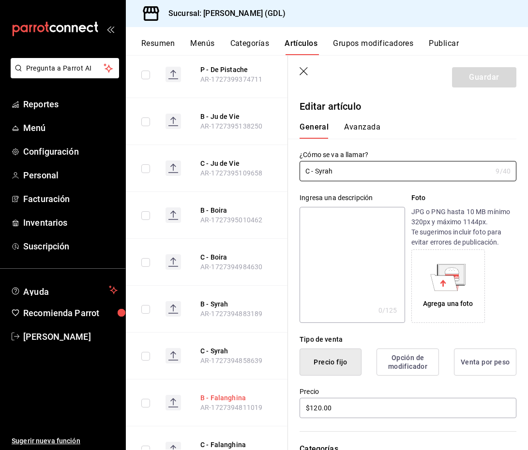
click at [218, 393] on button "B - Falanghina" at bounding box center [238, 398] width 77 height 10
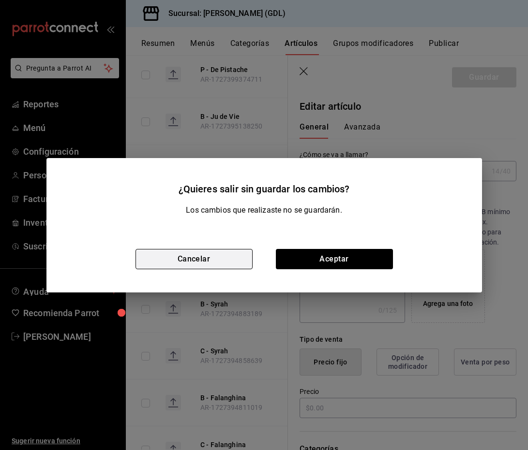
type input "$508.00"
click at [224, 259] on button "Cancelar" at bounding box center [193, 259] width 117 height 20
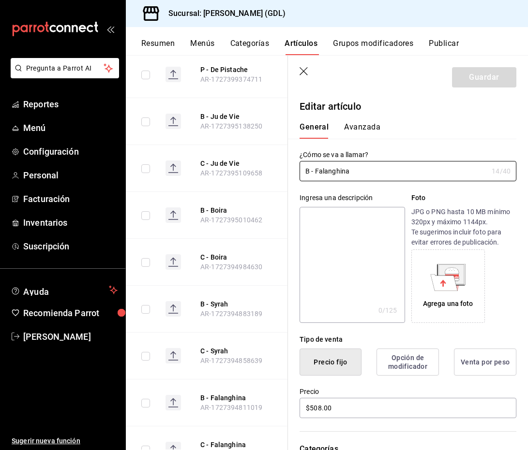
drag, startPoint x: 359, startPoint y: 173, endPoint x: 275, endPoint y: 171, distance: 84.2
click at [275, 171] on main "Artículos sucursal Para editar los artículos o cambios generales, ve a “Organiz…" at bounding box center [327, 252] width 402 height 395
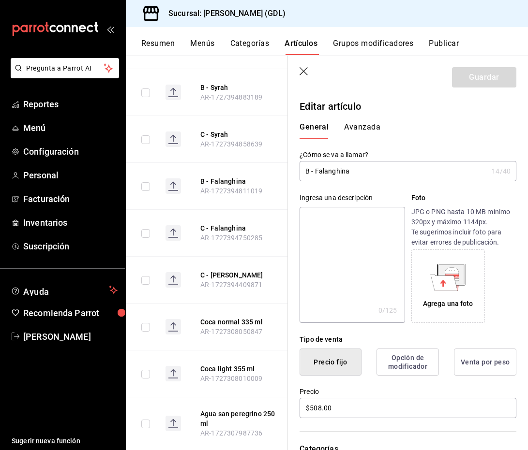
scroll to position [7286, 0]
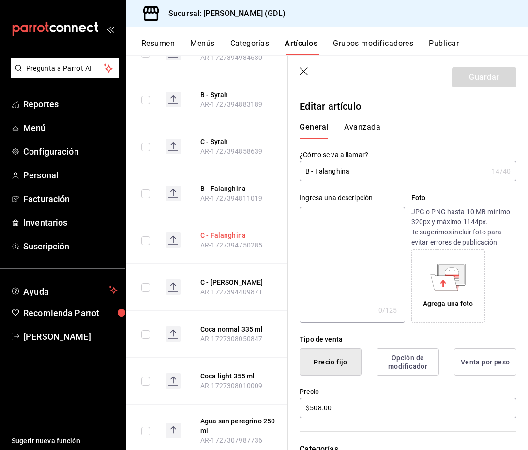
click at [218, 231] on button "C - Falanghina" at bounding box center [238, 236] width 77 height 10
type input "$127.00"
drag, startPoint x: 364, startPoint y: 170, endPoint x: 279, endPoint y: 170, distance: 85.6
click at [279, 170] on main "Artículos sucursal Para editar los artículos o cambios generales, ve a “Organiz…" at bounding box center [327, 252] width 402 height 395
click at [220, 278] on button "C - [PERSON_NAME]" at bounding box center [238, 283] width 77 height 10
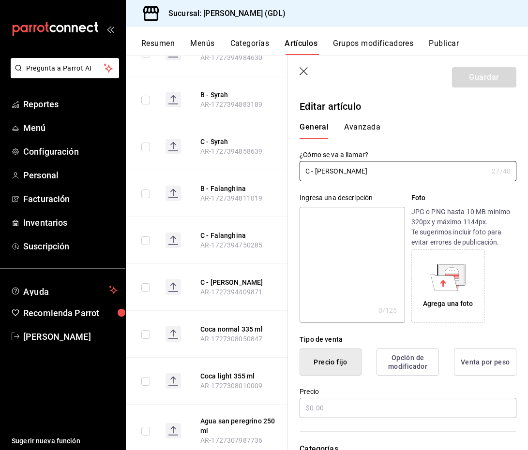
type input "$275.00"
drag, startPoint x: 391, startPoint y: 173, endPoint x: 251, endPoint y: 168, distance: 140.4
click at [251, 168] on main "Artículos sucursal Para editar los artículos o cambios generales, ve a “Organiz…" at bounding box center [327, 252] width 402 height 395
click at [214, 325] on button "Coca normal 335 ml" at bounding box center [238, 330] width 77 height 10
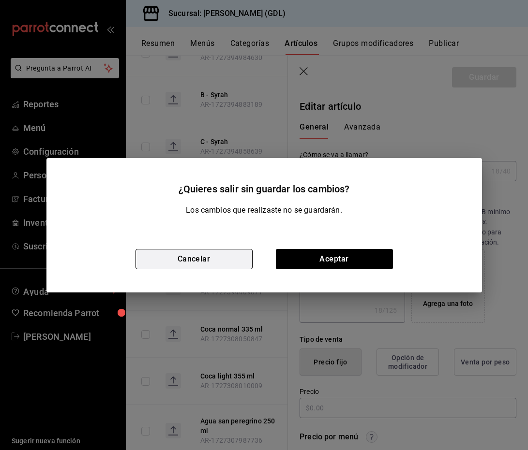
type textarea "x"
type input "$45.00"
click at [233, 265] on button "Cancelar" at bounding box center [193, 259] width 117 height 20
type textarea "x"
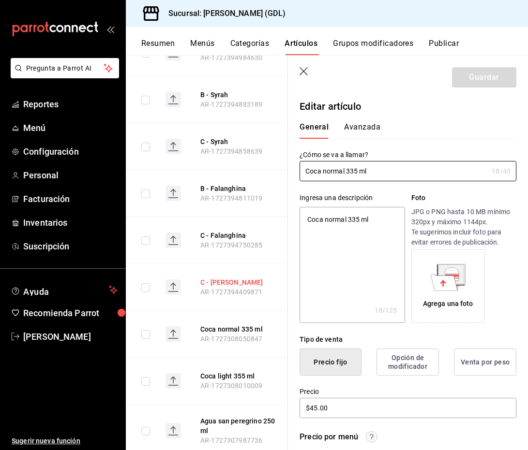
drag, startPoint x: 382, startPoint y: 169, endPoint x: 234, endPoint y: 152, distance: 148.5
click at [234, 152] on main "Artículos sucursal Para editar los artículos o cambios generales, ve a “Organiz…" at bounding box center [327, 252] width 402 height 395
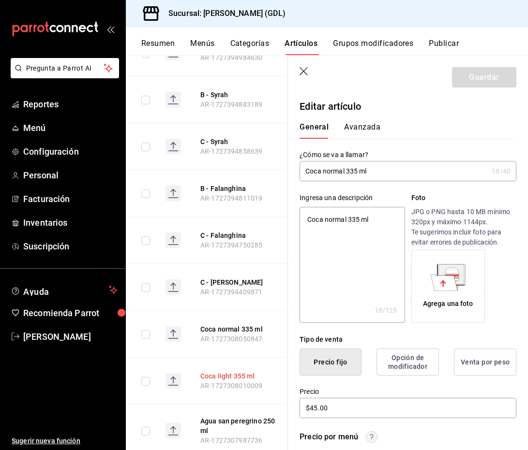
click at [223, 372] on button "Coca light 355 ml" at bounding box center [238, 377] width 77 height 10
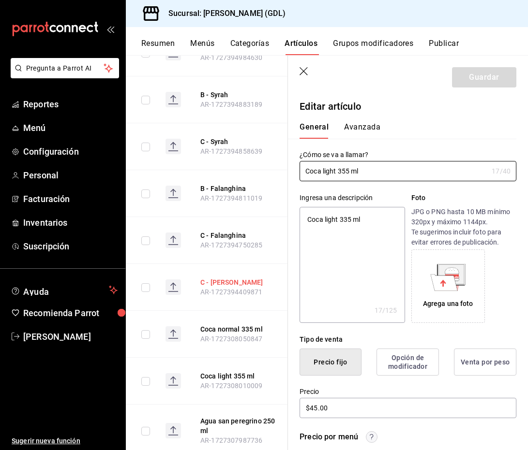
drag, startPoint x: 368, startPoint y: 175, endPoint x: 271, endPoint y: 165, distance: 96.7
click at [271, 165] on main "Artículos sucursal Para editar los artículos o cambios generales, ve a “Organiz…" at bounding box center [327, 252] width 402 height 395
click at [226, 416] on button "Agua san peregrino 250 ml" at bounding box center [238, 425] width 77 height 19
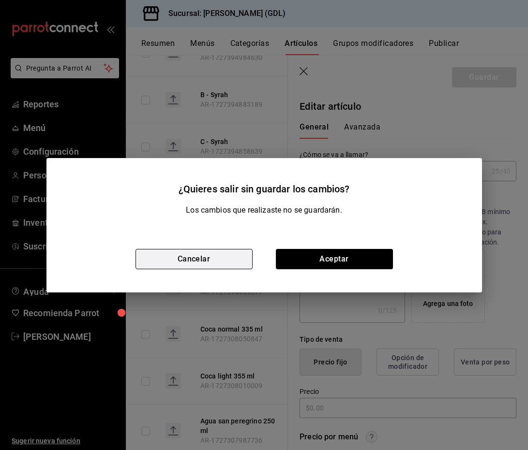
type input "$50.00"
click at [211, 257] on button "Cancelar" at bounding box center [193, 259] width 117 height 20
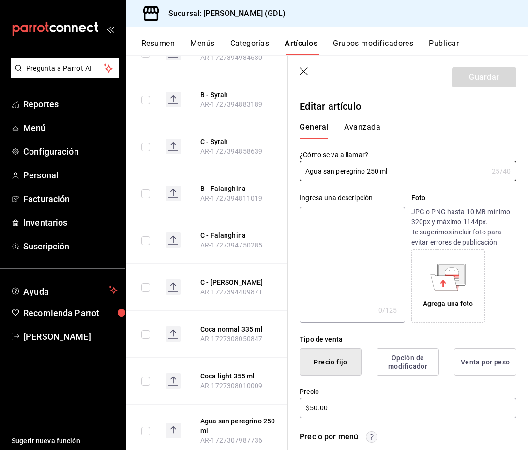
drag, startPoint x: 398, startPoint y: 169, endPoint x: 287, endPoint y: 168, distance: 110.8
click at [289, 168] on div "¿Cómo se va a llamar? Agua san peregrino 250 ml 25 /40 ¿Cómo se va a llamar?" at bounding box center [402, 160] width 228 height 43
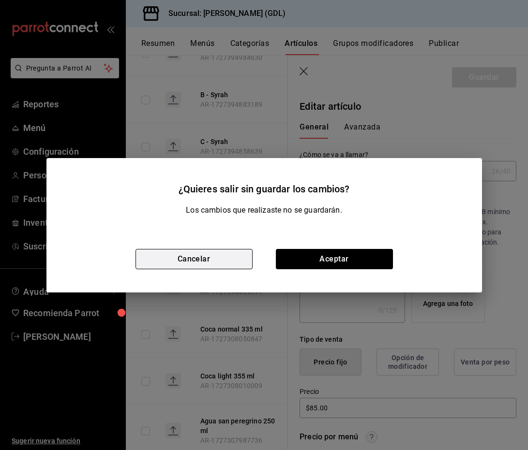
click at [225, 256] on button "Cancelar" at bounding box center [193, 259] width 117 height 20
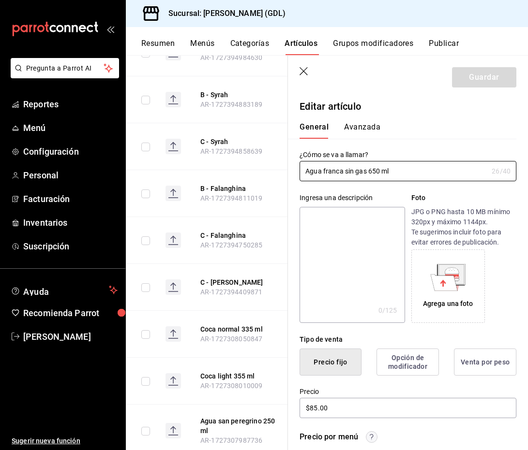
drag, startPoint x: 395, startPoint y: 171, endPoint x: 271, endPoint y: 172, distance: 123.8
click at [271, 172] on main "Artículos sucursal Para editar los artículos o cambios generales, ve a “Organiz…" at bounding box center [327, 252] width 402 height 395
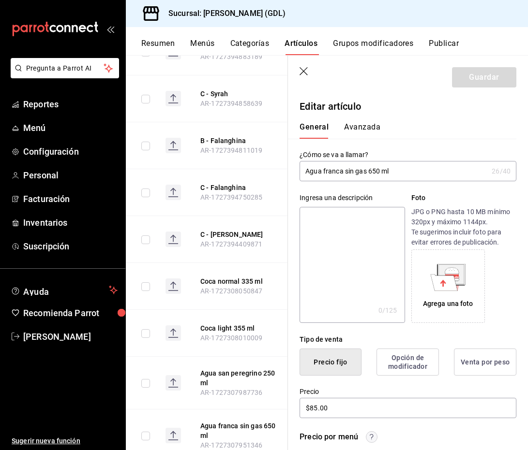
scroll to position [7343, 0]
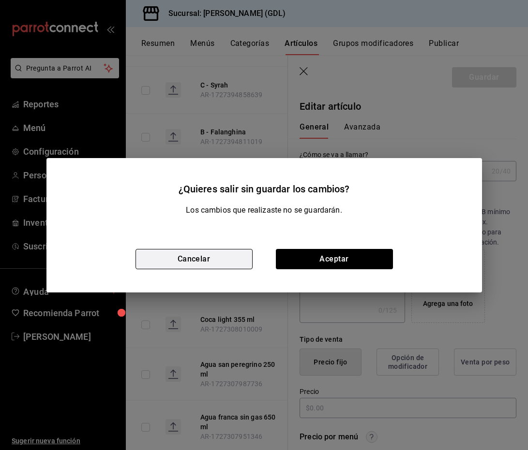
type input "$95.00"
click at [220, 261] on button "Cancelar" at bounding box center [193, 259] width 117 height 20
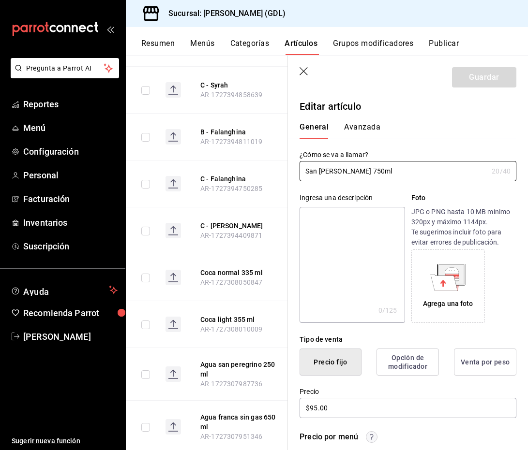
drag, startPoint x: 379, startPoint y: 171, endPoint x: 257, endPoint y: 171, distance: 121.9
click at [257, 171] on main "Artículos sucursal Para editar los artículos o cambios generales, ve a “Organiz…" at bounding box center [327, 252] width 402 height 395
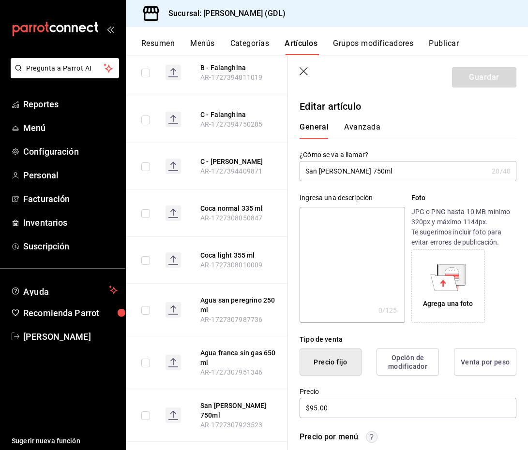
scroll to position [7431, 0]
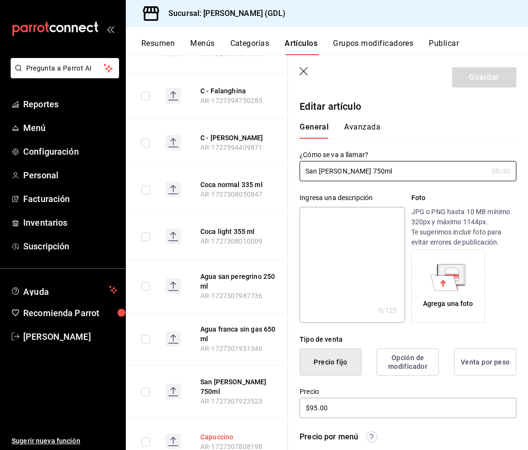
click at [211, 432] on button "Capuccino" at bounding box center [238, 437] width 77 height 10
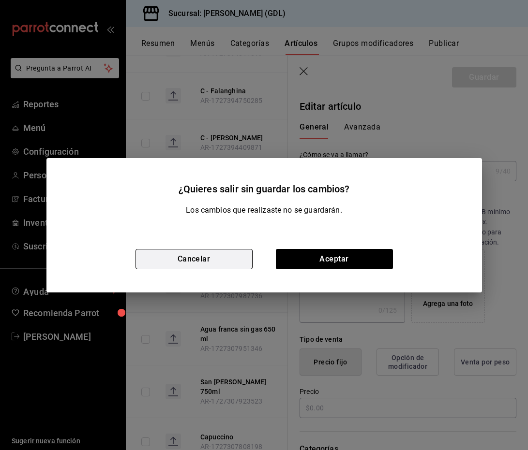
type input "$65.00"
click at [220, 256] on button "Cancelar" at bounding box center [193, 259] width 117 height 20
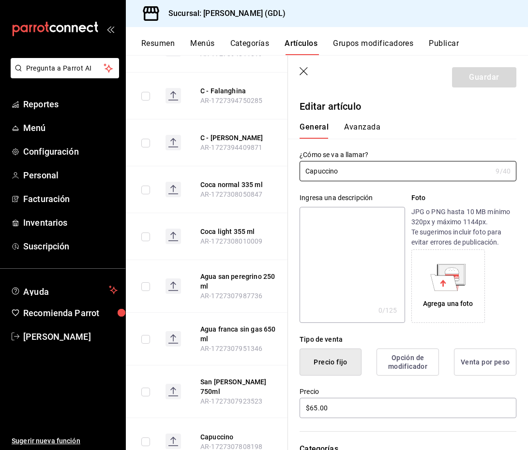
drag, startPoint x: 351, startPoint y: 170, endPoint x: 263, endPoint y: 171, distance: 88.0
click at [268, 170] on main "Artículos sucursal Para editar los artículos o cambios generales, ve a “Organiz…" at bounding box center [327, 252] width 402 height 395
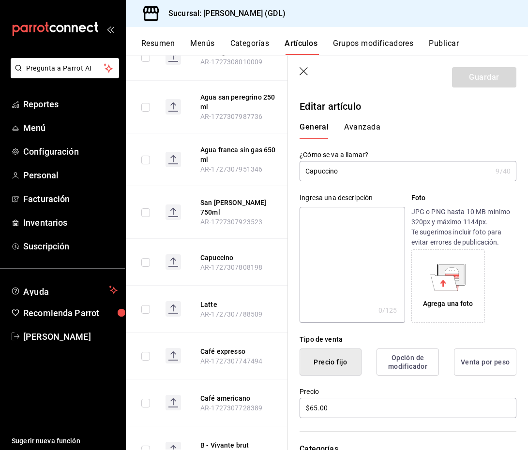
scroll to position [7611, 0]
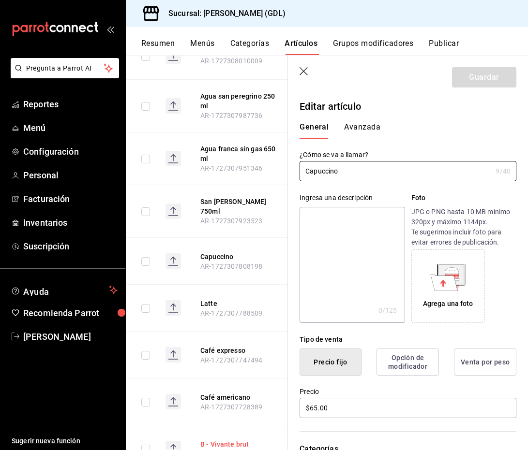
click at [223, 440] on button "B - Vivante brut" at bounding box center [238, 445] width 77 height 10
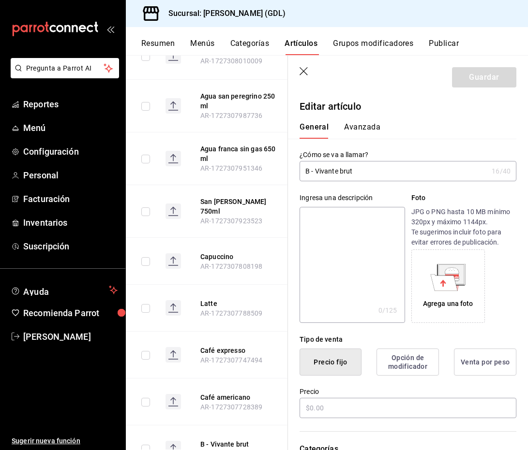
type input "$460.00"
drag, startPoint x: 363, startPoint y: 174, endPoint x: 251, endPoint y: 172, distance: 111.8
click at [251, 172] on main "Artículos sucursal Para editar los artículos o cambios generales, ve a “Organiz…" at bounding box center [327, 252] width 402 height 395
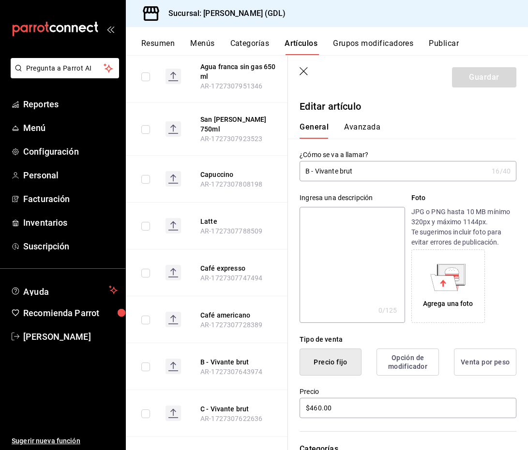
scroll to position [7715, 0]
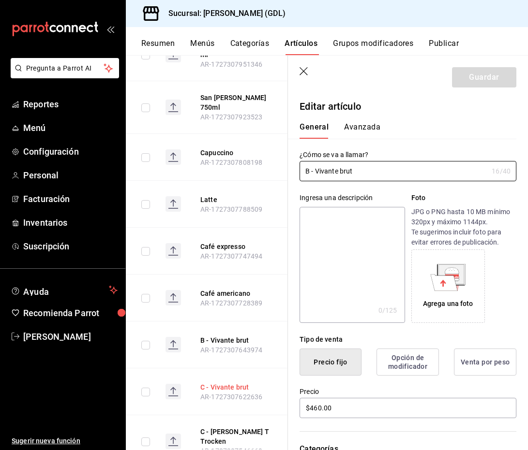
click at [219, 383] on button "C - Vivante brut" at bounding box center [238, 388] width 77 height 10
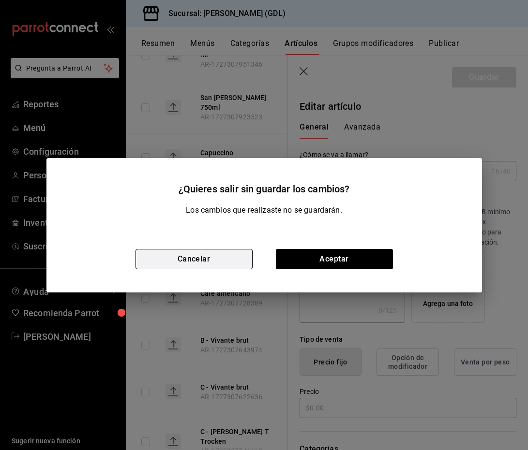
type input "$115.00"
click at [206, 254] on button "Cancelar" at bounding box center [193, 259] width 117 height 20
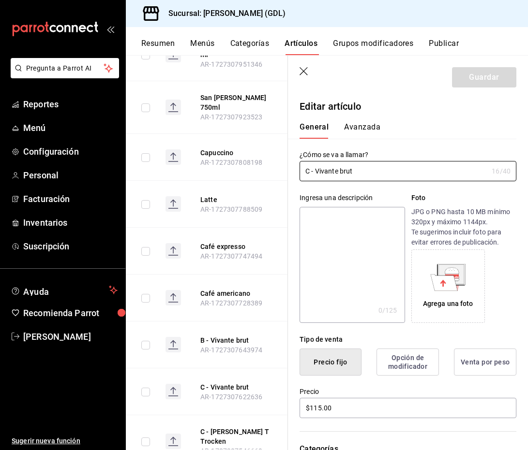
drag, startPoint x: 365, startPoint y: 172, endPoint x: 282, endPoint y: 171, distance: 83.2
click at [282, 171] on main "Artículos sucursal Para editar los artículos o cambios generales, ve a “Organiz…" at bounding box center [327, 252] width 402 height 395
click at [216, 427] on button "C - [PERSON_NAME] T Trocken" at bounding box center [238, 436] width 77 height 19
type input "$200.00"
drag, startPoint x: 414, startPoint y: 175, endPoint x: 294, endPoint y: 166, distance: 119.8
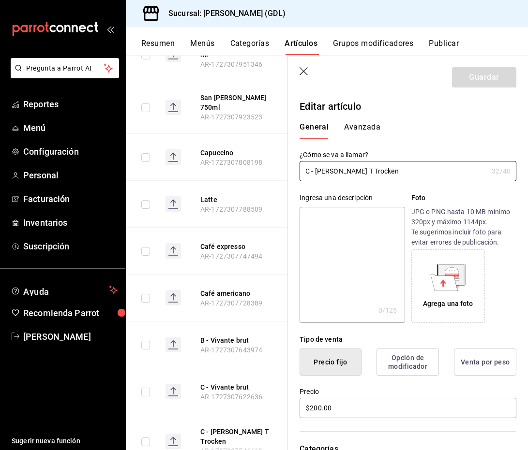
click at [294, 166] on div "¿Cómo se va a llamar? C - Egon SchafferMller T Trocken 32 /40 ¿Cómo se va a lla…" at bounding box center [402, 160] width 228 height 43
type input "$810.00"
drag, startPoint x: 414, startPoint y: 172, endPoint x: 256, endPoint y: 165, distance: 158.3
click at [258, 165] on main "Artículos sucursal Para editar los artículos o cambios generales, ve a “Organiz…" at bounding box center [327, 252] width 402 height 395
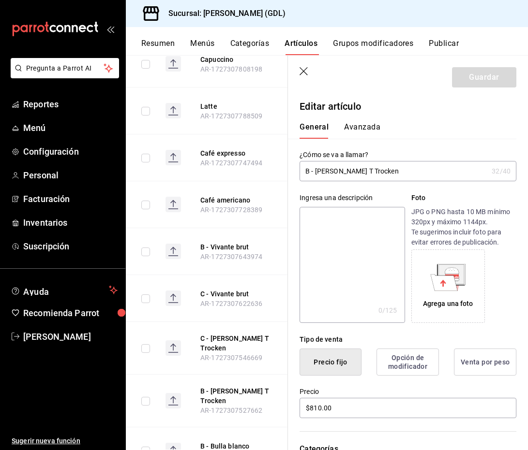
scroll to position [7828, 0]
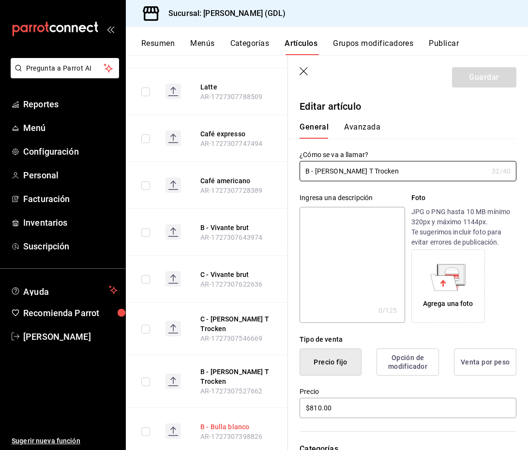
click at [209, 422] on button "B - Bulla blanco" at bounding box center [238, 427] width 77 height 10
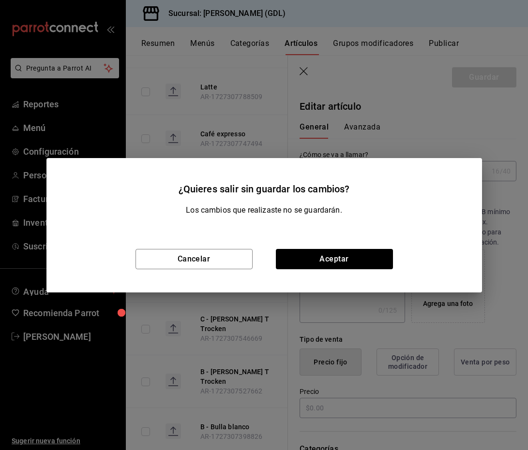
type input "$560.00"
click at [225, 269] on div "Cancelar Aceptar" at bounding box center [263, 259] width 435 height 67
click at [225, 251] on button "Cancelar" at bounding box center [193, 259] width 117 height 20
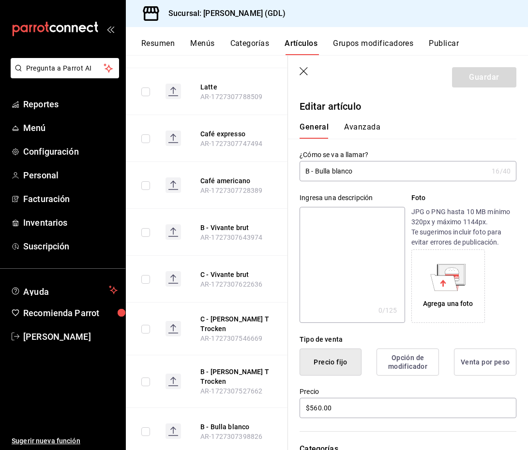
drag, startPoint x: 371, startPoint y: 165, endPoint x: 352, endPoint y: 165, distance: 19.3
click at [352, 165] on input "B - Bulla blanco" at bounding box center [393, 171] width 188 height 19
drag, startPoint x: 368, startPoint y: 172, endPoint x: 276, endPoint y: 172, distance: 91.4
click at [276, 172] on main "Artículos sucursal Para editar los artículos o cambios generales, ve a “Organiz…" at bounding box center [327, 252] width 402 height 395
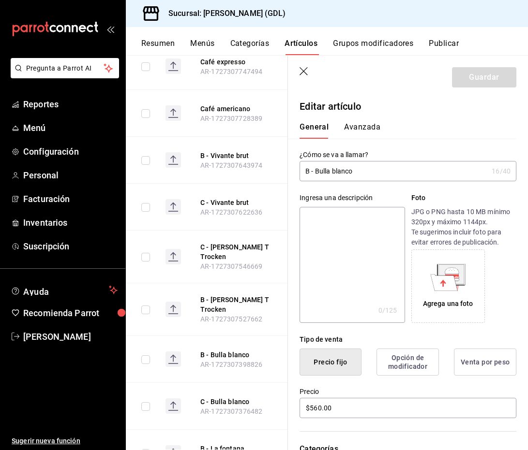
scroll to position [7944, 0]
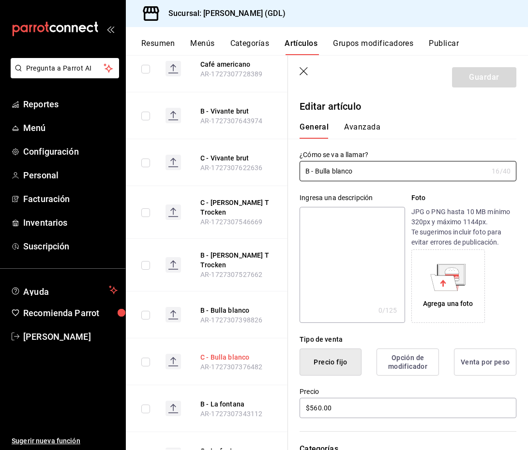
click at [222, 353] on button "C - Bulla blanco" at bounding box center [238, 358] width 77 height 10
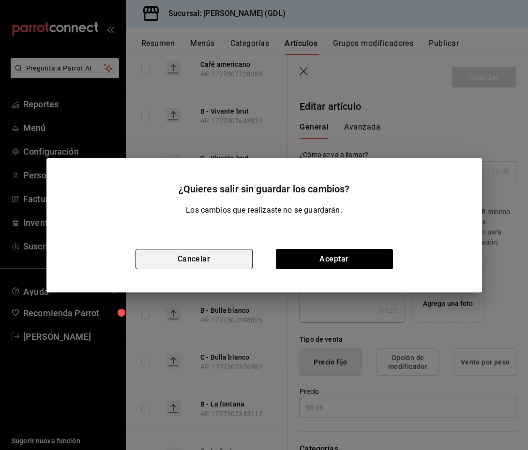
type input "$140.00"
click at [223, 257] on button "Cancelar" at bounding box center [193, 259] width 117 height 20
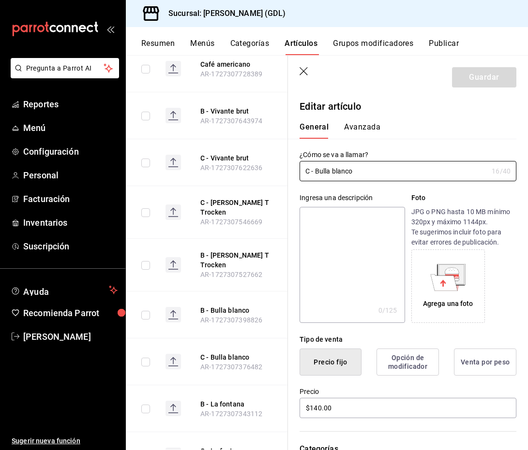
drag, startPoint x: 361, startPoint y: 170, endPoint x: 265, endPoint y: 164, distance: 96.4
click at [265, 164] on main "Artículos sucursal Para editar los artículos o cambios generales, ve a “Organiz…" at bounding box center [327, 252] width 402 height 395
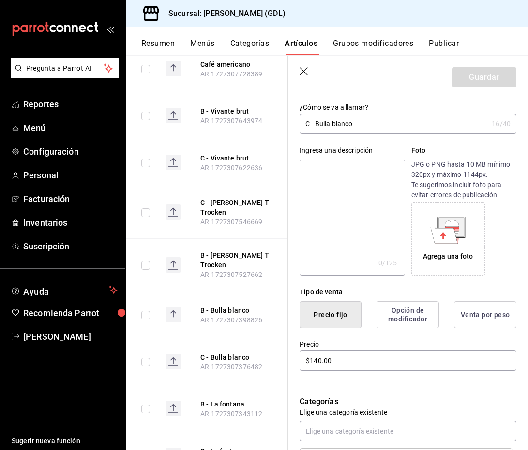
scroll to position [54, 0]
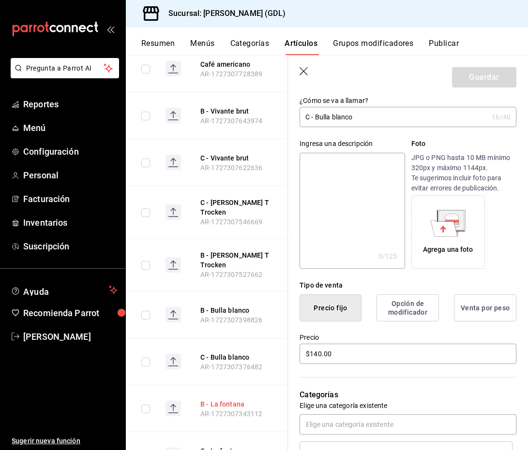
click at [221, 400] on button "B - La fontana" at bounding box center [238, 405] width 77 height 10
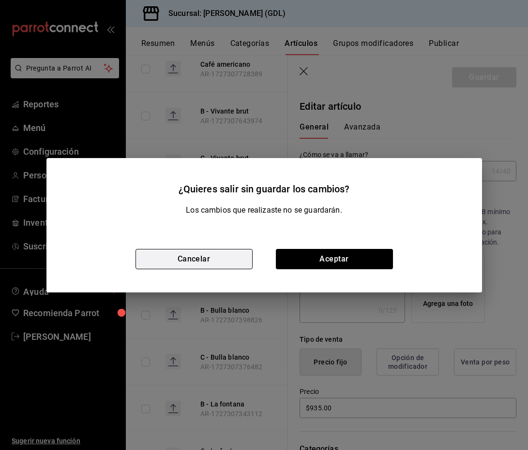
click at [227, 252] on button "Cancelar" at bounding box center [193, 259] width 117 height 20
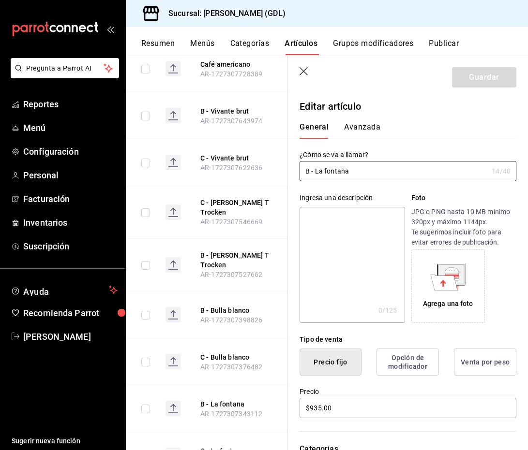
drag, startPoint x: 361, startPoint y: 170, endPoint x: 252, endPoint y: 168, distance: 108.9
click at [253, 168] on main "Artículos sucursal Para editar los artículos o cambios generales, ve a “Organiz…" at bounding box center [327, 252] width 402 height 395
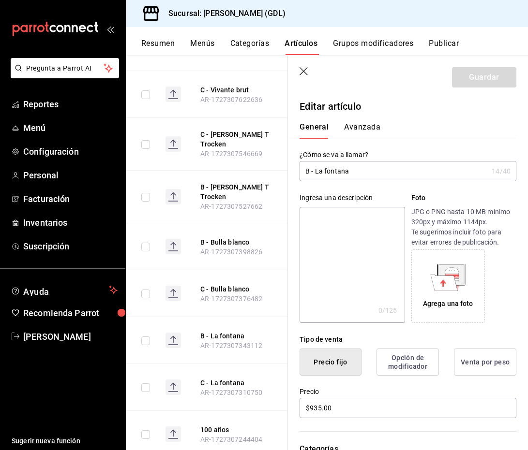
scroll to position [8032, 0]
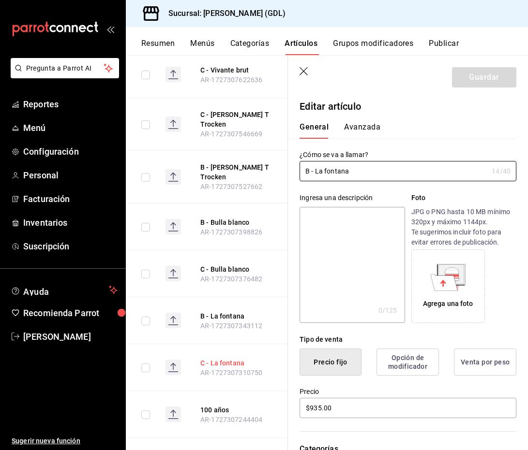
click at [217, 358] on button "C - La fontana" at bounding box center [238, 363] width 77 height 10
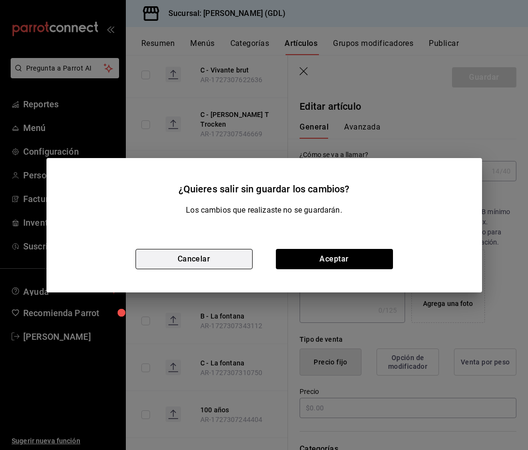
type input "$230.00"
click at [244, 252] on button "Cancelar" at bounding box center [193, 259] width 117 height 20
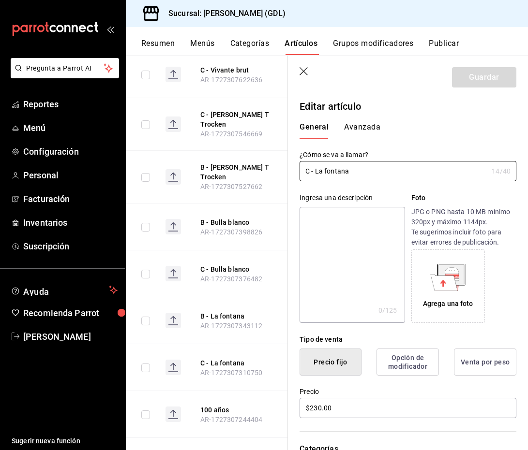
drag, startPoint x: 360, startPoint y: 174, endPoint x: 285, endPoint y: 173, distance: 74.5
click at [285, 173] on main "Artículos sucursal Para editar los artículos o cambios generales, ve a “Organiz…" at bounding box center [327, 252] width 402 height 395
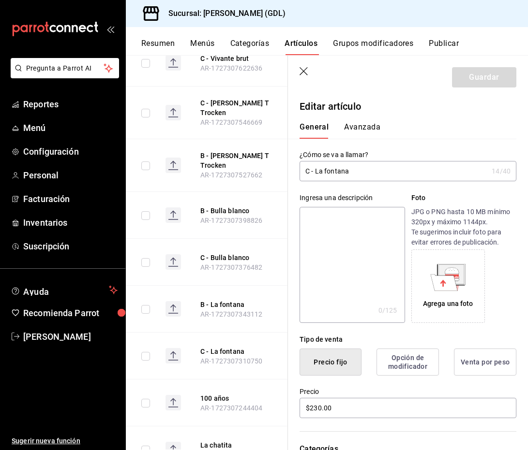
scroll to position [8049, 0]
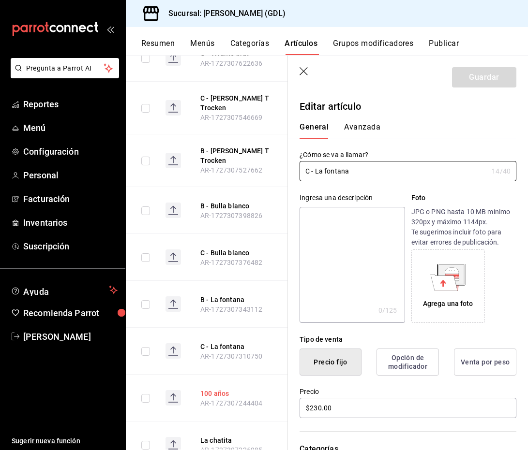
click at [222, 389] on button "100 años" at bounding box center [238, 394] width 77 height 10
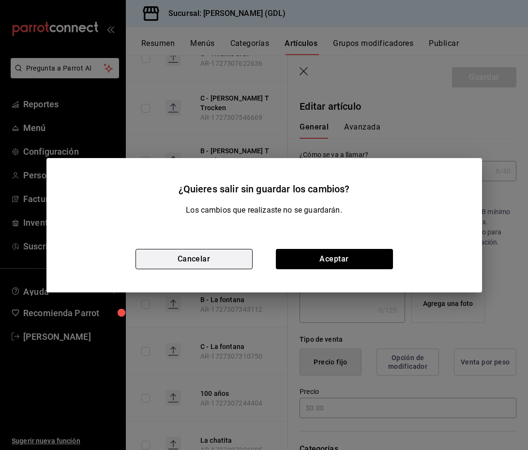
type input "$120.00"
click at [229, 260] on button "Cancelar" at bounding box center [193, 259] width 117 height 20
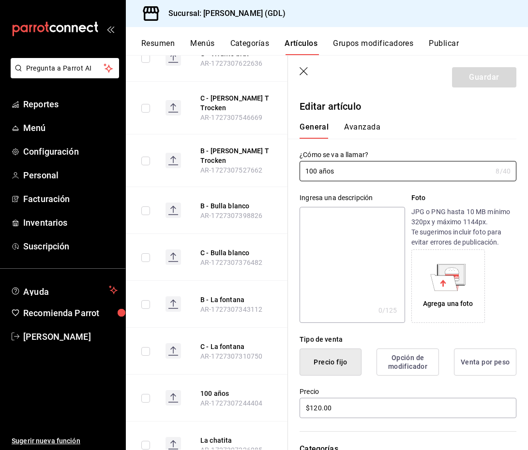
drag, startPoint x: 344, startPoint y: 175, endPoint x: 291, endPoint y: 173, distance: 53.3
click at [291, 173] on div "¿Cómo se va a llamar? 100 años 8 /40 ¿Cómo se va a llamar?" at bounding box center [402, 160] width 228 height 43
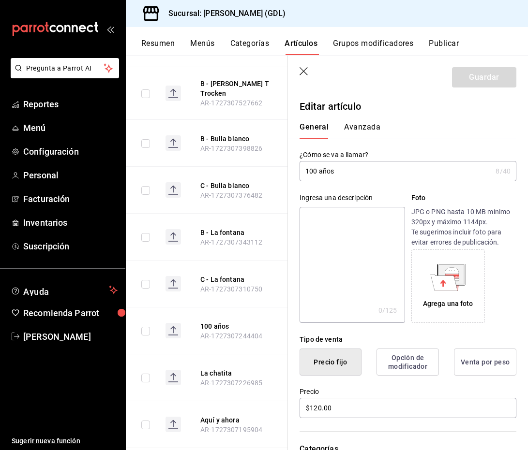
scroll to position [8128, 0]
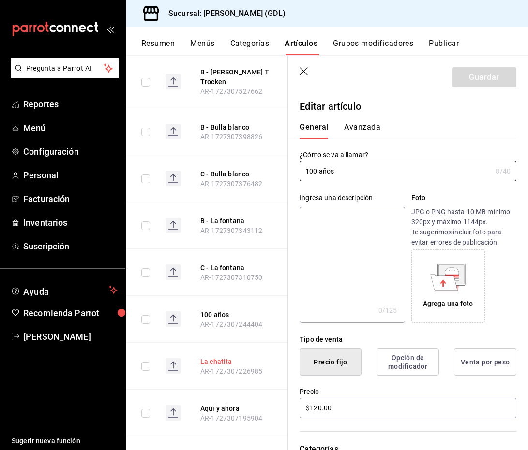
click at [215, 357] on button "La chatita" at bounding box center [238, 362] width 77 height 10
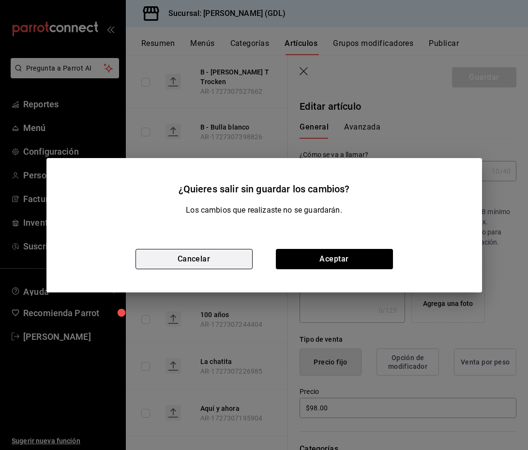
click at [221, 262] on button "Cancelar" at bounding box center [193, 259] width 117 height 20
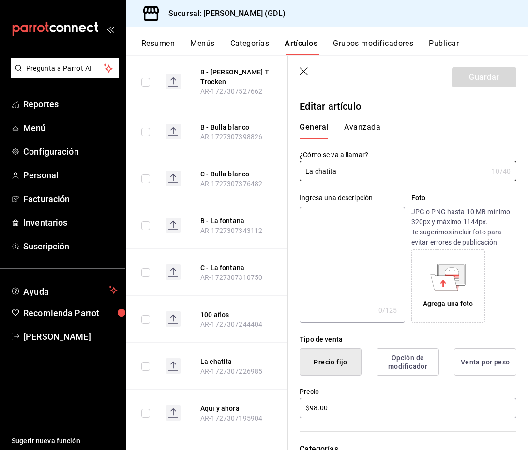
drag, startPoint x: 346, startPoint y: 174, endPoint x: 266, endPoint y: 170, distance: 79.9
click at [267, 171] on main "Artículos sucursal Para editar los artículos o cambios generales, ve a “Organiz…" at bounding box center [327, 252] width 402 height 395
drag, startPoint x: 220, startPoint y: 283, endPoint x: 224, endPoint y: 276, distance: 8.5
click at [220, 404] on button "Aquí y ahora" at bounding box center [238, 409] width 77 height 10
type input "$125.00"
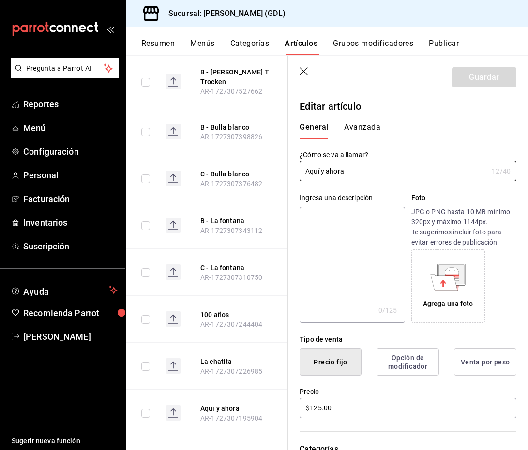
drag, startPoint x: 354, startPoint y: 174, endPoint x: 237, endPoint y: 174, distance: 117.5
click at [238, 174] on main "Artículos sucursal Para editar los artículos o cambios generales, ve a “Organiz…" at bounding box center [327, 252] width 402 height 395
click at [213, 450] on button "Foccacia de avellanas" at bounding box center [238, 456] width 77 height 10
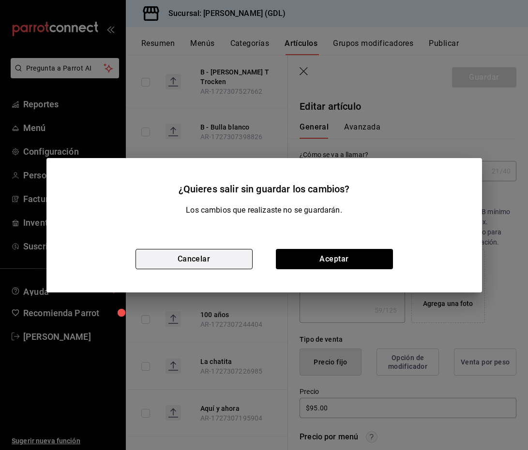
click at [226, 254] on button "Cancelar" at bounding box center [193, 259] width 117 height 20
type textarea "x"
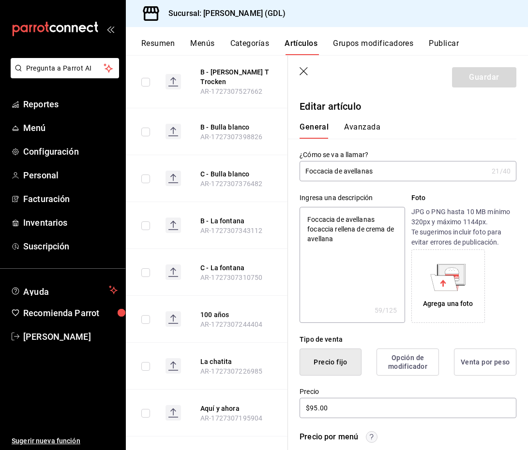
drag, startPoint x: 386, startPoint y: 167, endPoint x: 304, endPoint y: 167, distance: 81.8
click at [304, 167] on input "Foccacia de avellanas" at bounding box center [393, 171] width 188 height 19
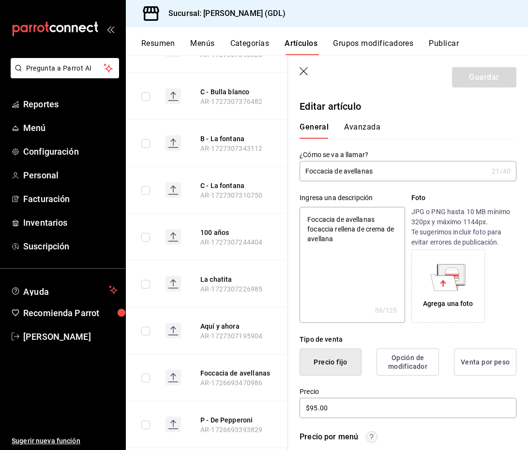
scroll to position [8212, 0]
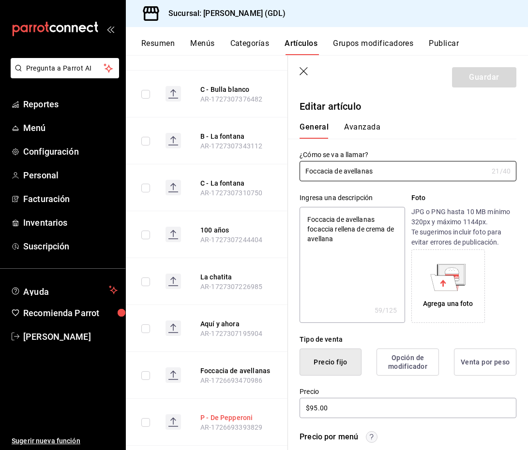
click at [215, 413] on button "P - De Pepperoni" at bounding box center [238, 418] width 77 height 10
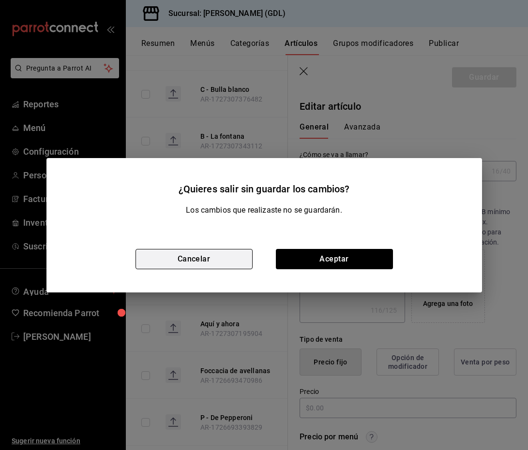
type textarea "x"
type input "$320.00"
click at [201, 251] on button "Cancelar" at bounding box center [193, 259] width 117 height 20
type textarea "x"
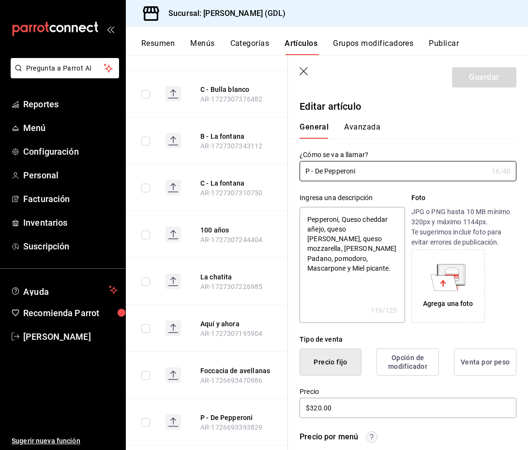
drag, startPoint x: 362, startPoint y: 170, endPoint x: 253, endPoint y: 159, distance: 110.3
click at [253, 159] on main "Artículos sucursal Para editar los artículos o cambios generales, ve a “Organiz…" at bounding box center [327, 252] width 402 height 395
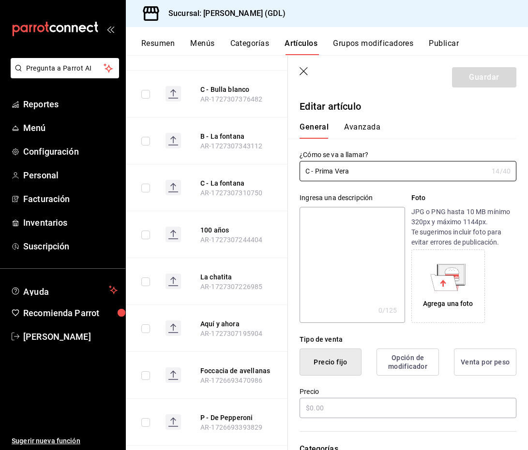
type input "$247.00"
drag, startPoint x: 368, startPoint y: 173, endPoint x: 253, endPoint y: 173, distance: 114.2
click at [254, 173] on main "Artículos sucursal Para editar los artículos o cambios generales, ve a “Organiz…" at bounding box center [327, 252] width 402 height 395
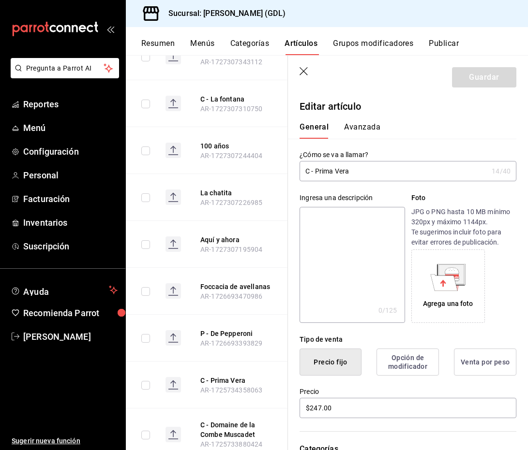
scroll to position [8297, 0]
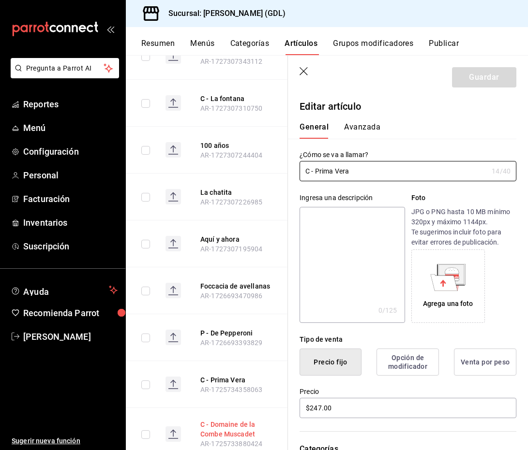
click at [217, 420] on button "C - Domaine de la Combe Muscadet" at bounding box center [238, 429] width 77 height 19
type input "$147.00"
drag, startPoint x: 421, startPoint y: 173, endPoint x: 246, endPoint y: 164, distance: 175.3
click at [246, 164] on main "Artículos sucursal Para editar los artículos o cambios generales, ve a “Organiz…" at bounding box center [327, 252] width 402 height 395
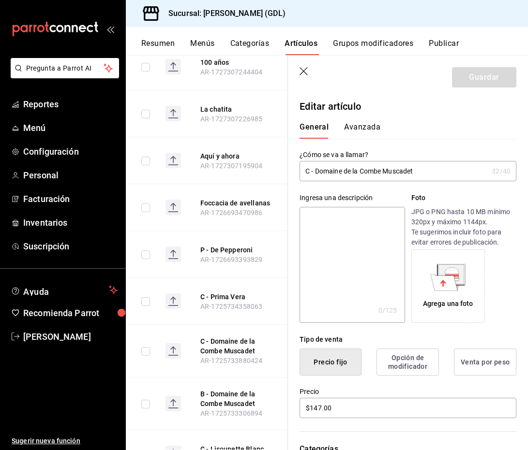
scroll to position [8409, 0]
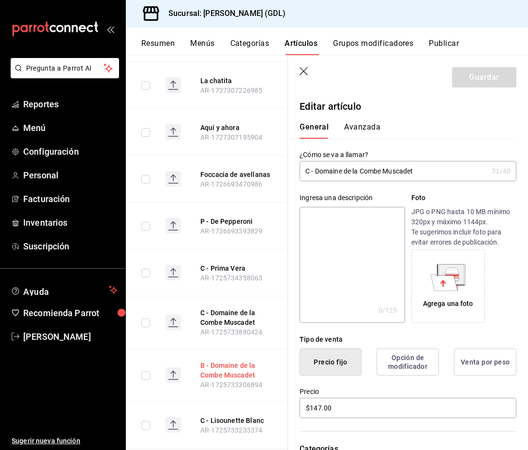
click at [214, 361] on button "B - Domaine de la Combe Muscadet" at bounding box center [238, 370] width 77 height 19
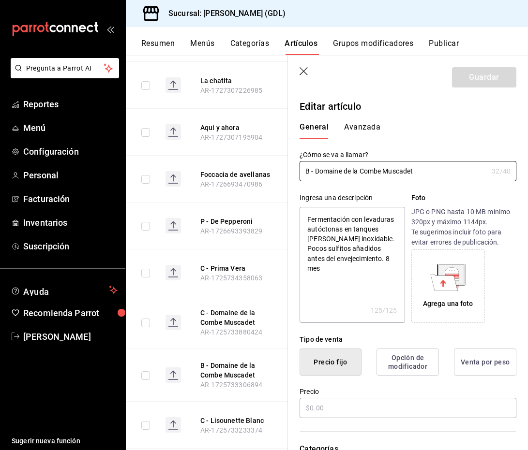
type textarea "x"
type input "$600.00"
drag, startPoint x: 419, startPoint y: 172, endPoint x: 242, endPoint y: 172, distance: 177.0
click at [242, 172] on main "Artículos sucursal Para editar los artículos o cambios generales, ve a “Organiz…" at bounding box center [327, 252] width 402 height 395
click at [218, 416] on button "C - Lisounette Blanc" at bounding box center [238, 421] width 77 height 10
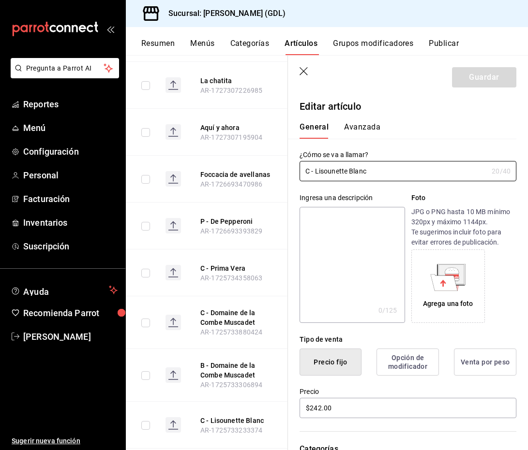
drag, startPoint x: 405, startPoint y: 173, endPoint x: 274, endPoint y: 170, distance: 131.6
click at [274, 170] on main "Artículos sucursal Para editar los artículos o cambios generales, ve a “Organiz…" at bounding box center [327, 252] width 402 height 395
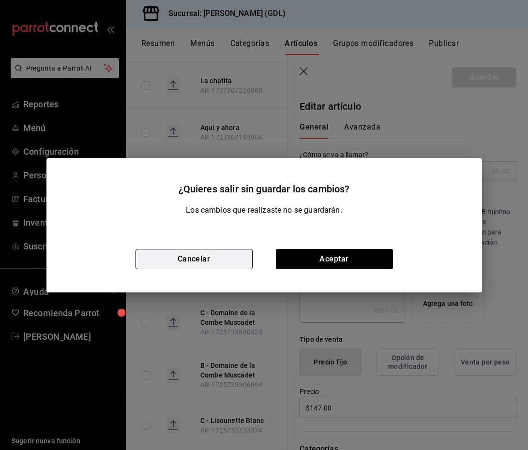
click at [210, 261] on button "Cancelar" at bounding box center [193, 259] width 117 height 20
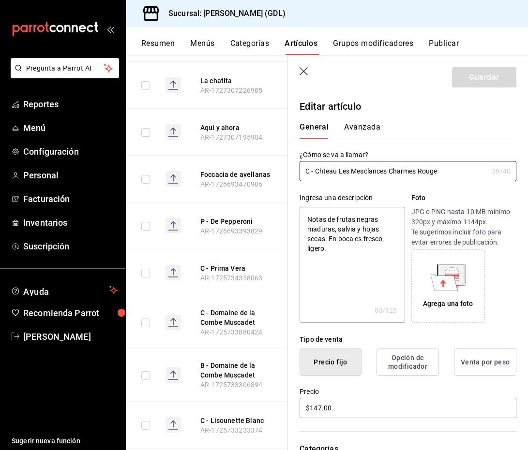
drag, startPoint x: 442, startPoint y: 170, endPoint x: 236, endPoint y: 168, distance: 206.6
click at [236, 168] on main "Artículos sucursal Para editar los artículos o cambios generales, ve a “Organiz…" at bounding box center [327, 252] width 402 height 395
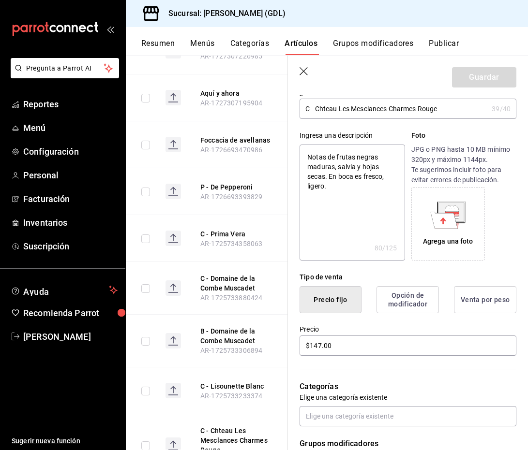
scroll to position [8485, 0]
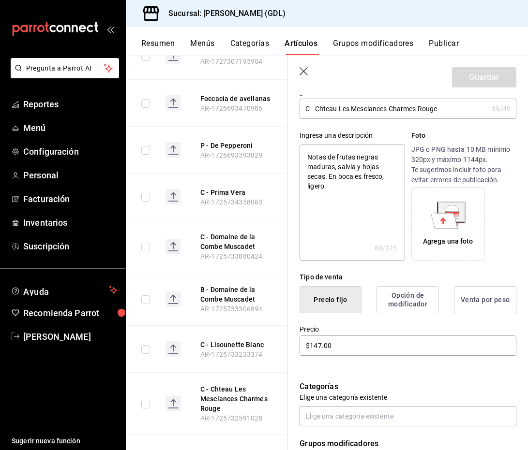
type textarea "x"
click at [222, 449] on button "B - Dido Blanc" at bounding box center [238, 454] width 77 height 10
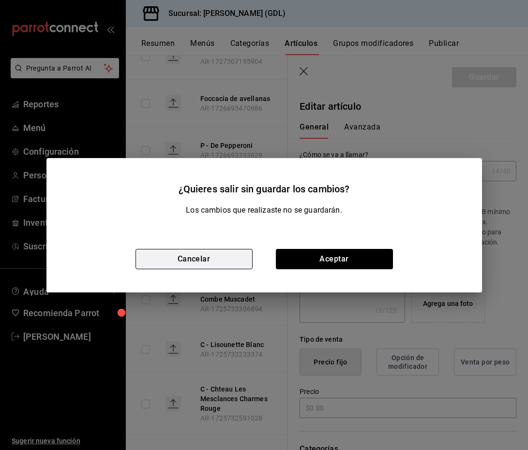
type textarea "x"
type input "$1590.00"
click at [219, 255] on button "Cancelar" at bounding box center [193, 259] width 117 height 20
type textarea "x"
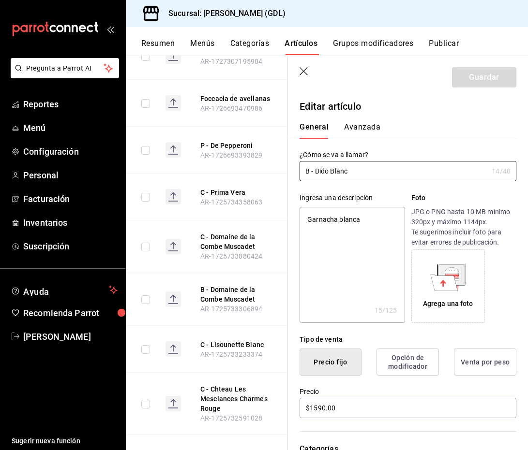
drag, startPoint x: 355, startPoint y: 173, endPoint x: 282, endPoint y: 168, distance: 73.2
click at [282, 168] on main "Artículos sucursal Para editar los artículos o cambios generales, ve a “Organiz…" at bounding box center [327, 252] width 402 height 395
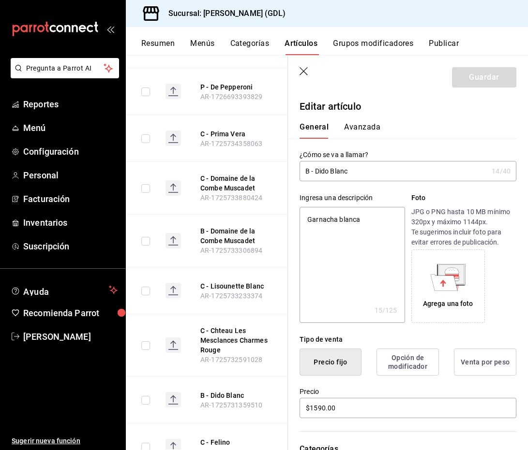
scroll to position [8544, 0]
click at [222, 437] on button "C - Felino" at bounding box center [238, 442] width 77 height 10
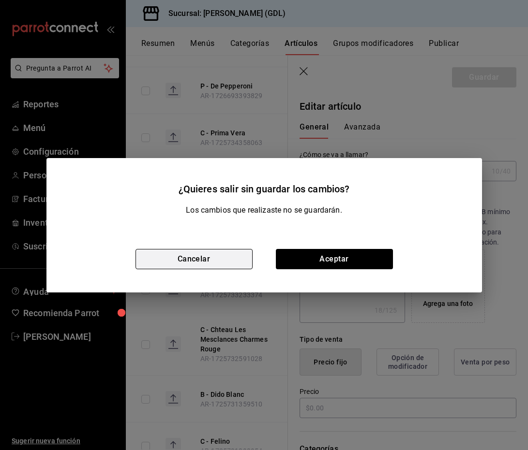
type textarea "x"
type input "$245.00"
click at [217, 255] on button "Cancelar" at bounding box center [193, 259] width 117 height 20
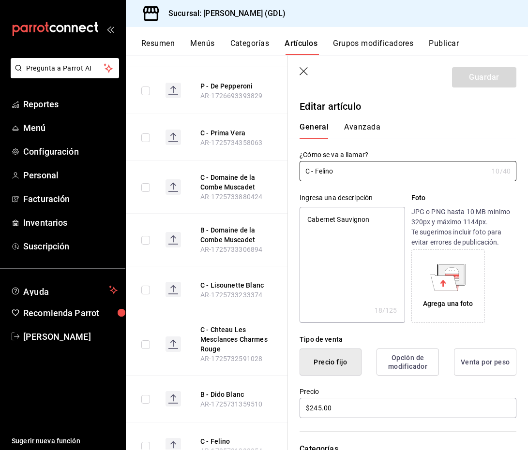
drag, startPoint x: 367, startPoint y: 169, endPoint x: 287, endPoint y: 169, distance: 79.3
click at [288, 169] on div "¿Cómo se va a llamar? C - Felino 10 /40 ¿Cómo se va a llamar?" at bounding box center [402, 160] width 228 height 43
type textarea "x"
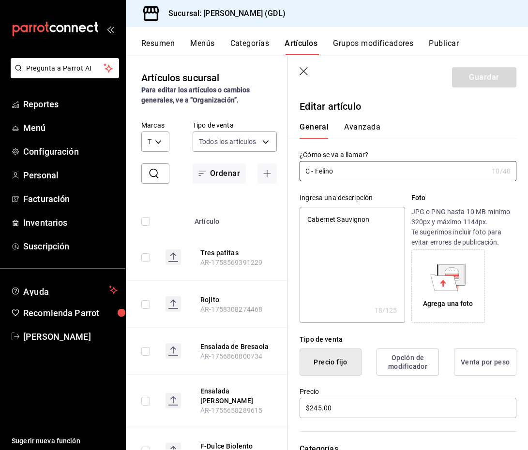
scroll to position [8544, 0]
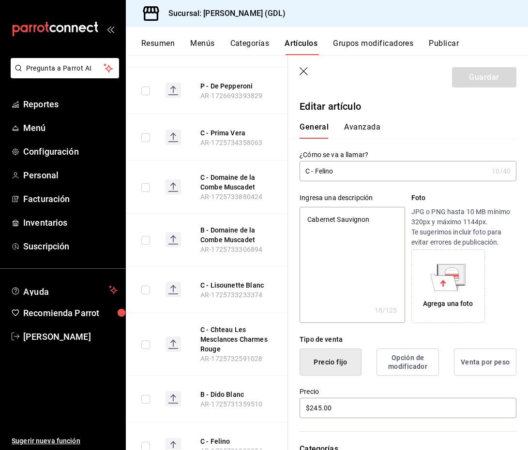
click at [210, 423] on th "C - Felino AR-1725731293954" at bounding box center [239, 446] width 101 height 47
click at [218, 437] on button "C - Felino" at bounding box center [238, 442] width 77 height 10
click at [215, 437] on button "C - Felino" at bounding box center [238, 442] width 77 height 10
drag, startPoint x: 224, startPoint y: 263, endPoint x: 288, endPoint y: 258, distance: 64.1
click at [224, 390] on button "B - Dido Blanc" at bounding box center [238, 395] width 77 height 10
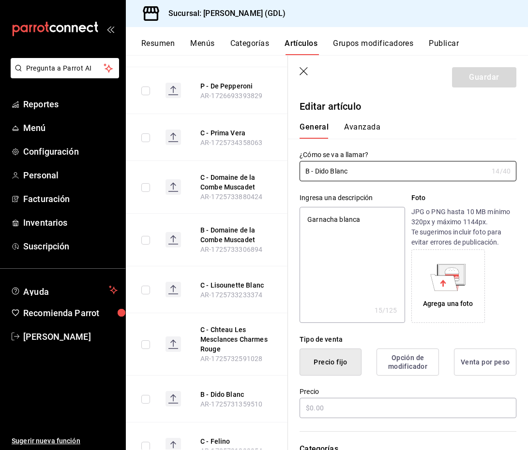
type textarea "x"
type input "$1590.00"
click at [220, 437] on button "C - Felino" at bounding box center [238, 442] width 77 height 10
type textarea "x"
type input "$245.00"
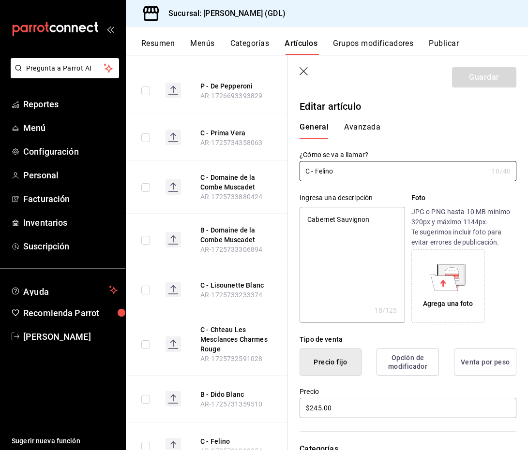
drag, startPoint x: 212, startPoint y: 361, endPoint x: 224, endPoint y: 341, distance: 24.1
type textarea "x"
type input "$980.00"
drag, startPoint x: 342, startPoint y: 171, endPoint x: 276, endPoint y: 168, distance: 66.3
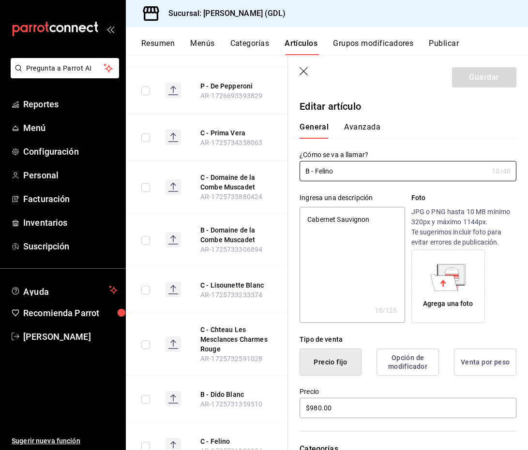
click at [276, 168] on main "Artículos sucursal Para editar los artículos o cambios generales, ve a “Organiz…" at bounding box center [327, 252] width 402 height 395
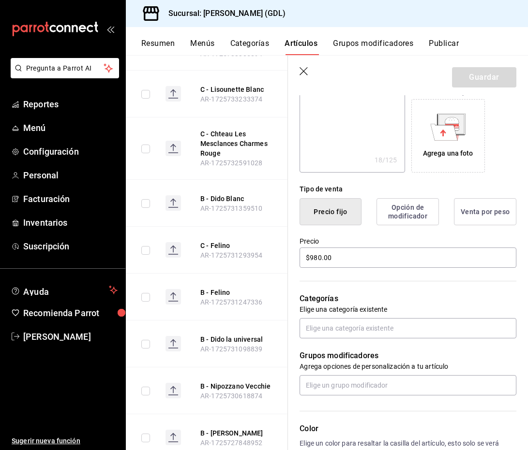
scroll to position [8751, 0]
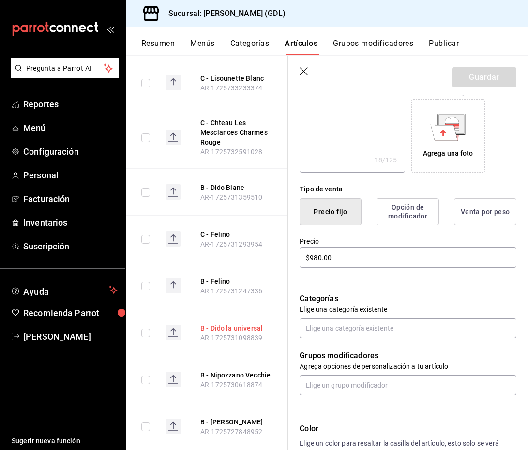
click at [229, 324] on button "B - Dido la universal" at bounding box center [238, 329] width 77 height 10
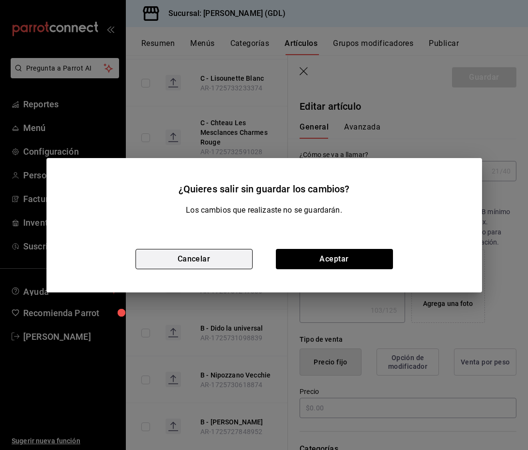
type textarea "x"
type input "$1580.00"
click at [205, 252] on button "Cancelar" at bounding box center [193, 259] width 117 height 20
type textarea "x"
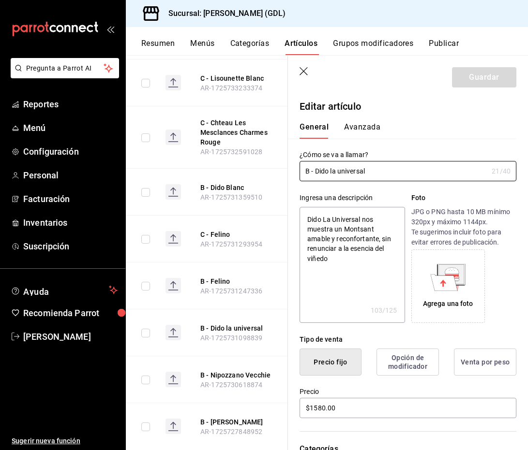
drag, startPoint x: 378, startPoint y: 171, endPoint x: 265, endPoint y: 164, distance: 112.9
click at [266, 164] on main "Artículos sucursal Para editar los artículos o cambios generales, ve a “Organiz…" at bounding box center [327, 252] width 402 height 395
click at [219, 371] on button "B - Nipozzano Vecchie" at bounding box center [238, 376] width 77 height 10
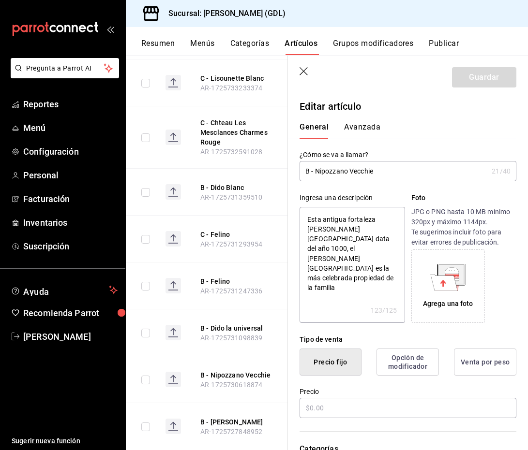
type textarea "x"
type input "$2500.00"
drag, startPoint x: 386, startPoint y: 172, endPoint x: 276, endPoint y: 161, distance: 111.3
click at [276, 161] on main "Artículos sucursal Para editar los artículos o cambios generales, ve a “Organiz…" at bounding box center [327, 252] width 402 height 395
click at [216, 417] on button "B - [PERSON_NAME]" at bounding box center [238, 422] width 77 height 10
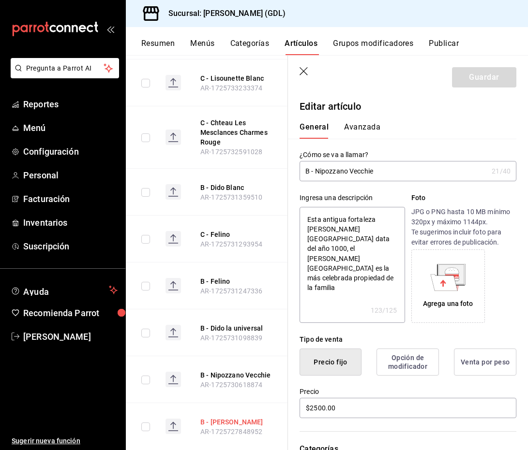
click at [216, 417] on button "B - [PERSON_NAME]" at bounding box center [238, 422] width 77 height 10
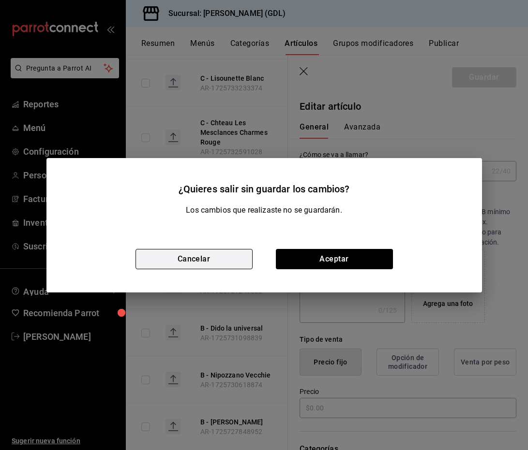
type input "$1985.00"
click at [226, 255] on button "Cancelar" at bounding box center [193, 259] width 117 height 20
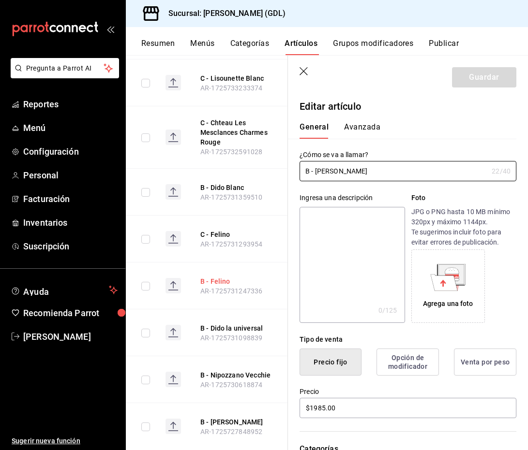
drag, startPoint x: 400, startPoint y: 174, endPoint x: 257, endPoint y: 156, distance: 143.8
click at [257, 156] on main "Artículos sucursal Para editar los artículos o cambios generales, ve a “Organiz…" at bounding box center [327, 252] width 402 height 395
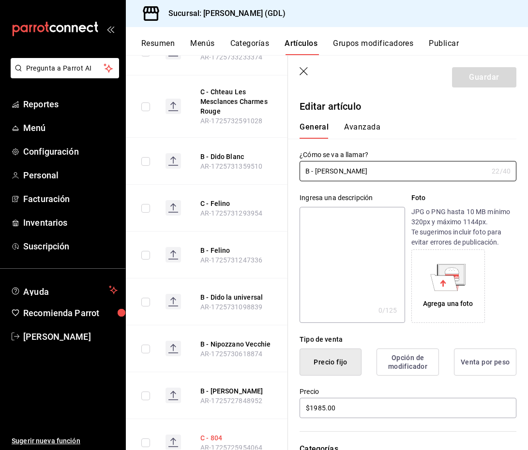
click at [210, 433] on button "C - 804" at bounding box center [238, 438] width 77 height 10
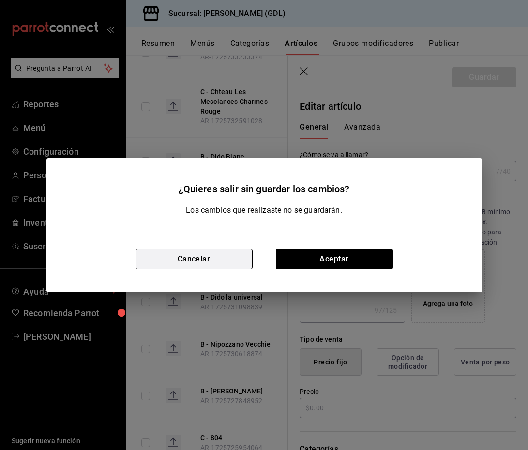
type textarea "x"
type input "$196.00"
click at [217, 261] on button "Cancelar" at bounding box center [193, 259] width 117 height 20
type textarea "x"
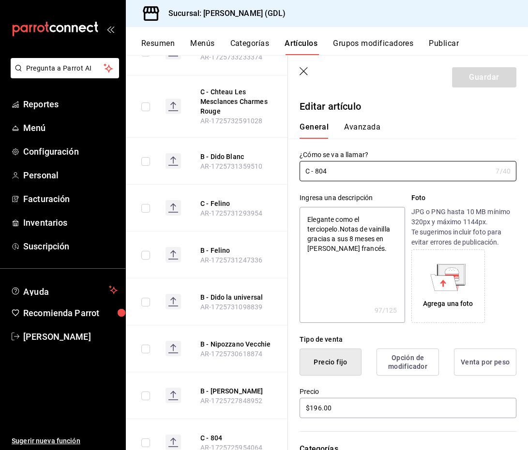
drag, startPoint x: 345, startPoint y: 168, endPoint x: 281, endPoint y: 167, distance: 63.9
click at [283, 167] on main "Artículos sucursal Para editar los artículos o cambios generales, ve a “Organiz…" at bounding box center [327, 252] width 402 height 395
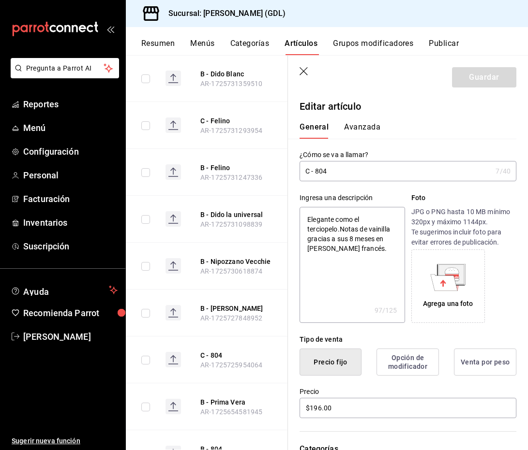
scroll to position [8878, 0]
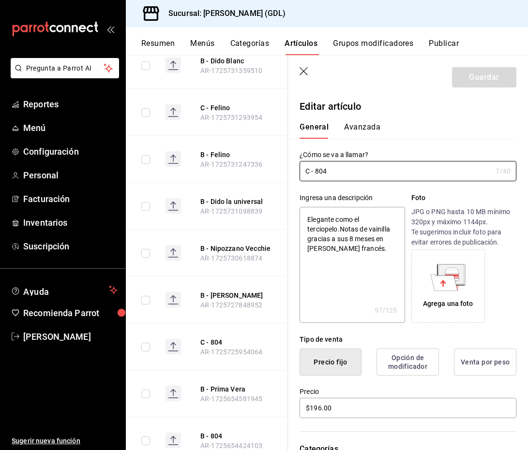
click at [229, 385] on button "B - Prima Vera" at bounding box center [238, 390] width 77 height 10
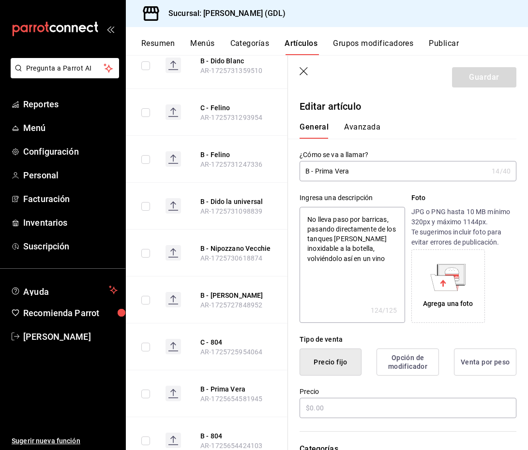
type textarea "x"
type input "$990.00"
drag, startPoint x: 361, startPoint y: 170, endPoint x: 272, endPoint y: 163, distance: 89.3
click at [272, 163] on main "Artículos sucursal Para editar los artículos o cambios generales, ve a “Organiz…" at bounding box center [327, 252] width 402 height 395
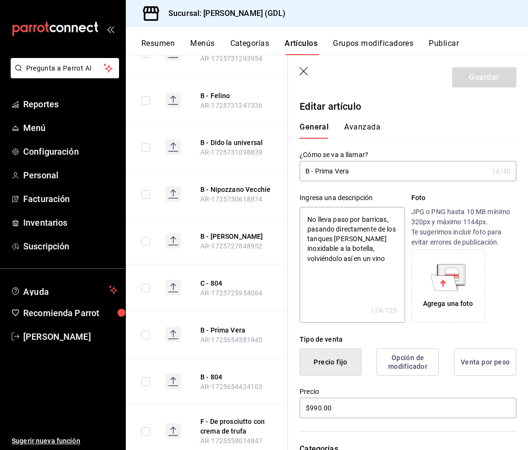
scroll to position [8939, 0]
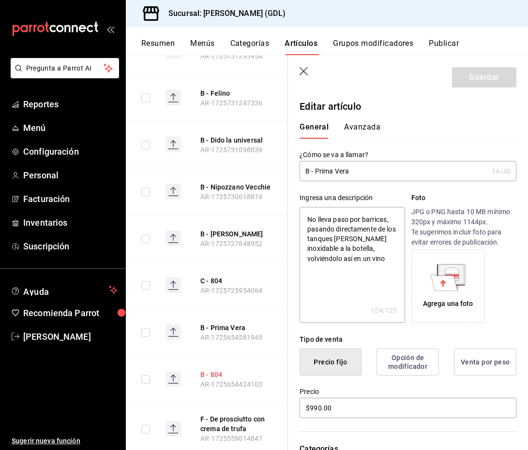
click at [216, 370] on button "B - 804" at bounding box center [238, 375] width 77 height 10
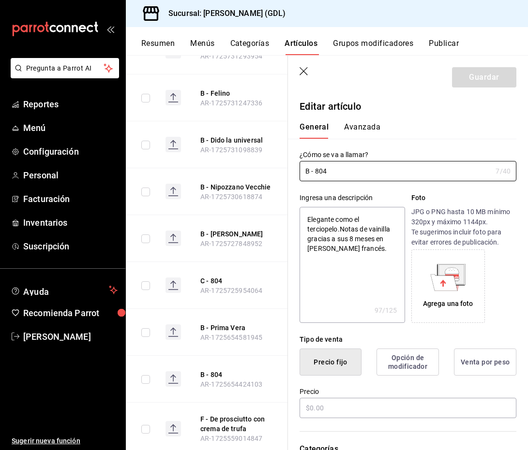
type textarea "x"
type input "$785.00"
drag, startPoint x: 342, startPoint y: 168, endPoint x: 286, endPoint y: 168, distance: 55.6
click at [286, 168] on main "Artículos sucursal Para editar los artículos o cambios generales, ve a “Organiz…" at bounding box center [327, 252] width 402 height 395
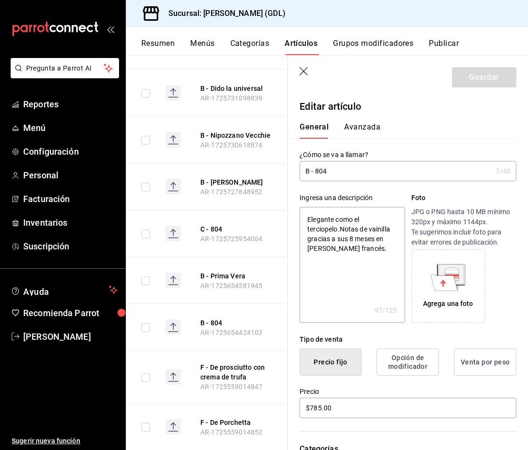
scroll to position [8993, 0]
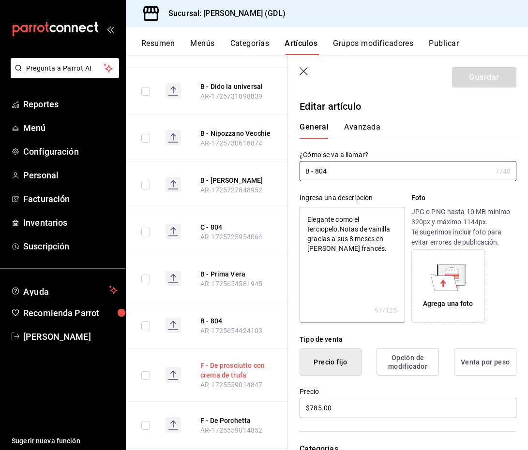
click at [216, 361] on button "F - De prosciutto con crema de trufa" at bounding box center [238, 370] width 77 height 19
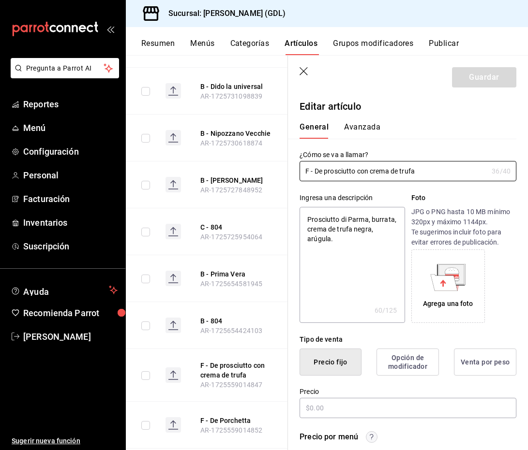
type textarea "x"
type input "$280.00"
drag, startPoint x: 420, startPoint y: 171, endPoint x: 248, endPoint y: 162, distance: 172.0
click at [249, 162] on main "Artículos sucursal Para editar los artículos o cambios generales, ve a “Organiz…" at bounding box center [327, 252] width 402 height 395
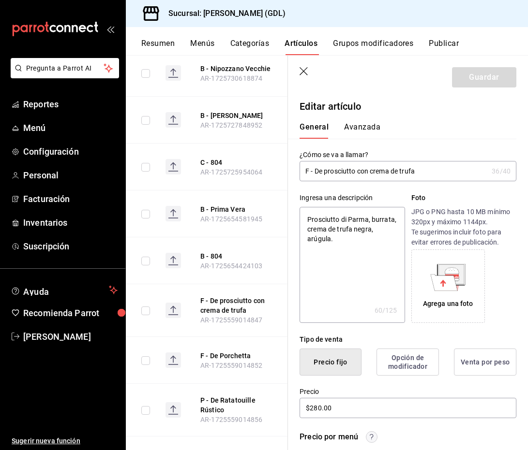
scroll to position [9072, 0]
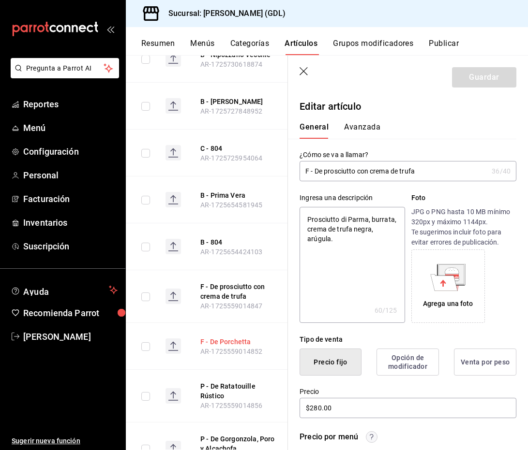
click at [216, 337] on button "F - De Porchetta" at bounding box center [238, 342] width 77 height 10
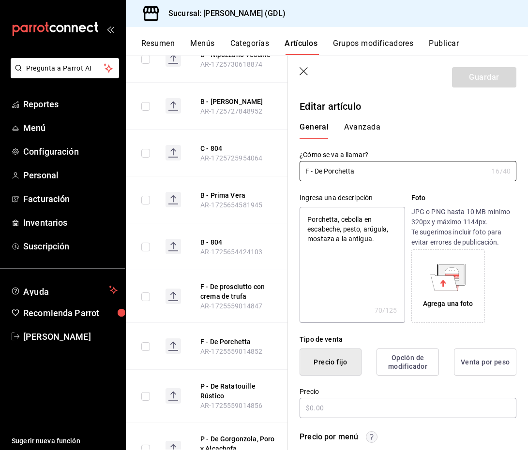
type textarea "x"
type input "$265.00"
drag, startPoint x: 373, startPoint y: 174, endPoint x: 287, endPoint y: 160, distance: 87.8
click at [288, 159] on div "¿Cómo se va a llamar? F - [PERSON_NAME] 16 /40 ¿Cómo se va a llamar?" at bounding box center [402, 160] width 228 height 43
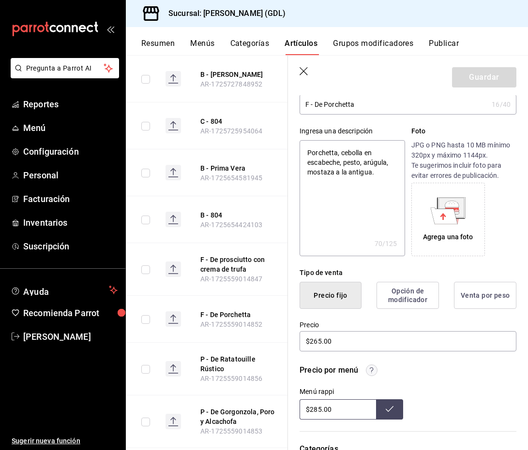
scroll to position [9106, 0]
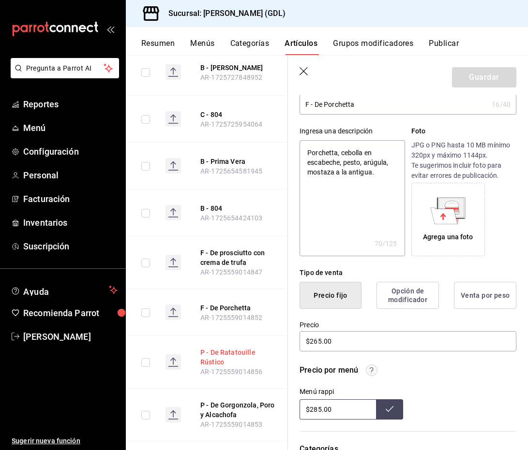
click at [213, 348] on button "P - De Ratatouille Rústico" at bounding box center [238, 357] width 77 height 19
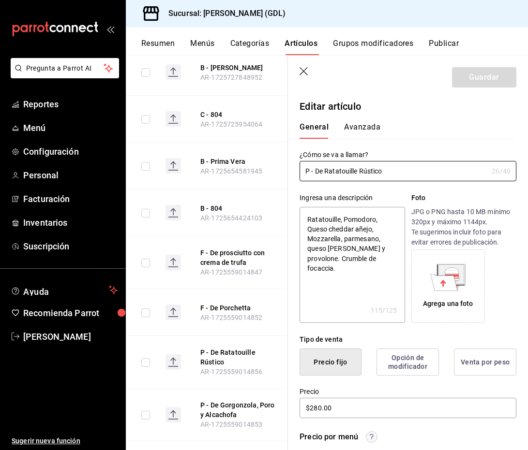
drag, startPoint x: 405, startPoint y: 168, endPoint x: 248, endPoint y: 167, distance: 157.2
click at [248, 167] on main "Artículos sucursal Para editar los artículos o cambios generales, ve a “Organiz…" at bounding box center [327, 252] width 402 height 395
click at [222, 389] on th "P - De Gorgonzola, Poro y Alcachofa AR-1725559014853" at bounding box center [239, 415] width 101 height 53
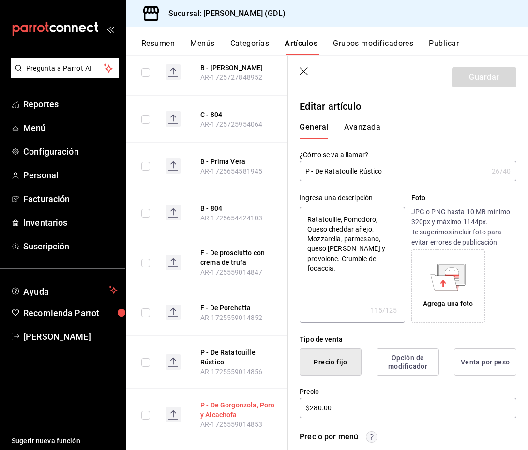
click at [222, 401] on button "P - De Gorgonzola, Poro y Alcachofa" at bounding box center [238, 410] width 77 height 19
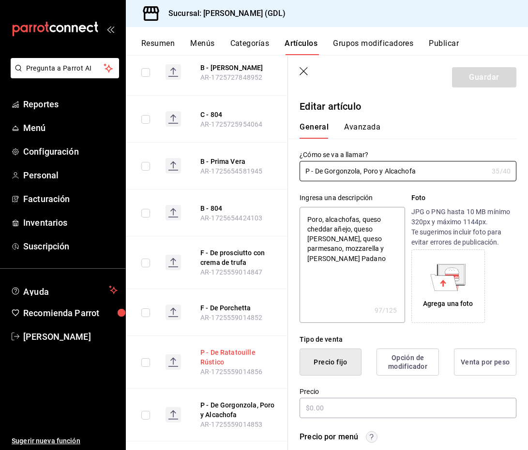
type textarea "x"
type input "$280.00"
drag, startPoint x: 424, startPoint y: 168, endPoint x: 261, endPoint y: 165, distance: 163.1
click at [262, 165] on main "Artículos sucursal Para editar los artículos o cambios generales, ve a “Organiz…" at bounding box center [327, 252] width 402 height 395
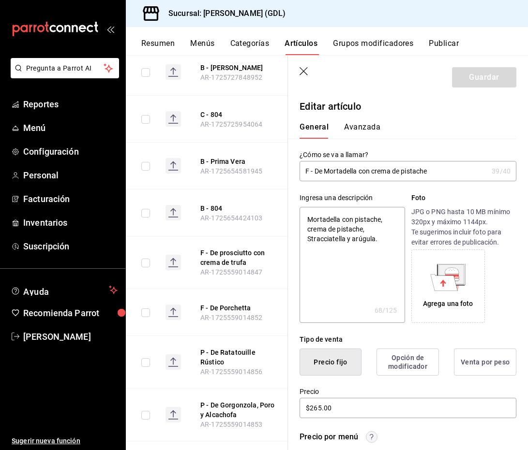
click at [443, 166] on input "F - De Mortadella con crema de pistache" at bounding box center [393, 171] width 188 height 19
drag, startPoint x: 444, startPoint y: 170, endPoint x: 283, endPoint y: 166, distance: 160.7
click at [284, 166] on main "Artículos sucursal Para editar los artículos o cambios generales, ve a “Organiz…" at bounding box center [327, 252] width 402 height 395
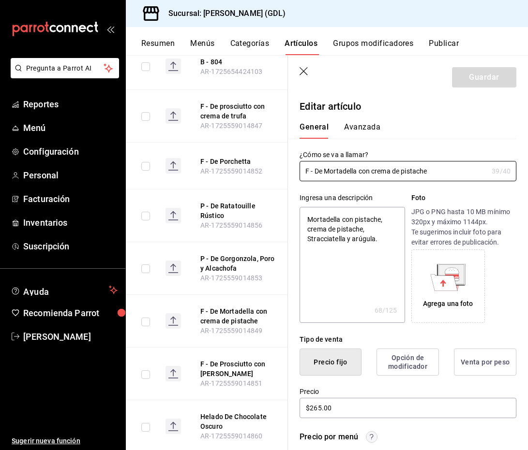
scroll to position [9260, 0]
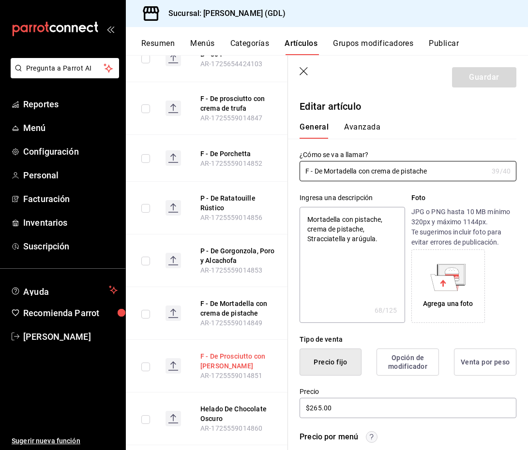
click at [220, 352] on button "F - De Prosciutto con [PERSON_NAME]" at bounding box center [238, 361] width 77 height 19
type textarea "x"
type input "$265.00"
drag, startPoint x: 408, startPoint y: 171, endPoint x: 288, endPoint y: 171, distance: 119.5
click at [290, 171] on div "¿Cómo se va a llamar? F - De Prosciutto con Burrata 29 /40 ¿Cómo se va a llamar?" at bounding box center [402, 160] width 228 height 43
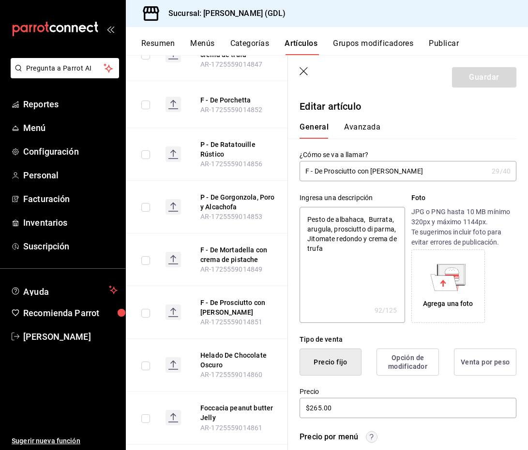
scroll to position [9324, 0]
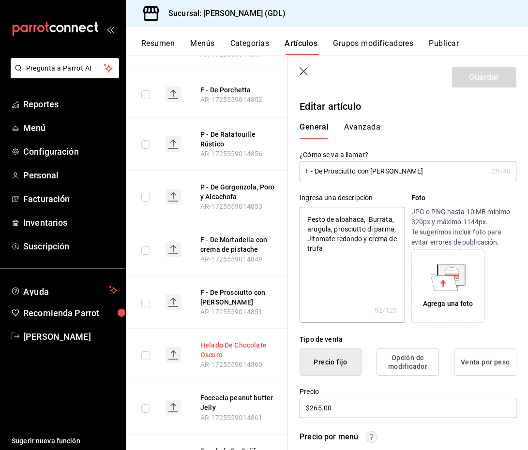
click at [216, 341] on button "Helado De Chocolate Oscuro" at bounding box center [238, 350] width 77 height 19
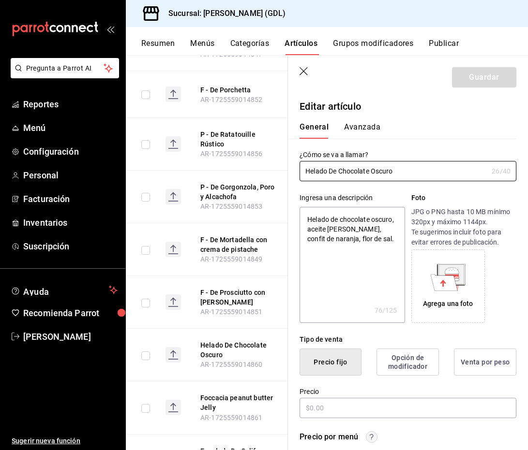
type textarea "x"
type input "$95.00"
drag, startPoint x: 400, startPoint y: 172, endPoint x: 252, endPoint y: 161, distance: 148.0
click at [252, 161] on main "Artículos sucursal Para editar los artículos o cambios generales, ve a “Organiz…" at bounding box center [327, 252] width 402 height 395
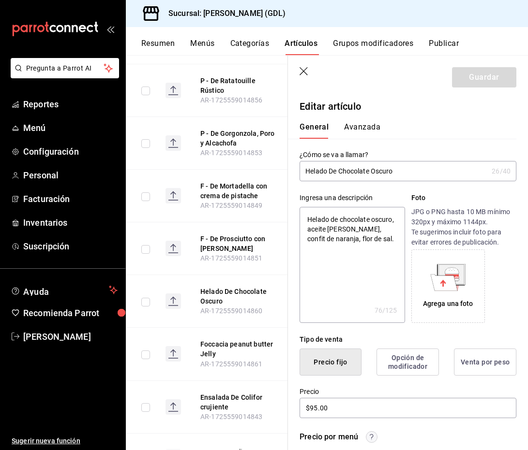
scroll to position [9394, 0]
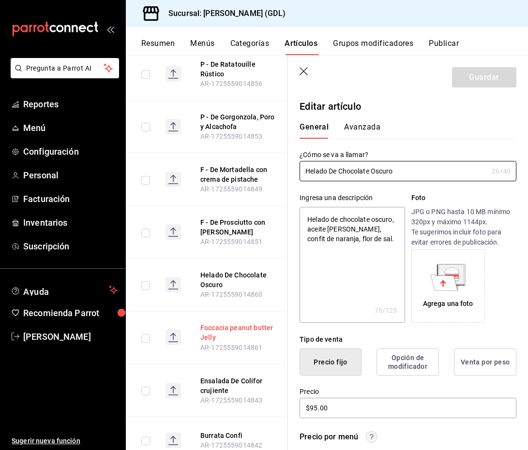
click at [207, 323] on button "Foccacia peanut butter Jelly" at bounding box center [238, 332] width 77 height 19
type textarea "x"
type input "$95.00"
drag, startPoint x: 407, startPoint y: 174, endPoint x: 253, endPoint y: 167, distance: 154.0
click at [253, 167] on main "Artículos sucursal Para editar los artículos o cambios generales, ve a “Organiz…" at bounding box center [327, 252] width 402 height 395
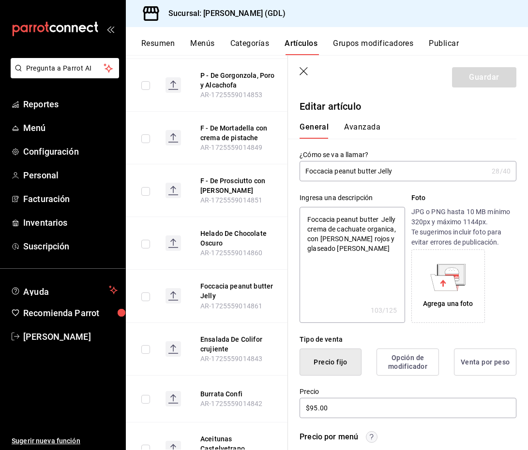
scroll to position [9443, 0]
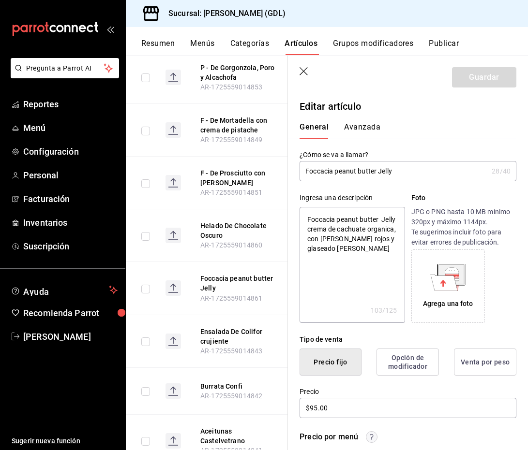
type textarea "x"
click at [214, 327] on button "Ensalada De Colifor crujiente" at bounding box center [238, 336] width 77 height 19
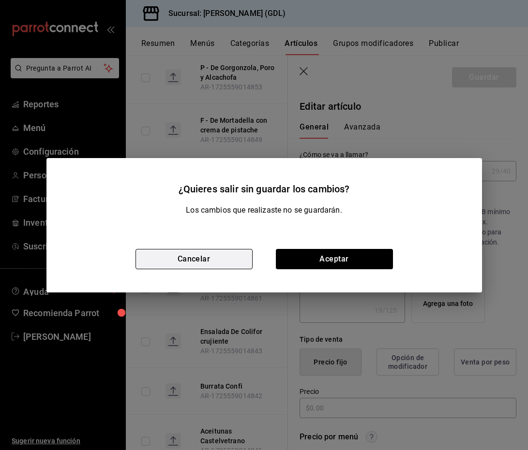
type textarea "x"
type input "$155.00"
click at [204, 259] on button "Cancelar" at bounding box center [193, 259] width 117 height 20
type textarea "x"
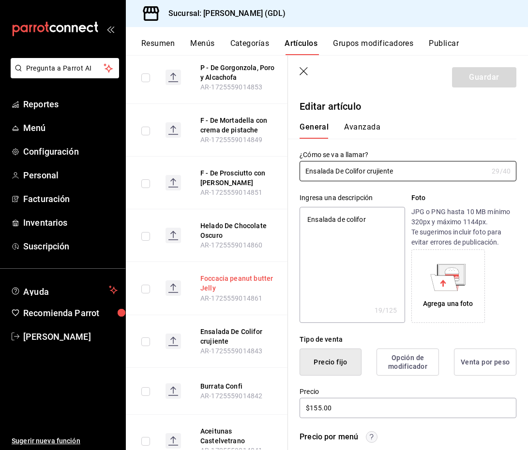
drag, startPoint x: 411, startPoint y: 171, endPoint x: 253, endPoint y: 165, distance: 158.3
click at [253, 165] on main "Artículos sucursal Para editar los artículos o cambios generales, ve a “Organiz…" at bounding box center [327, 252] width 402 height 395
click at [224, 382] on button "Burrata Confi" at bounding box center [238, 387] width 77 height 10
type textarea "x"
type input "$240.00"
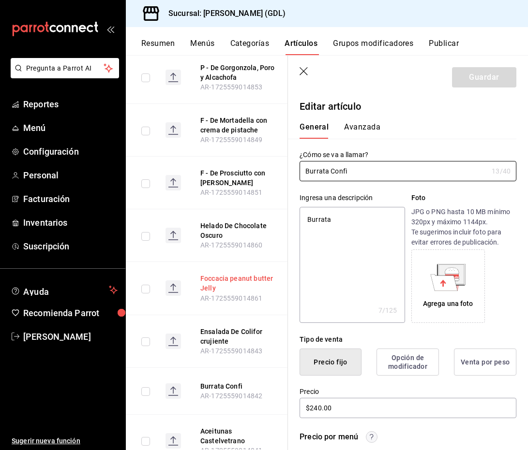
drag, startPoint x: 353, startPoint y: 169, endPoint x: 264, endPoint y: 165, distance: 88.6
click at [264, 165] on main "Artículos sucursal Para editar los artículos o cambios generales, ve a “Organiz…" at bounding box center [327, 252] width 402 height 395
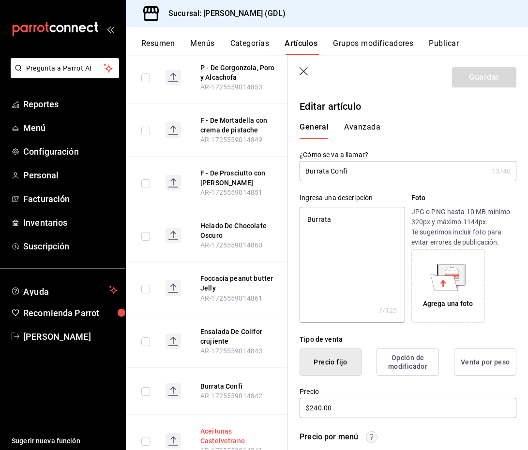
click at [206, 427] on button "Aceitunas Castelvetrano" at bounding box center [238, 436] width 77 height 19
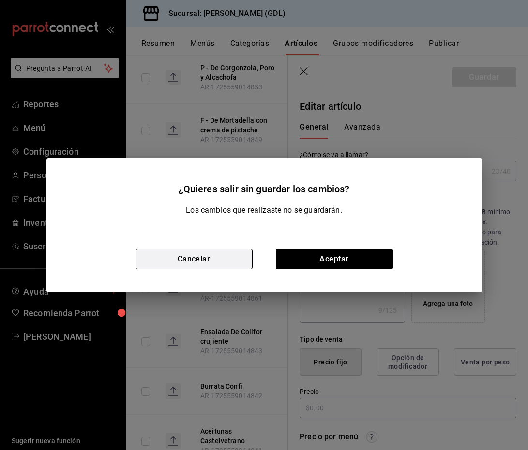
type textarea "x"
type input "$123.00"
click at [226, 270] on div "Cancelar Aceptar" at bounding box center [263, 259] width 435 height 67
click at [225, 259] on button "Cancelar" at bounding box center [193, 259] width 117 height 20
type textarea "x"
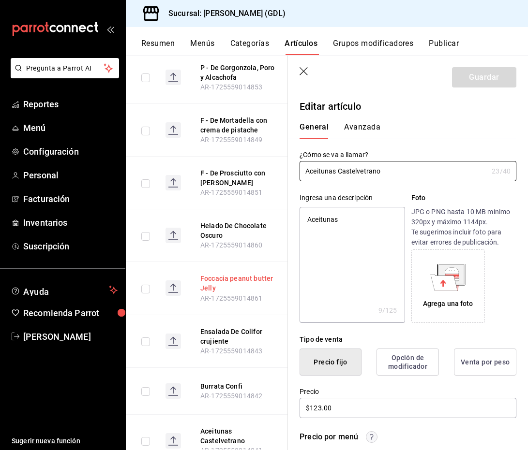
drag, startPoint x: 388, startPoint y: 171, endPoint x: 271, endPoint y: 162, distance: 117.4
click at [271, 162] on main "Artículos sucursal Para editar los artículos o cambios generales, ve a “Organiz…" at bounding box center [327, 252] width 402 height 395
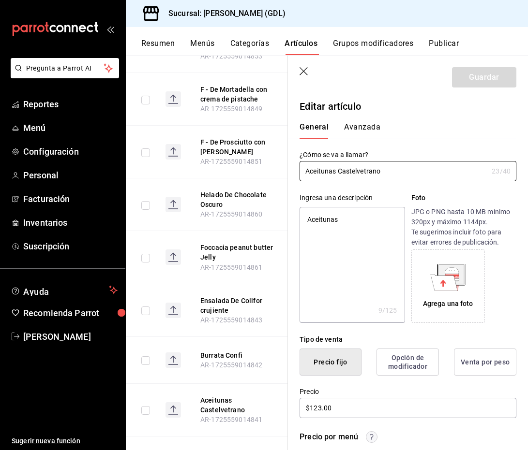
scroll to position [9486, 0]
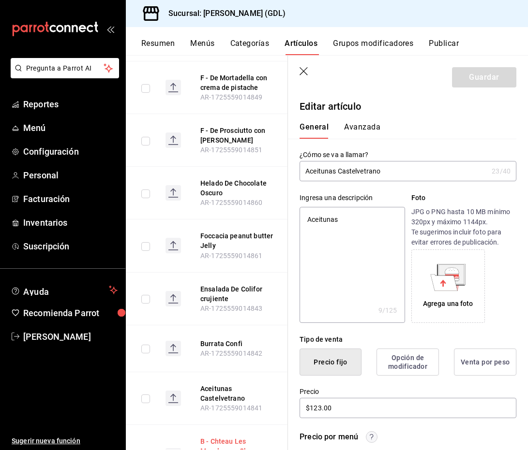
click at [221, 437] on button "B - Chteau Les Mesclances Charmes Rouge" at bounding box center [238, 451] width 77 height 29
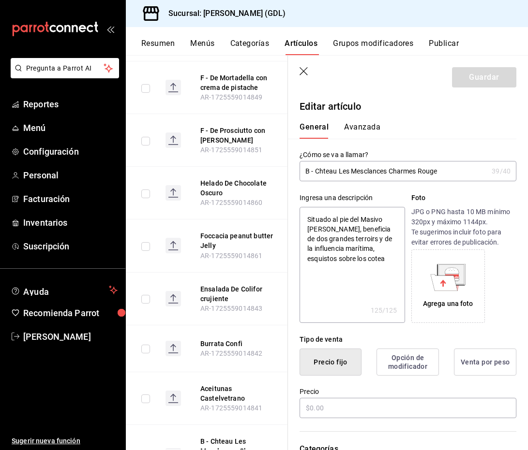
type textarea "x"
type input "$590.00"
drag, startPoint x: 442, startPoint y: 171, endPoint x: 284, endPoint y: 154, distance: 159.1
click at [284, 153] on main "Artículos sucursal Para editar los artículos o cambios generales, ve a “Organiz…" at bounding box center [327, 252] width 402 height 395
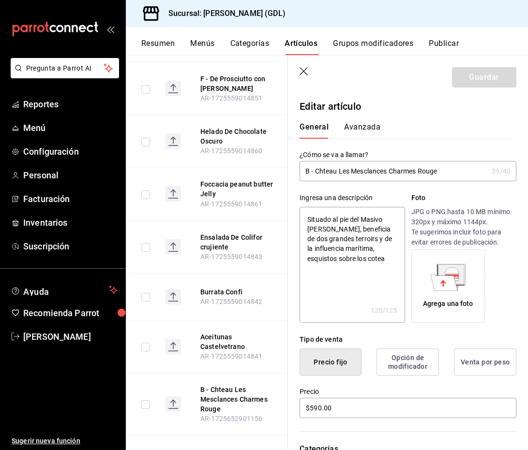
scroll to position [9538, 0]
click at [225, 449] on button "Sanson Vermut Rojo" at bounding box center [238, 454] width 77 height 10
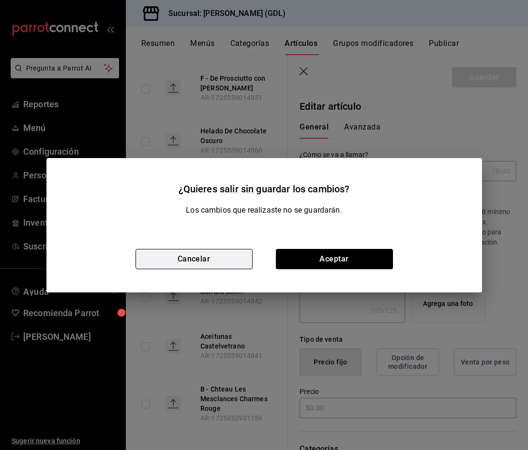
type textarea "x"
type input "$95.00"
click at [205, 258] on button "Cancelar" at bounding box center [193, 259] width 117 height 20
type textarea "x"
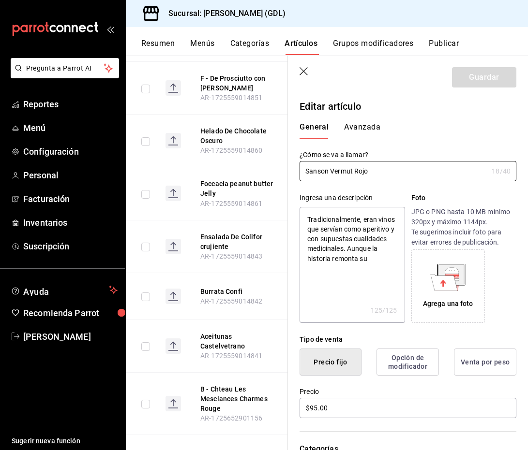
drag, startPoint x: 377, startPoint y: 169, endPoint x: 283, endPoint y: 152, distance: 95.8
click at [283, 152] on main "Artículos sucursal Para editar los artículos o cambios generales, ve a “Organiz…" at bounding box center [327, 252] width 402 height 395
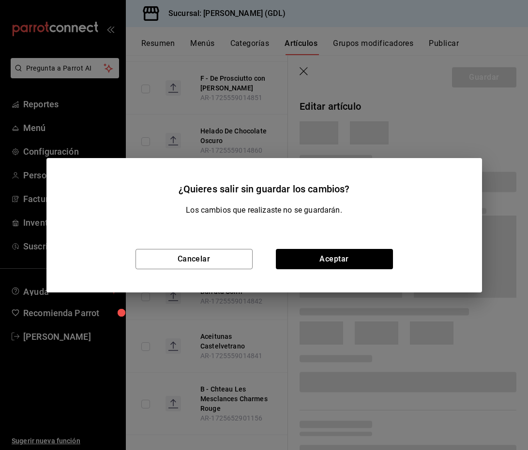
click at [231, 273] on div "Cancelar Aceptar" at bounding box center [263, 259] width 435 height 67
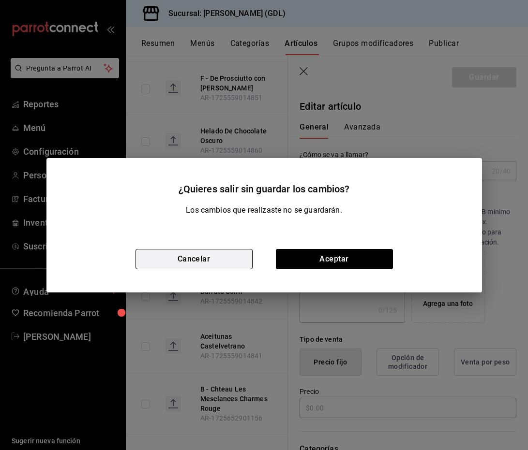
type input "$183.00"
click at [225, 261] on button "Cancelar" at bounding box center [193, 259] width 117 height 20
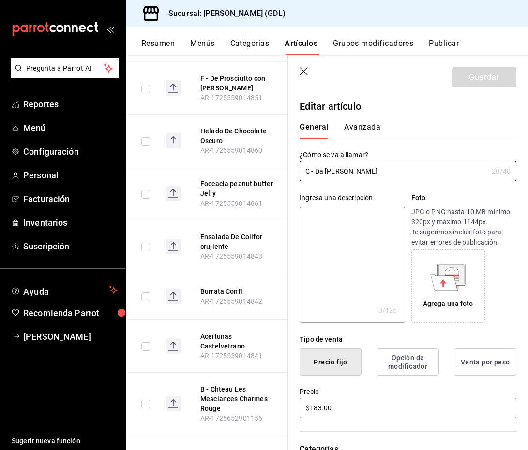
drag, startPoint x: 376, startPoint y: 175, endPoint x: 288, endPoint y: 165, distance: 88.6
click at [289, 165] on div "¿Cómo se va a llamar? C - Da [PERSON_NAME] 20 /40 ¿Cómo se va a llamar?" at bounding box center [402, 160] width 228 height 43
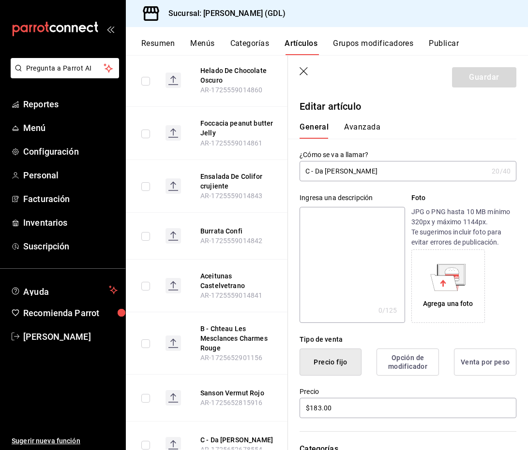
scroll to position [9615, 0]
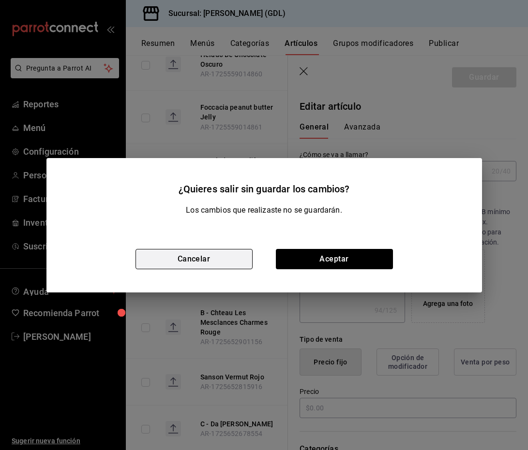
type textarea "x"
type input "$730.00"
click at [206, 258] on button "Cancelar" at bounding box center [193, 259] width 117 height 20
type textarea "x"
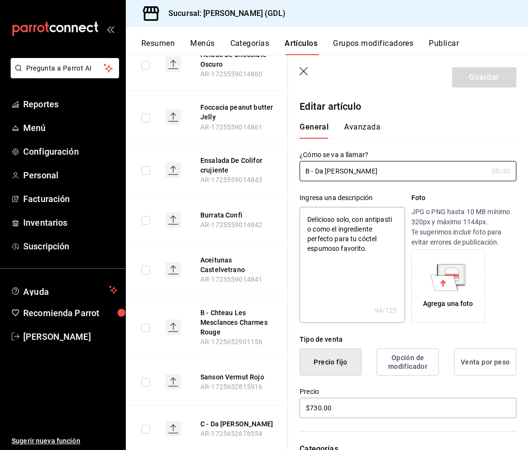
drag, startPoint x: 388, startPoint y: 168, endPoint x: 263, endPoint y: 165, distance: 124.8
click at [264, 165] on main "Artículos sucursal Para editar los artículos o cambios generales, ve a “Organiz…" at bounding box center [327, 252] width 402 height 395
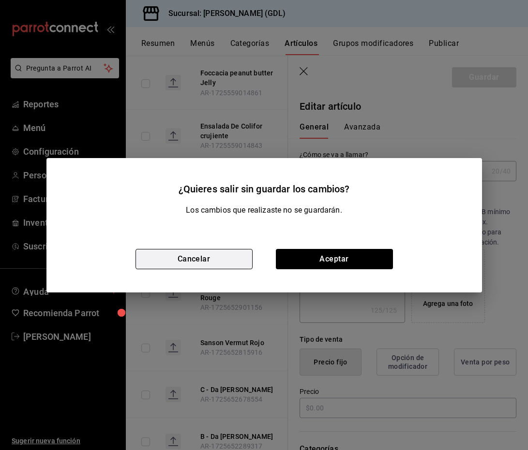
type textarea "x"
type input "$970.00"
click at [224, 258] on button "Cancelar" at bounding box center [193, 259] width 117 height 20
type textarea "x"
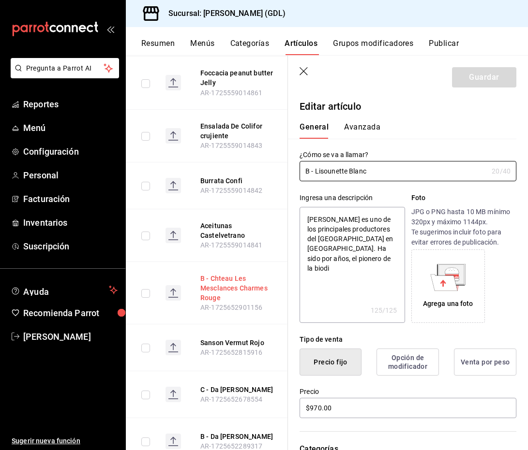
drag, startPoint x: 383, startPoint y: 174, endPoint x: 272, endPoint y: 169, distance: 111.3
click at [272, 169] on main "Artículos sucursal Para editar los artículos o cambios generales, ve a “Organiz…" at bounding box center [327, 252] width 402 height 395
